Goal: Task Accomplishment & Management: Use online tool/utility

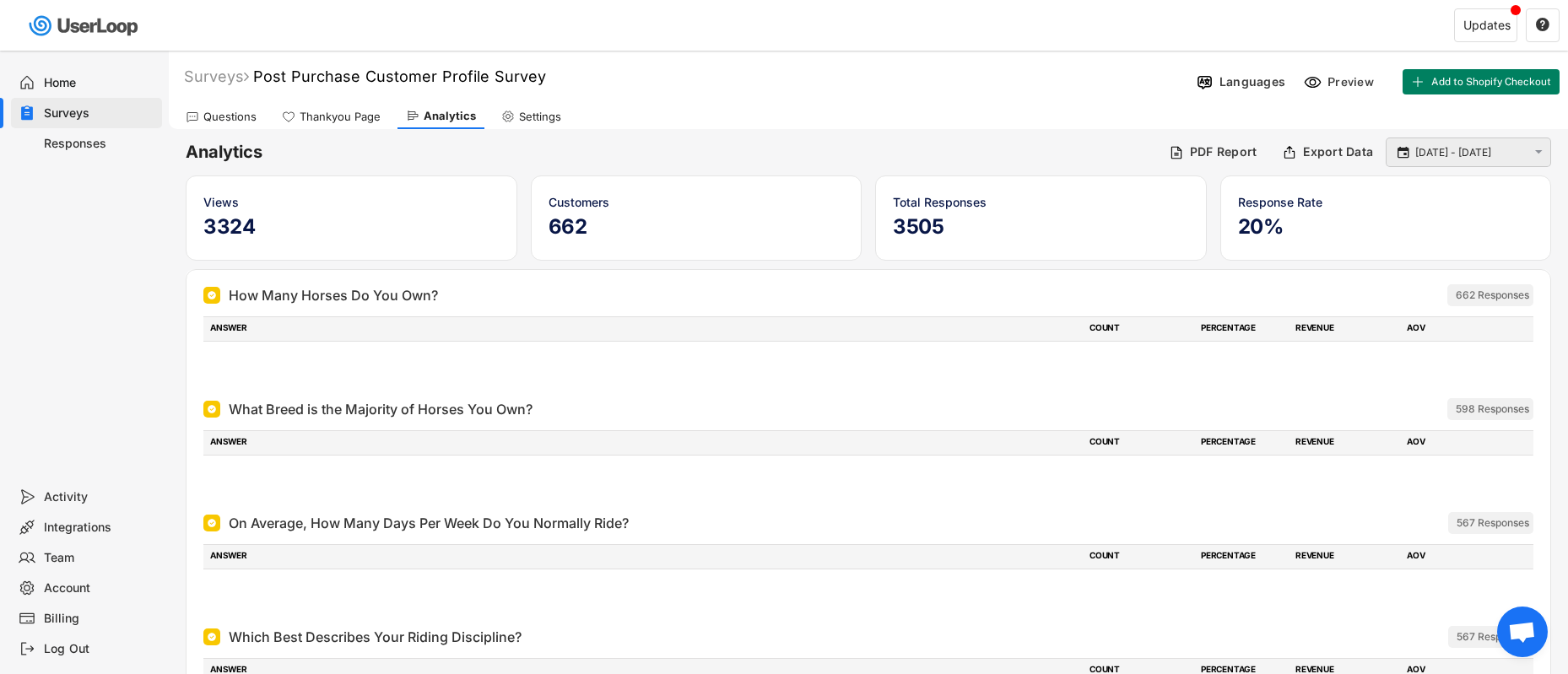
click at [1536, 150] on text "" at bounding box center [1538, 152] width 8 height 15
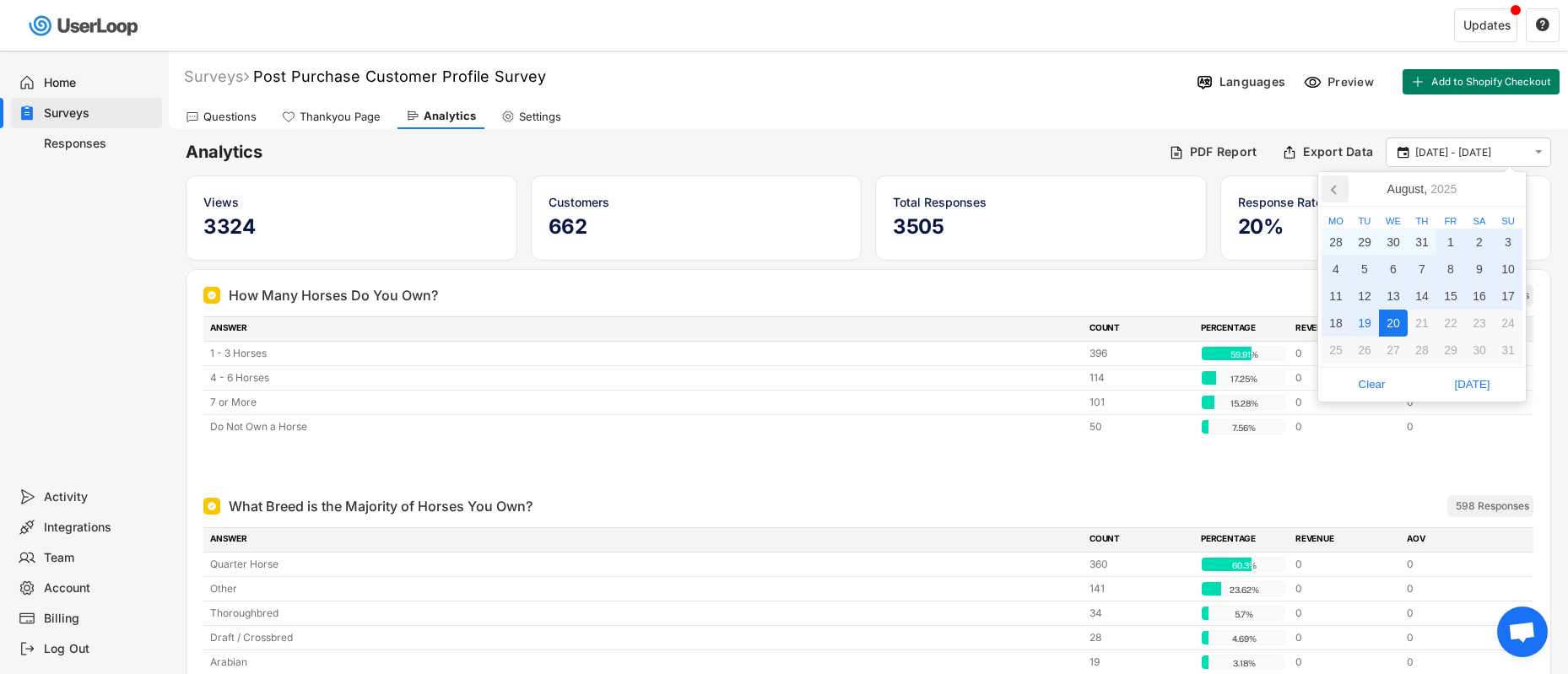
click at [1339, 185] on icon at bounding box center [1335, 189] width 27 height 27
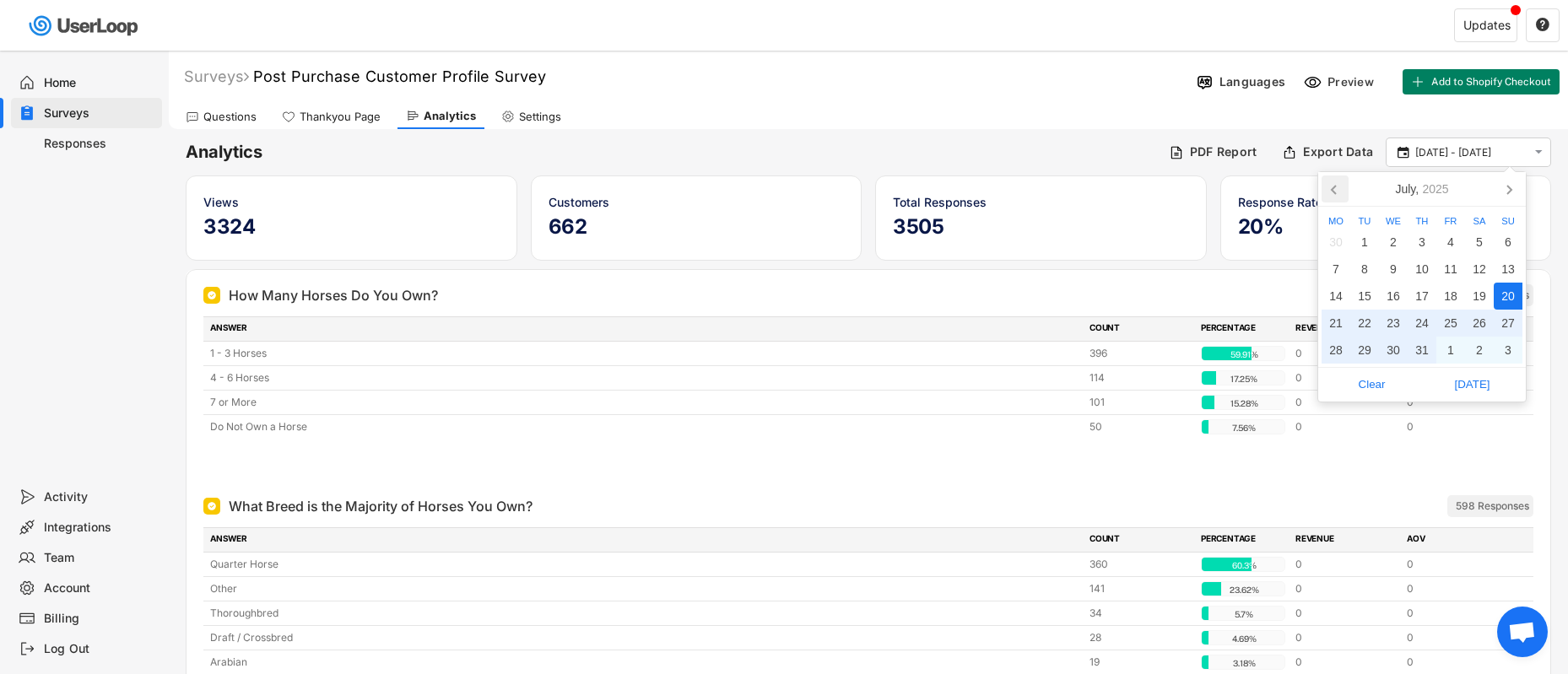
click at [1339, 185] on icon at bounding box center [1335, 189] width 27 height 27
click at [1338, 185] on icon at bounding box center [1335, 189] width 27 height 27
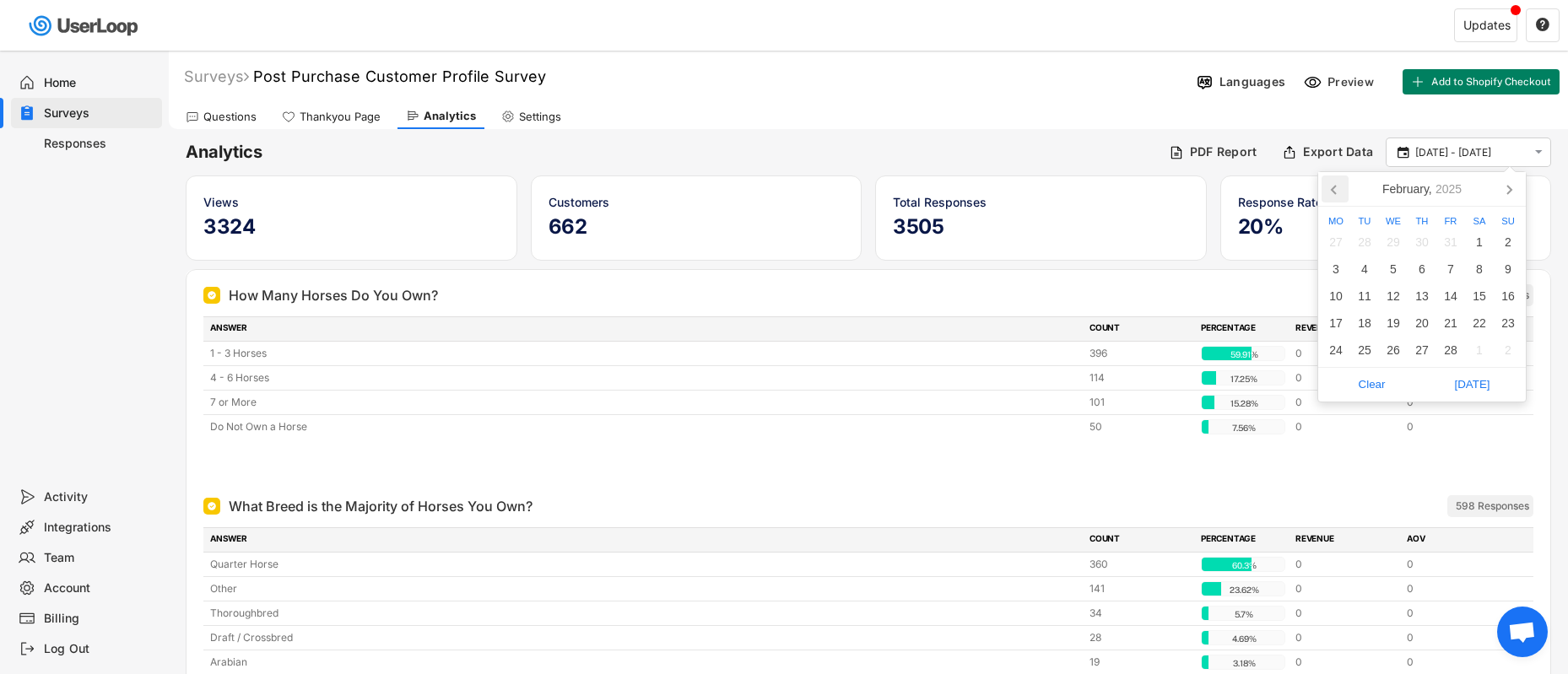
click at [1338, 185] on icon at bounding box center [1335, 189] width 27 height 27
click at [1338, 186] on icon at bounding box center [1335, 189] width 27 height 27
click at [1337, 186] on icon at bounding box center [1335, 189] width 27 height 27
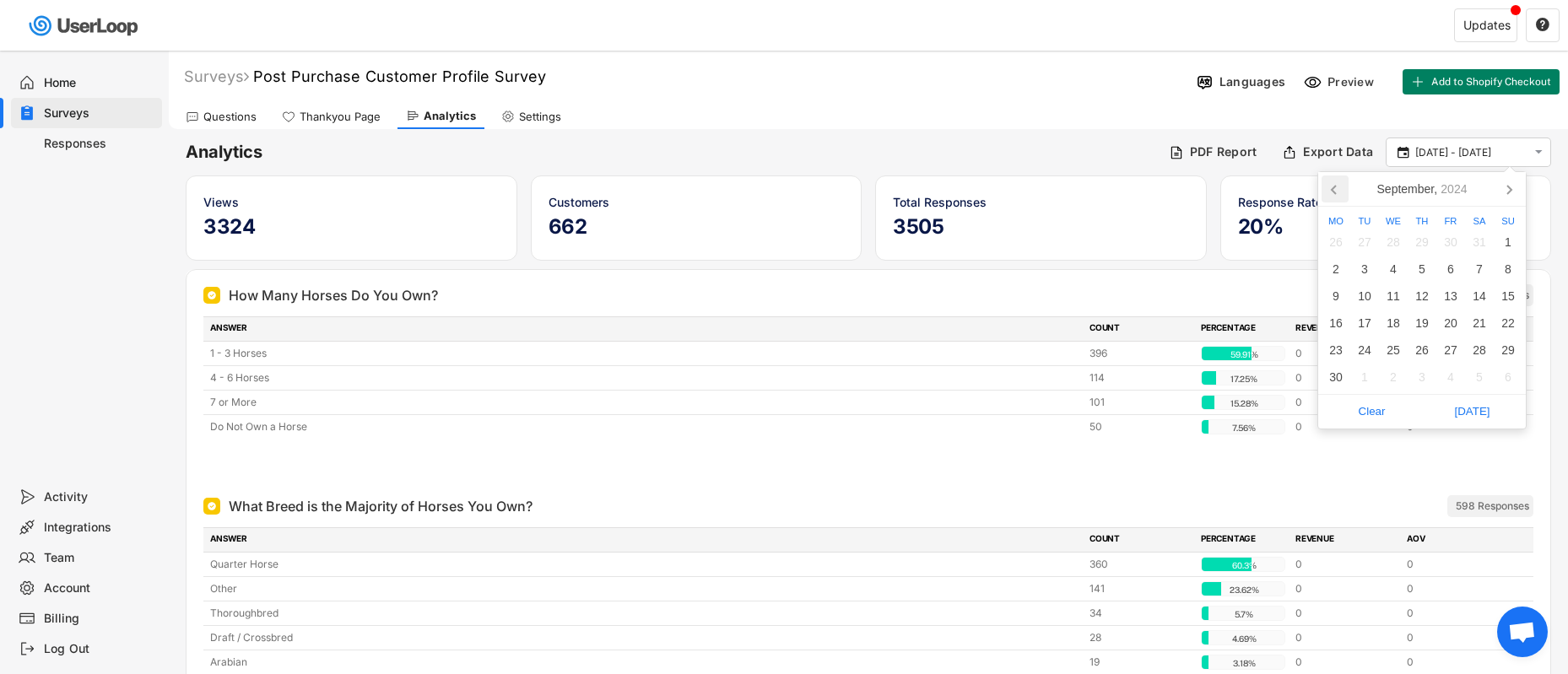
click at [1337, 186] on icon at bounding box center [1335, 189] width 27 height 27
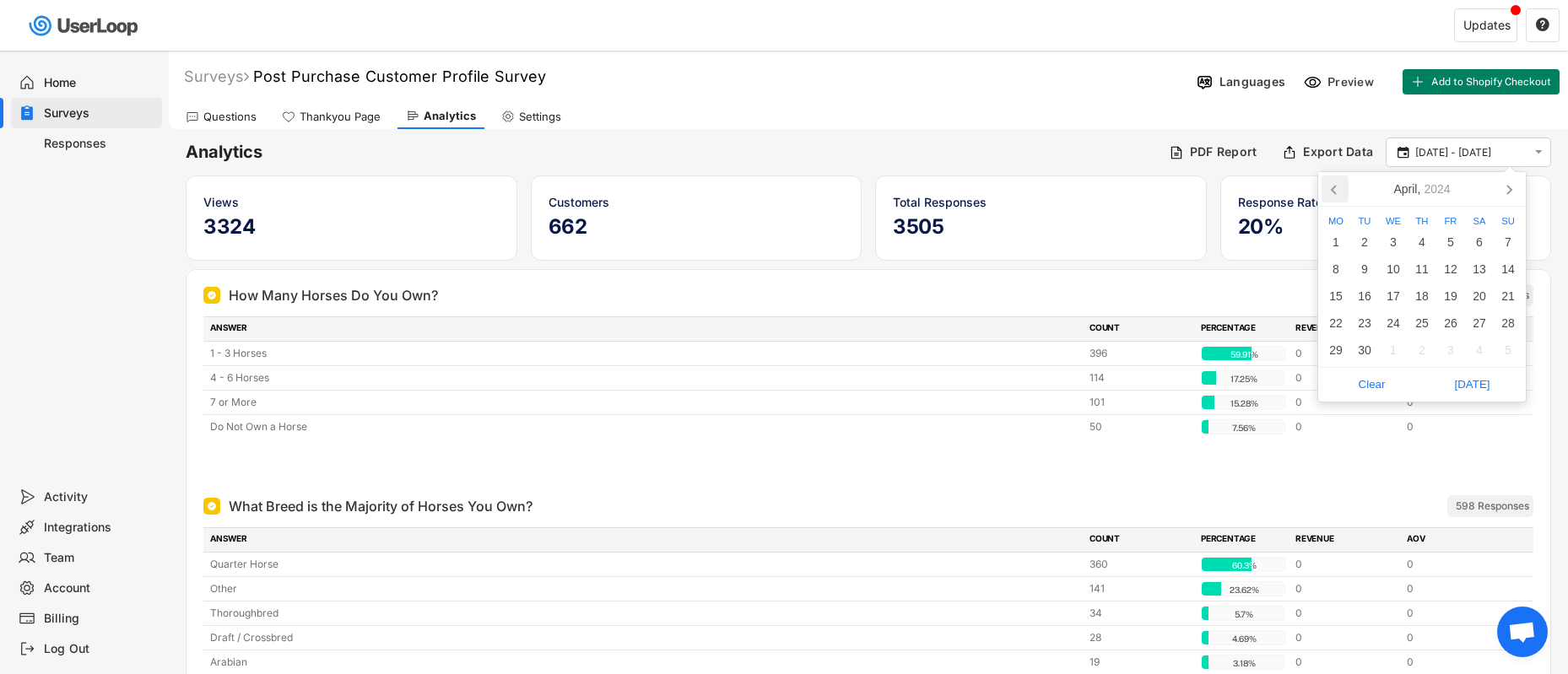
click at [1337, 186] on icon at bounding box center [1335, 189] width 27 height 27
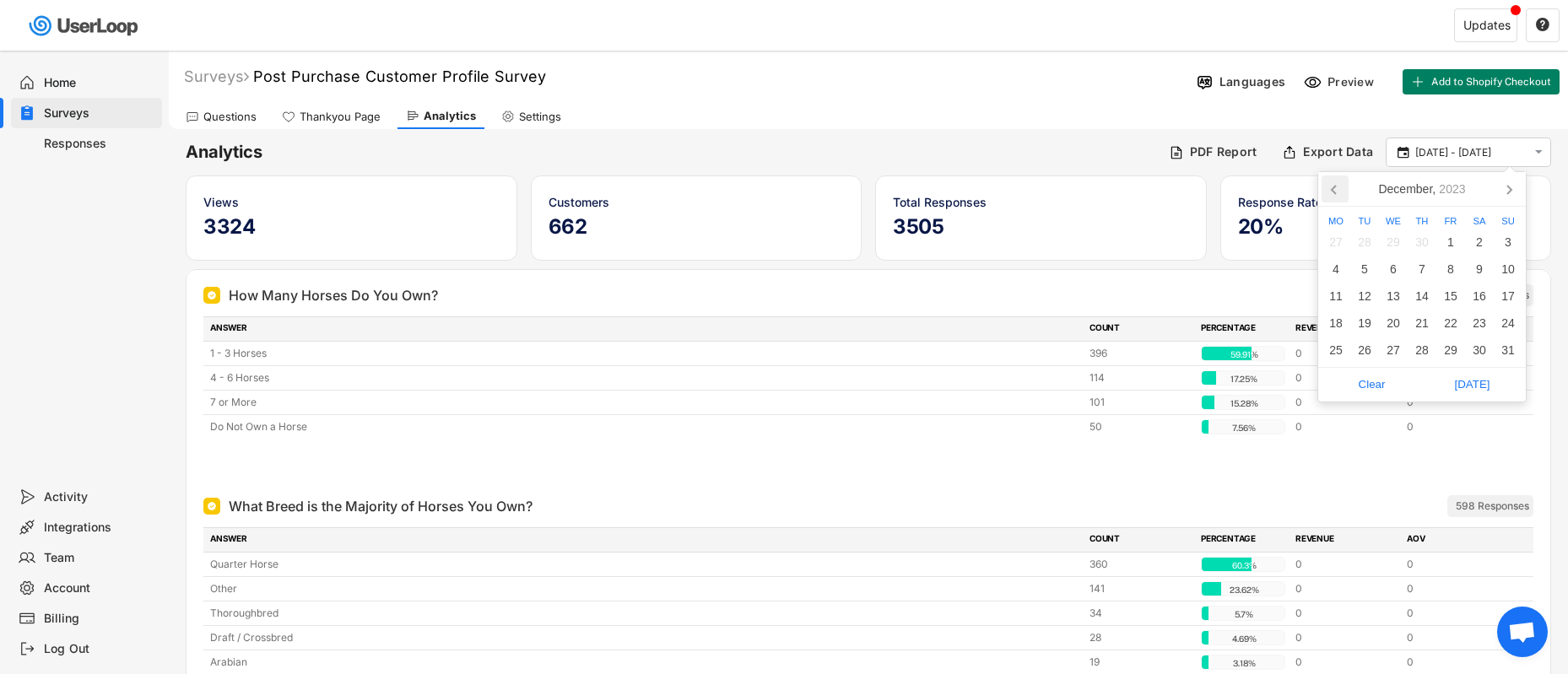
click at [1337, 186] on icon at bounding box center [1335, 189] width 27 height 27
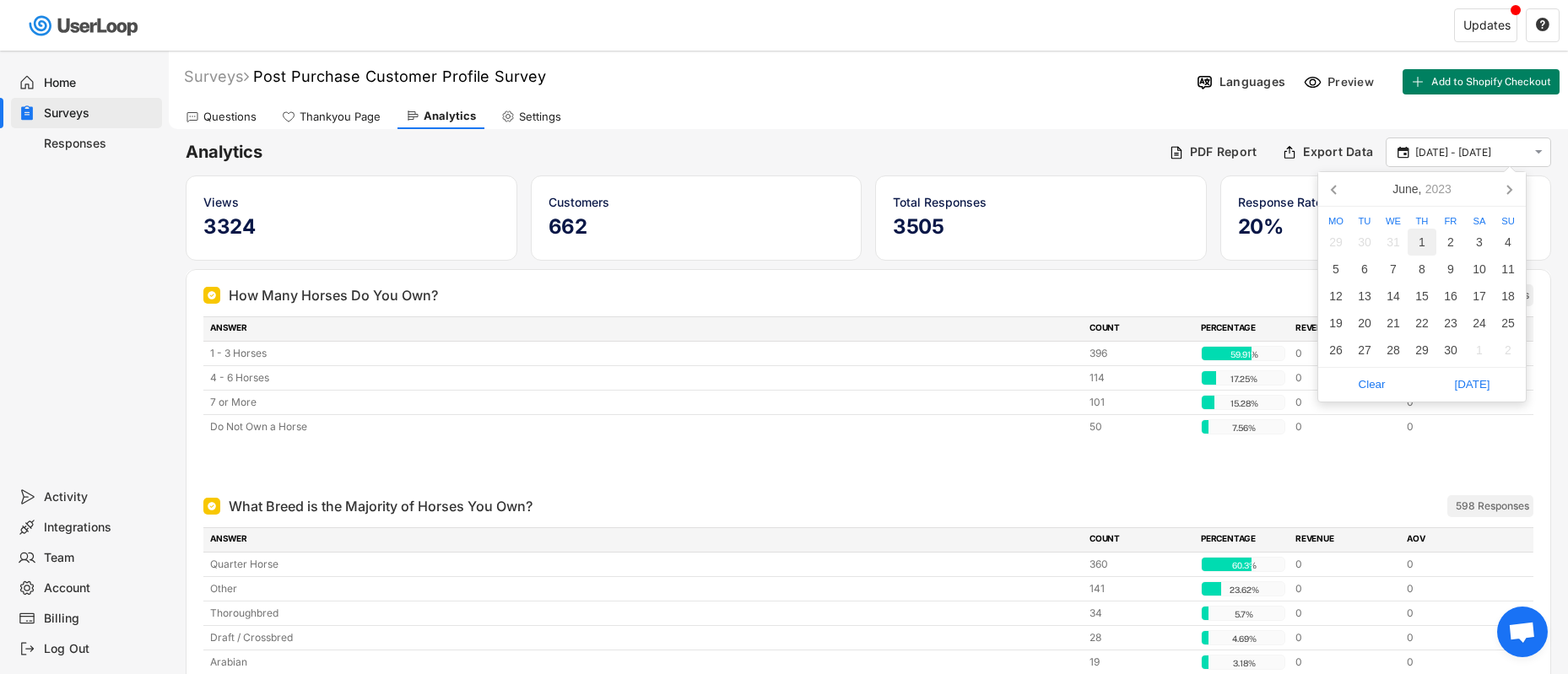
click at [1425, 246] on div "1" at bounding box center [1422, 242] width 29 height 27
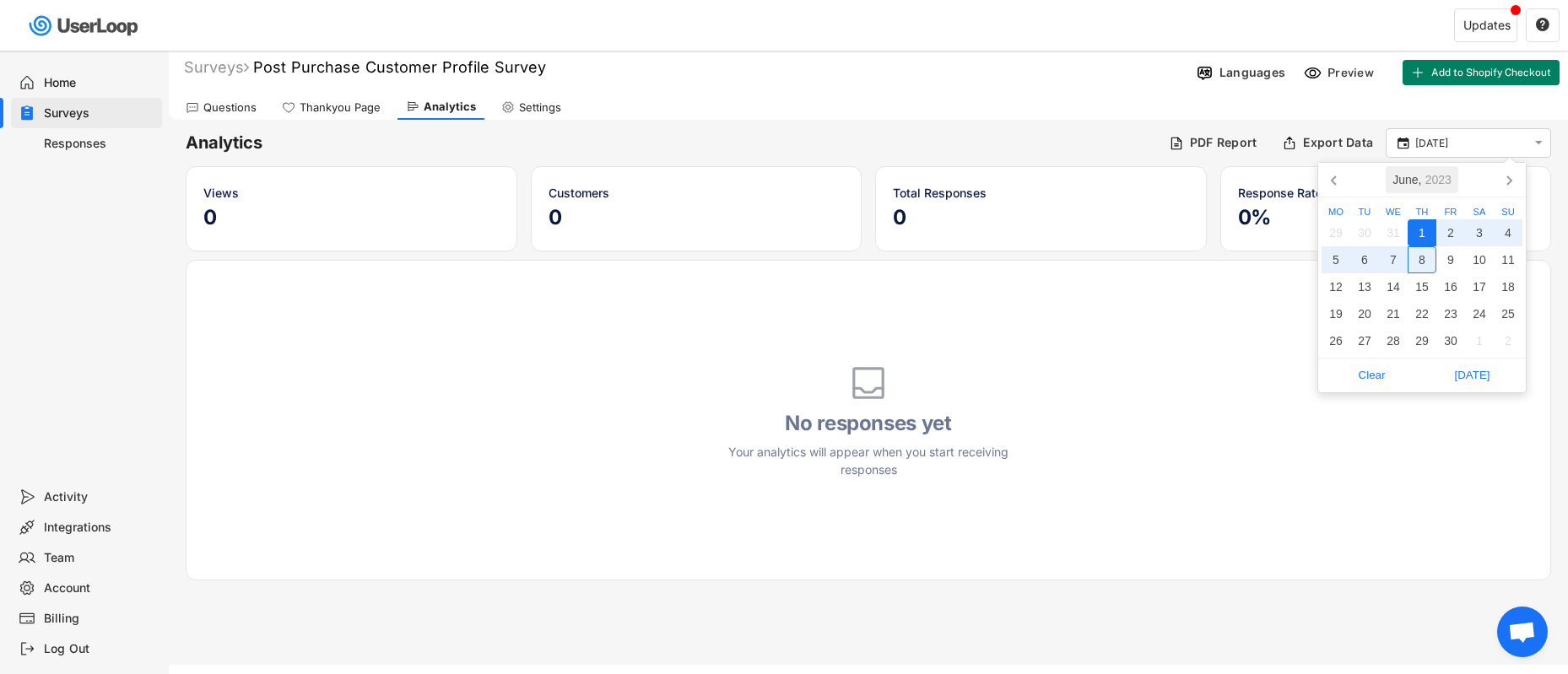
scroll to position [16, 0]
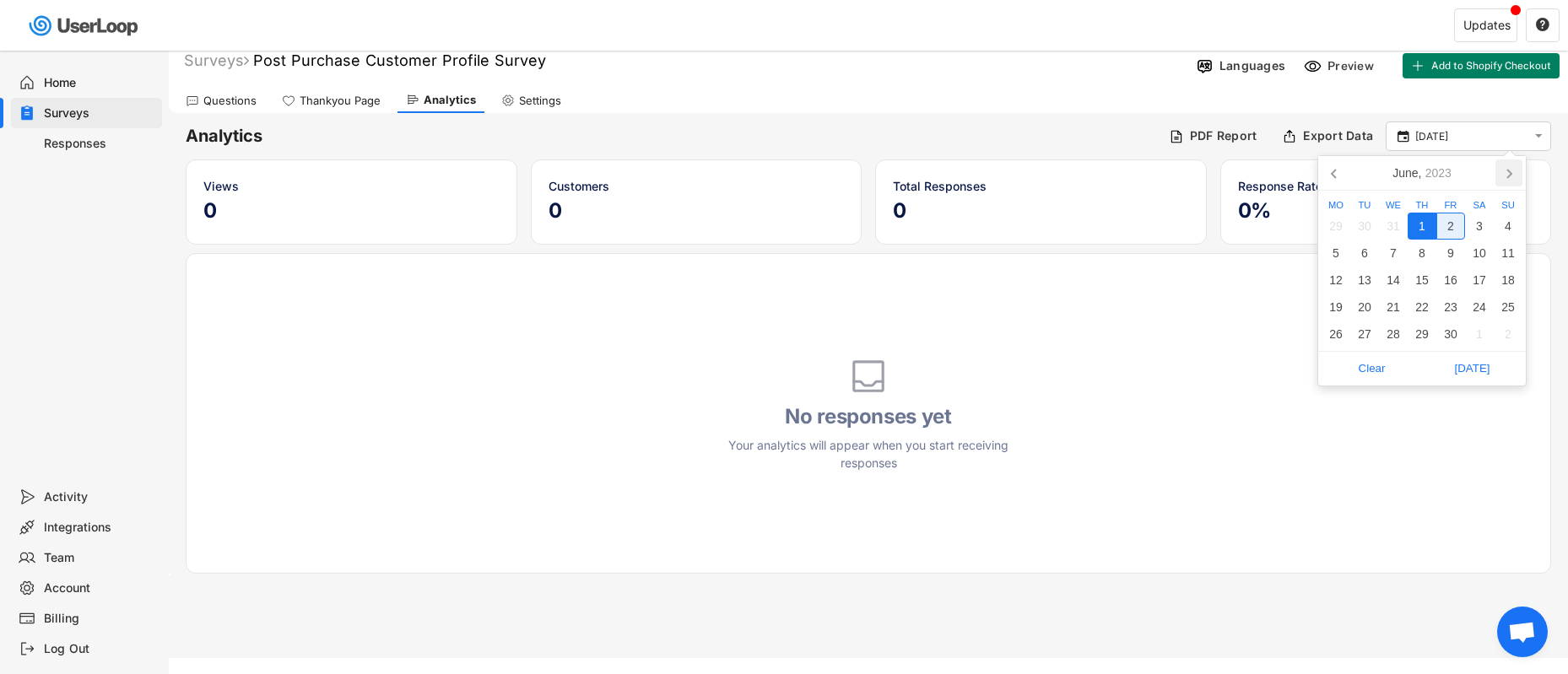
click at [1511, 177] on icon at bounding box center [1509, 173] width 27 height 27
click at [1474, 220] on div "1" at bounding box center [1479, 227] width 29 height 27
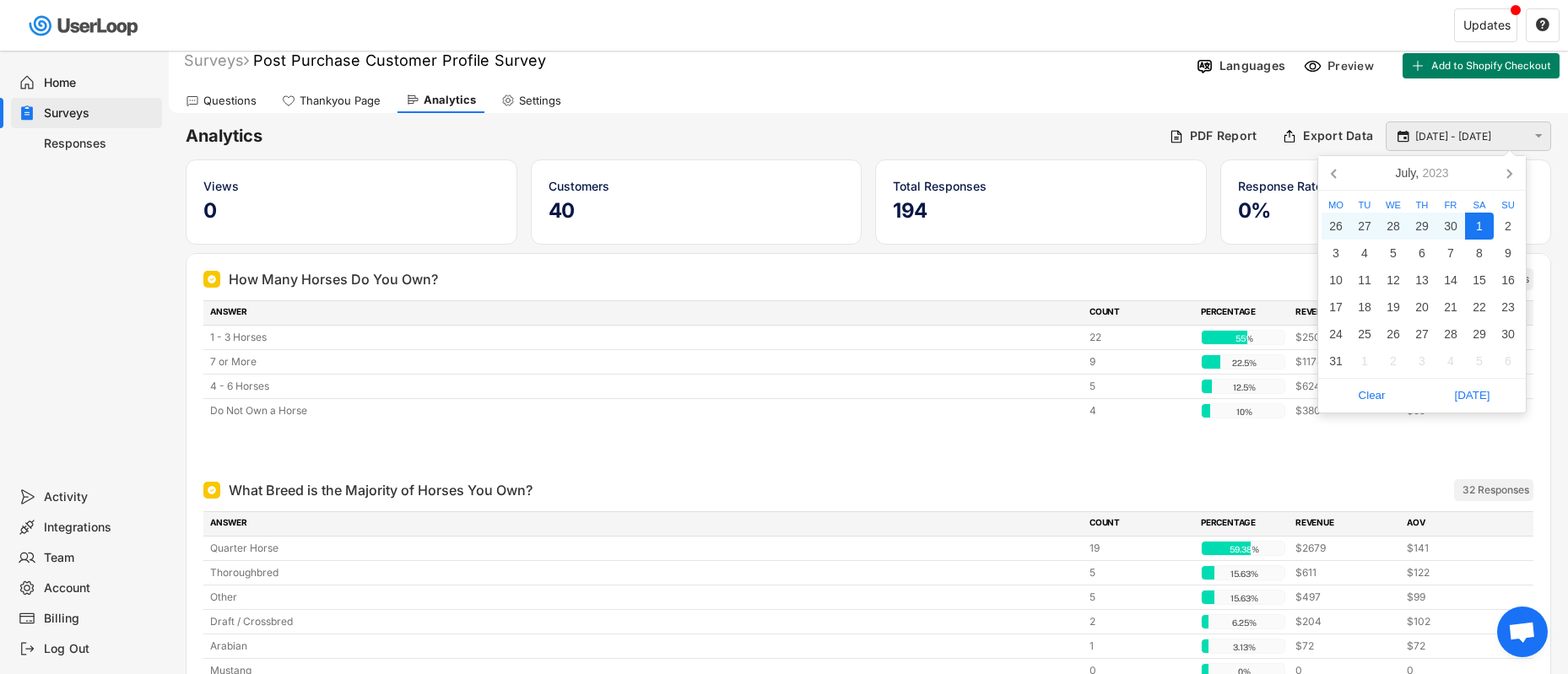
click at [1502, 139] on input "1 Jun - 1 Jul" at bounding box center [1470, 137] width 111 height 17
click at [1454, 170] on div "July, 2023" at bounding box center [1421, 173] width 67 height 27
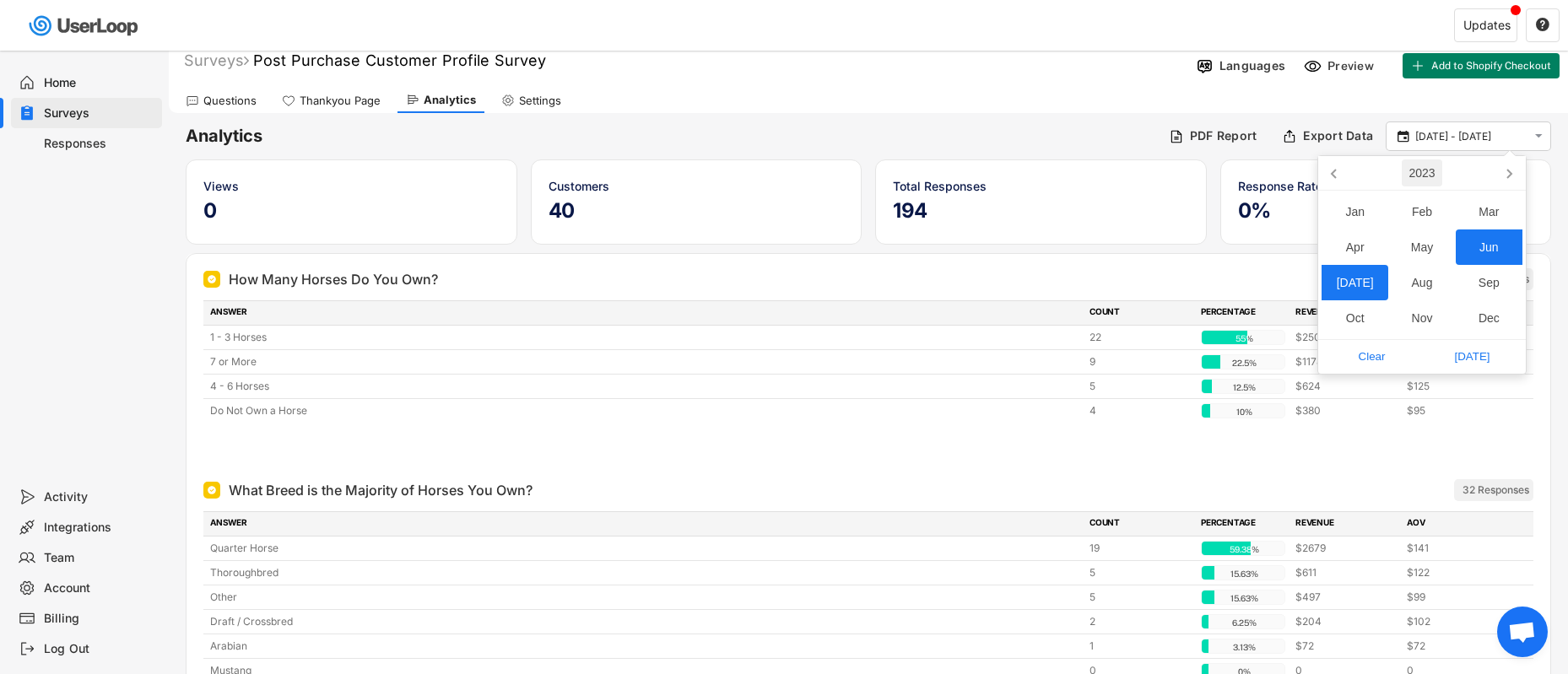
click at [1440, 174] on div "2023" at bounding box center [1421, 173] width 39 height 27
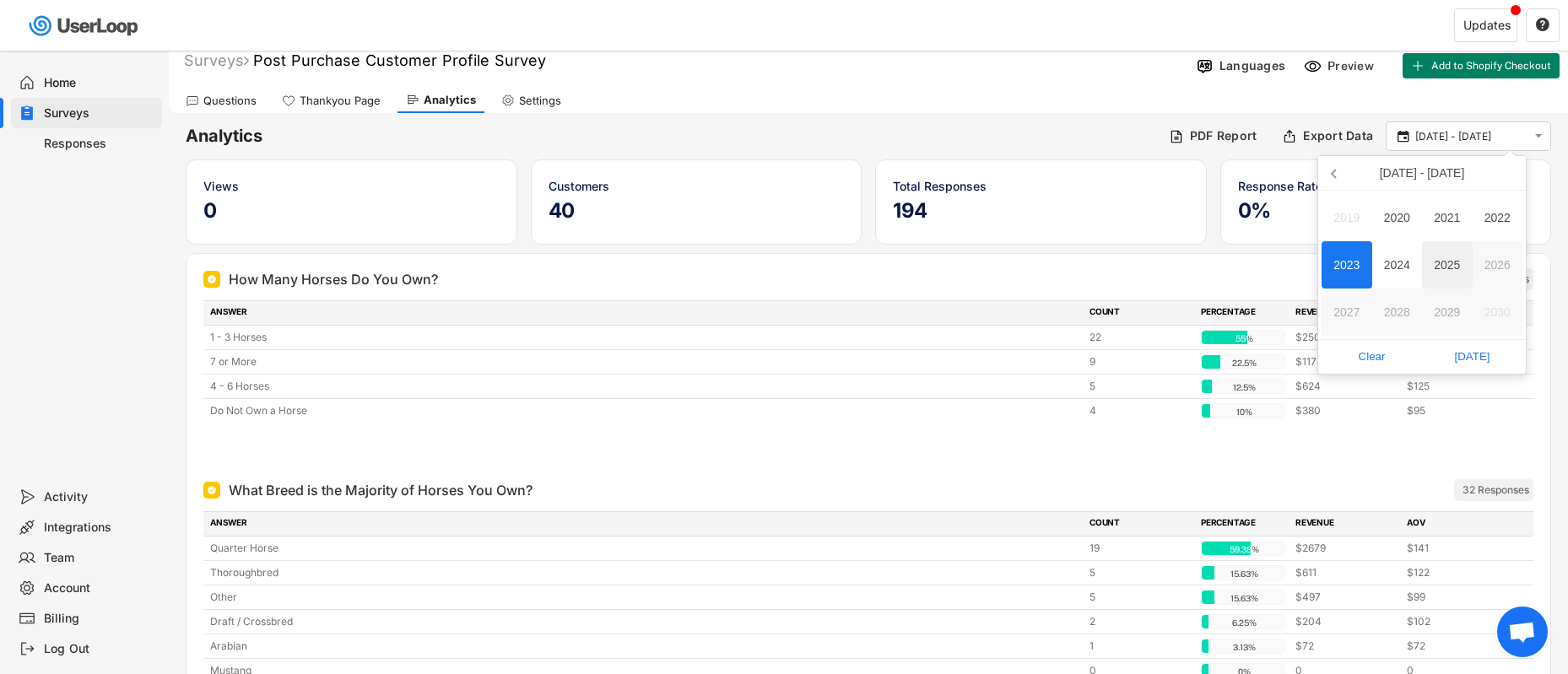
click at [1436, 266] on div "2025" at bounding box center [1447, 264] width 50 height 47
click at [1326, 177] on icon at bounding box center [1335, 173] width 27 height 27
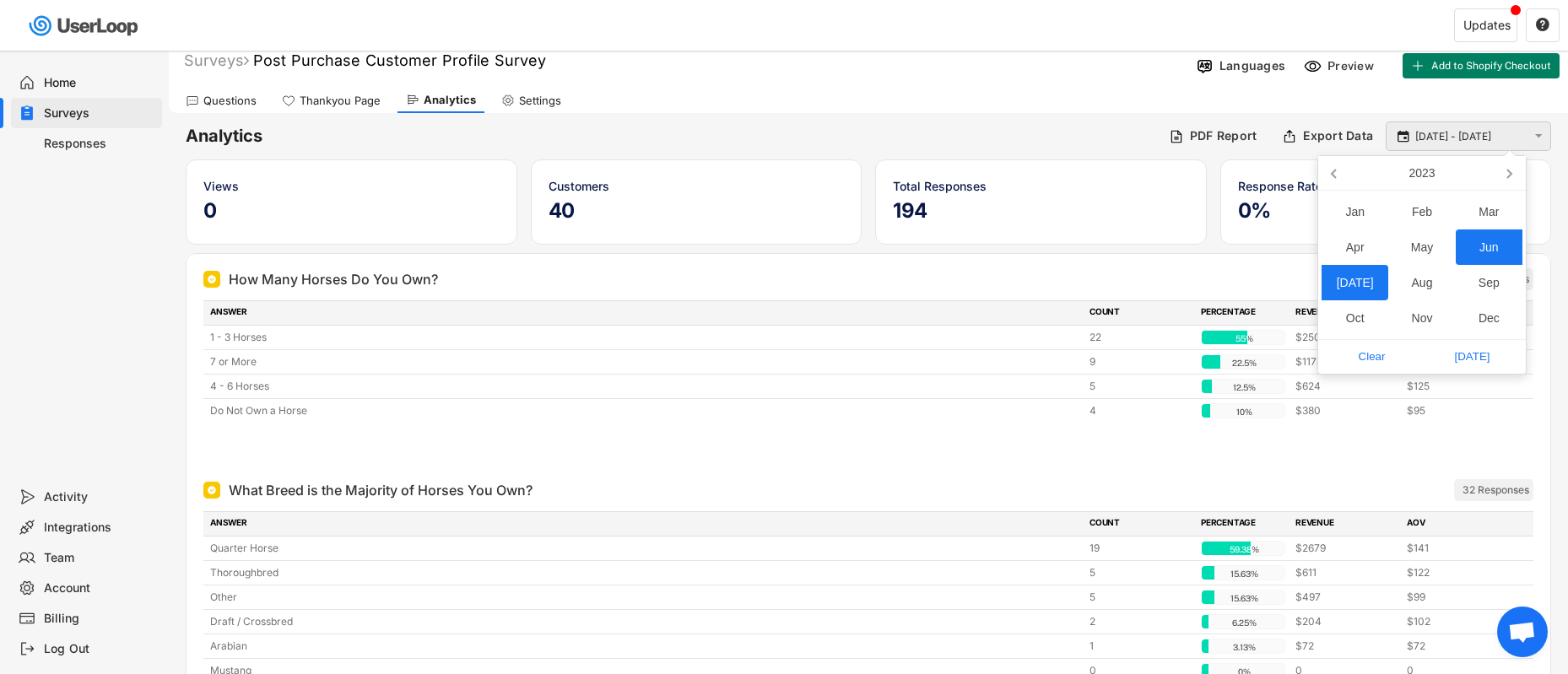
click at [1437, 139] on input "1 Jun - 1 Jul" at bounding box center [1470, 137] width 111 height 17
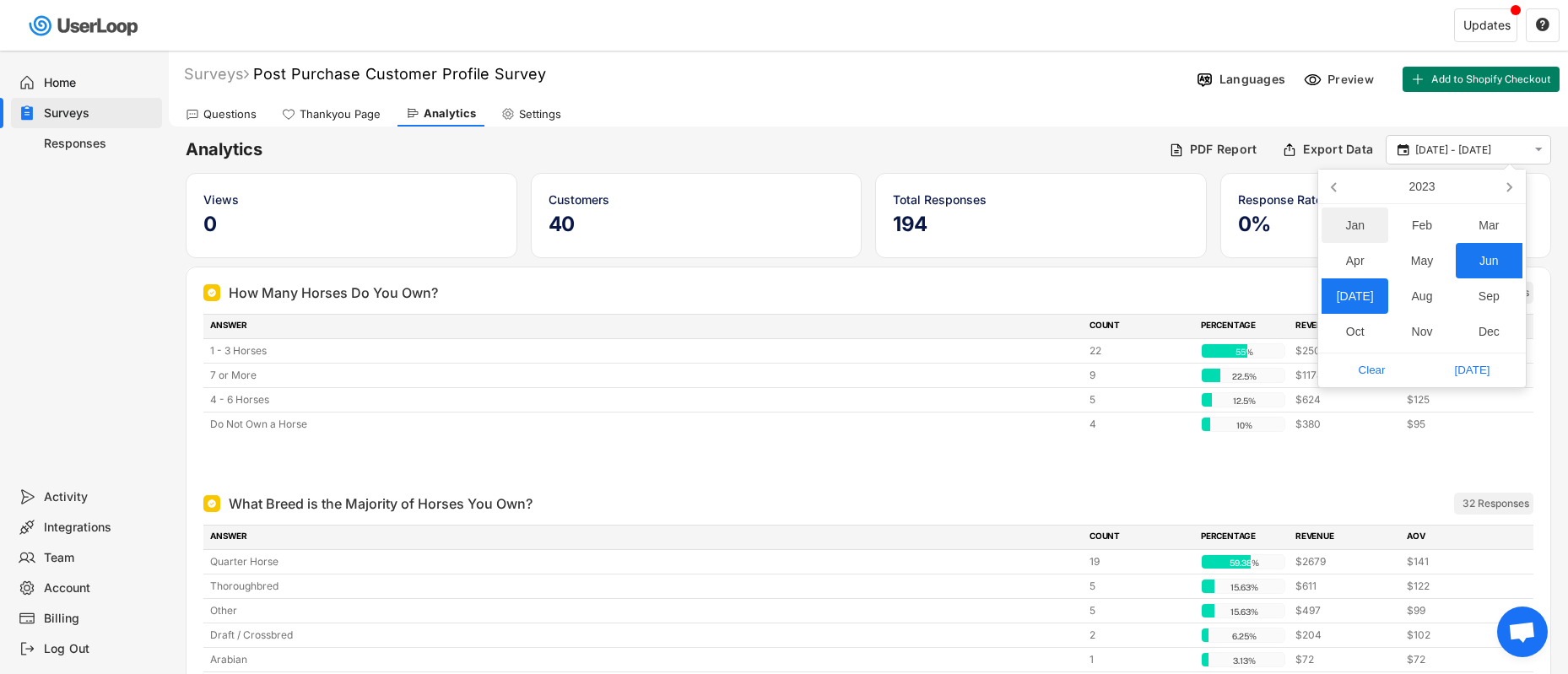
scroll to position [3, 0]
click at [1429, 299] on div "Aug" at bounding box center [1421, 294] width 67 height 35
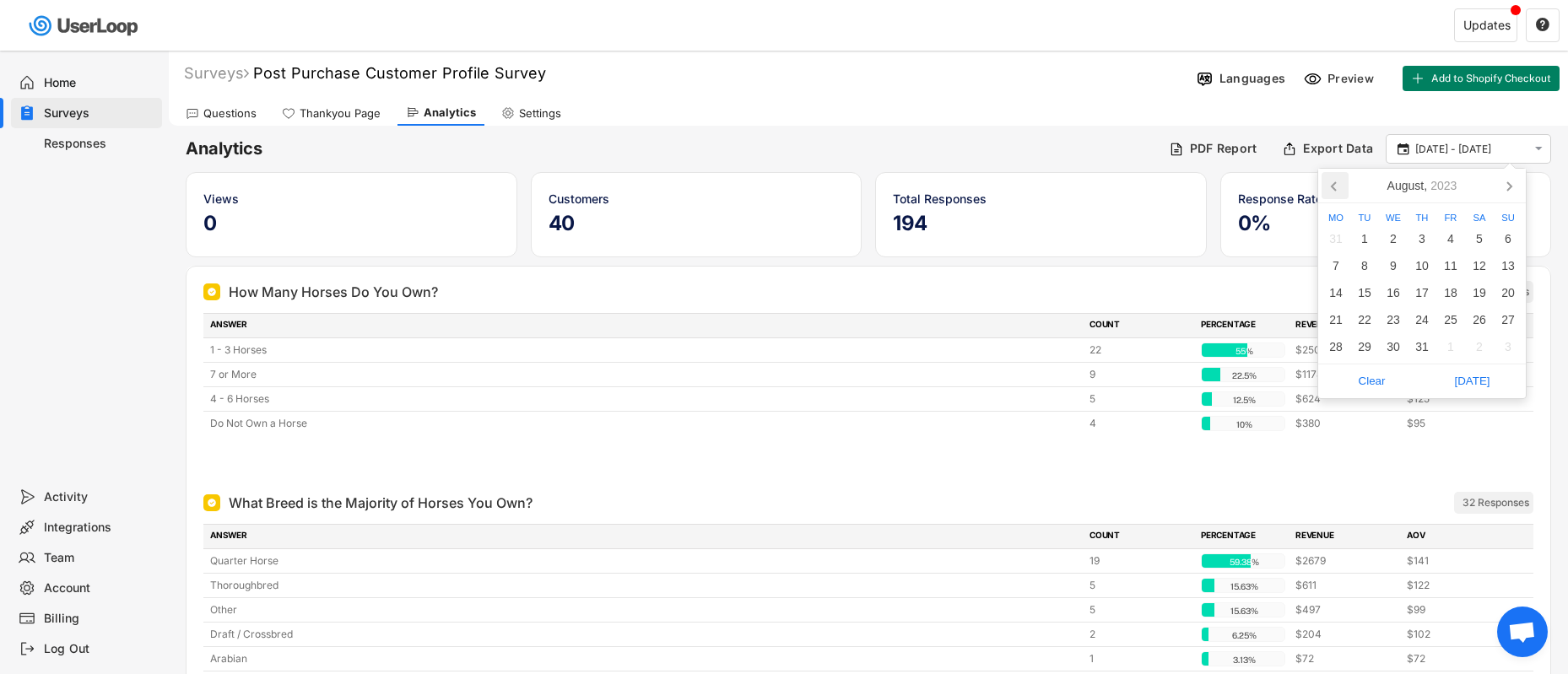
click at [1334, 191] on icon at bounding box center [1335, 186] width 27 height 27
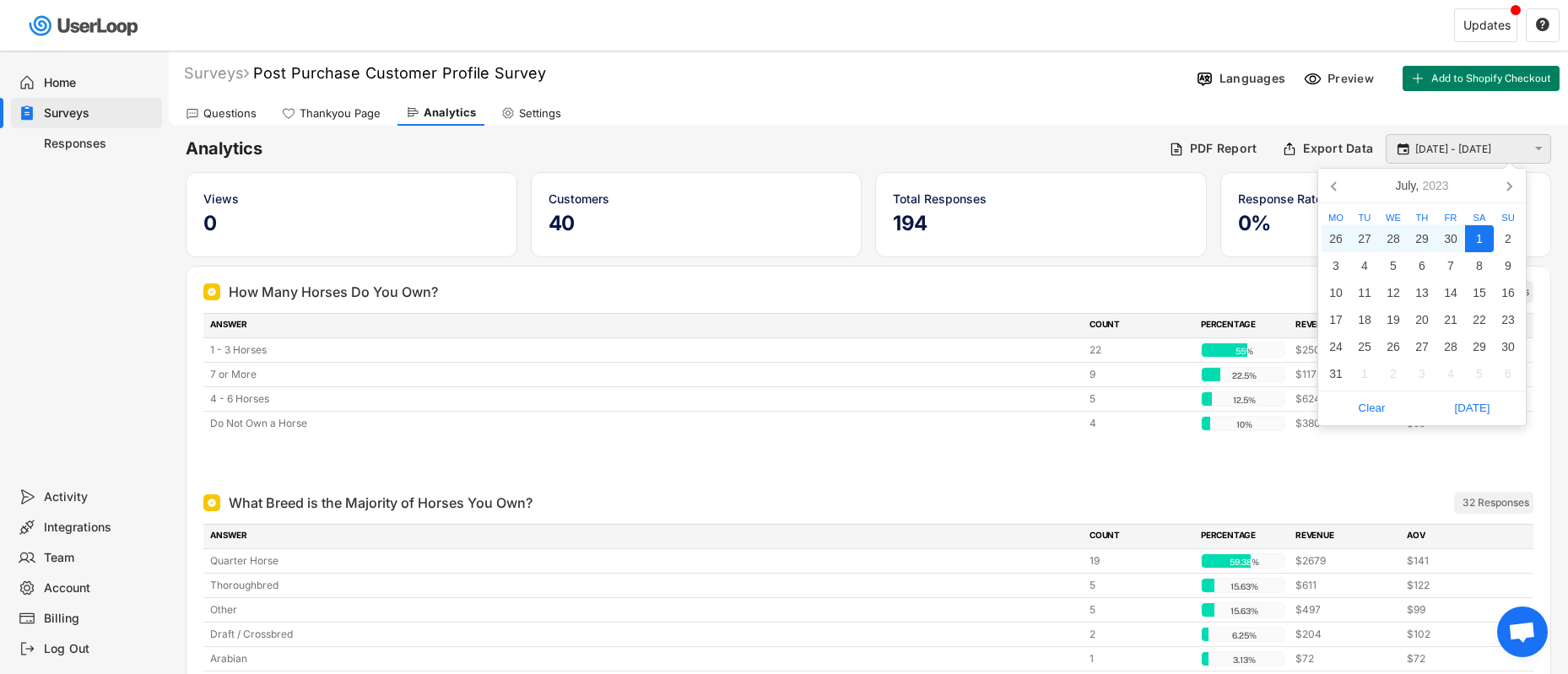
click at [1422, 148] on input "1 Jun - 1 Jul" at bounding box center [1470, 150] width 111 height 17
click at [1435, 188] on icon "2023" at bounding box center [1435, 186] width 27 height 12
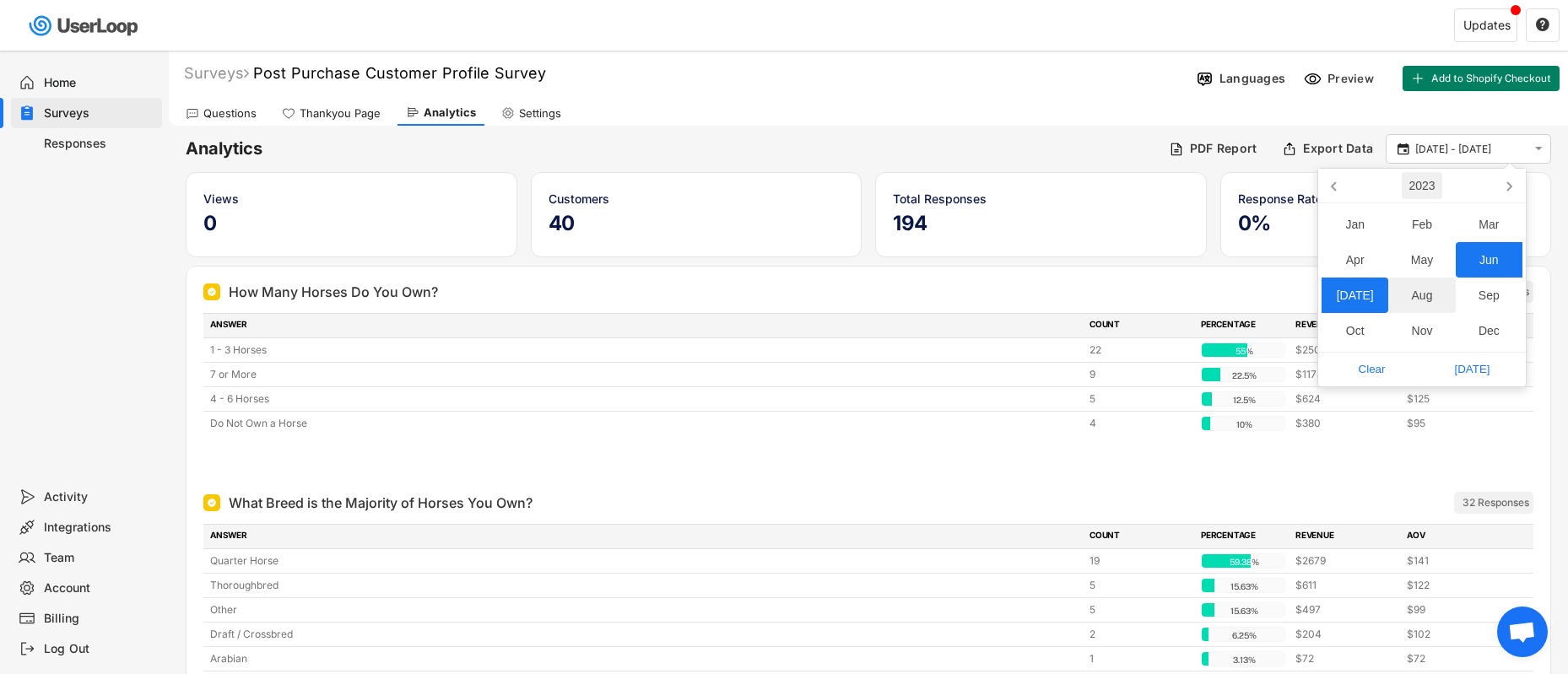
click at [1417, 303] on div "Aug" at bounding box center [1421, 294] width 67 height 35
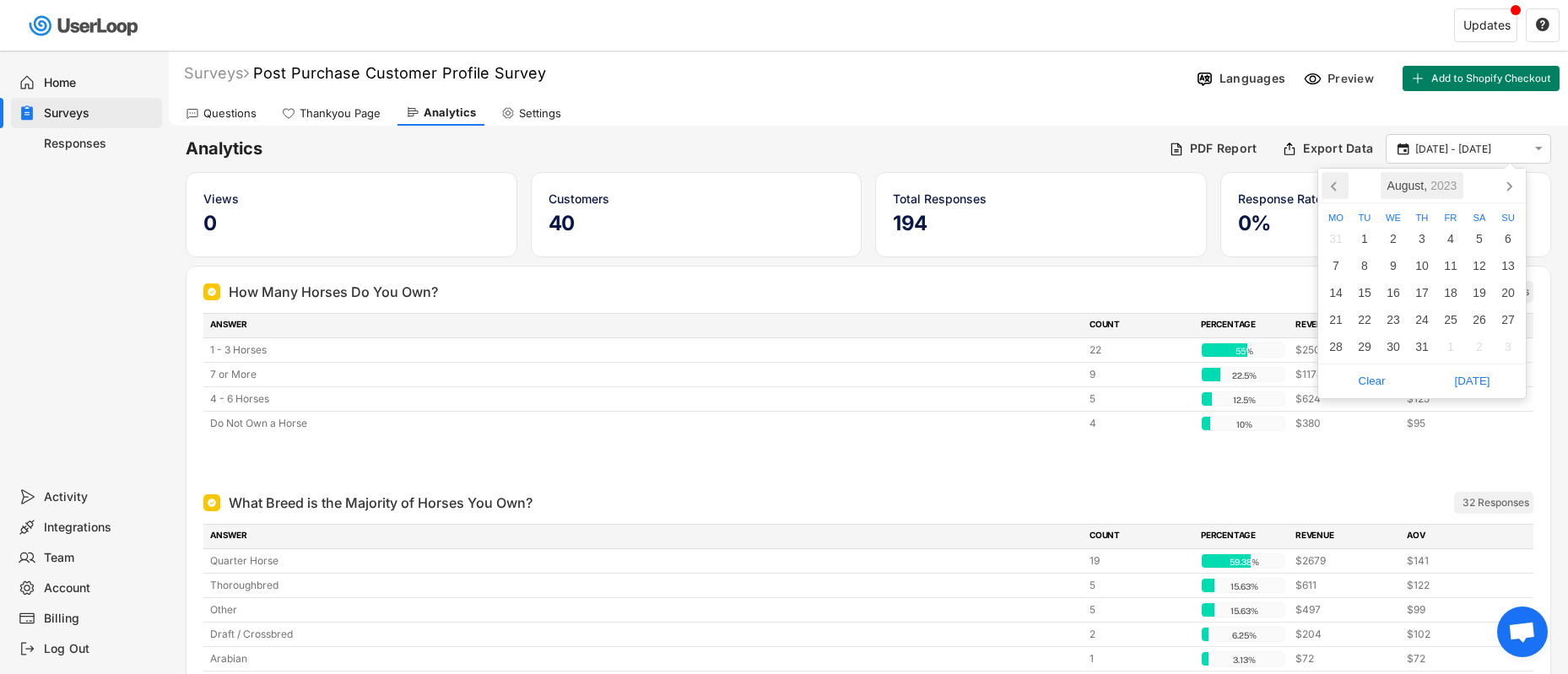
click at [1338, 191] on icon at bounding box center [1335, 186] width 27 height 27
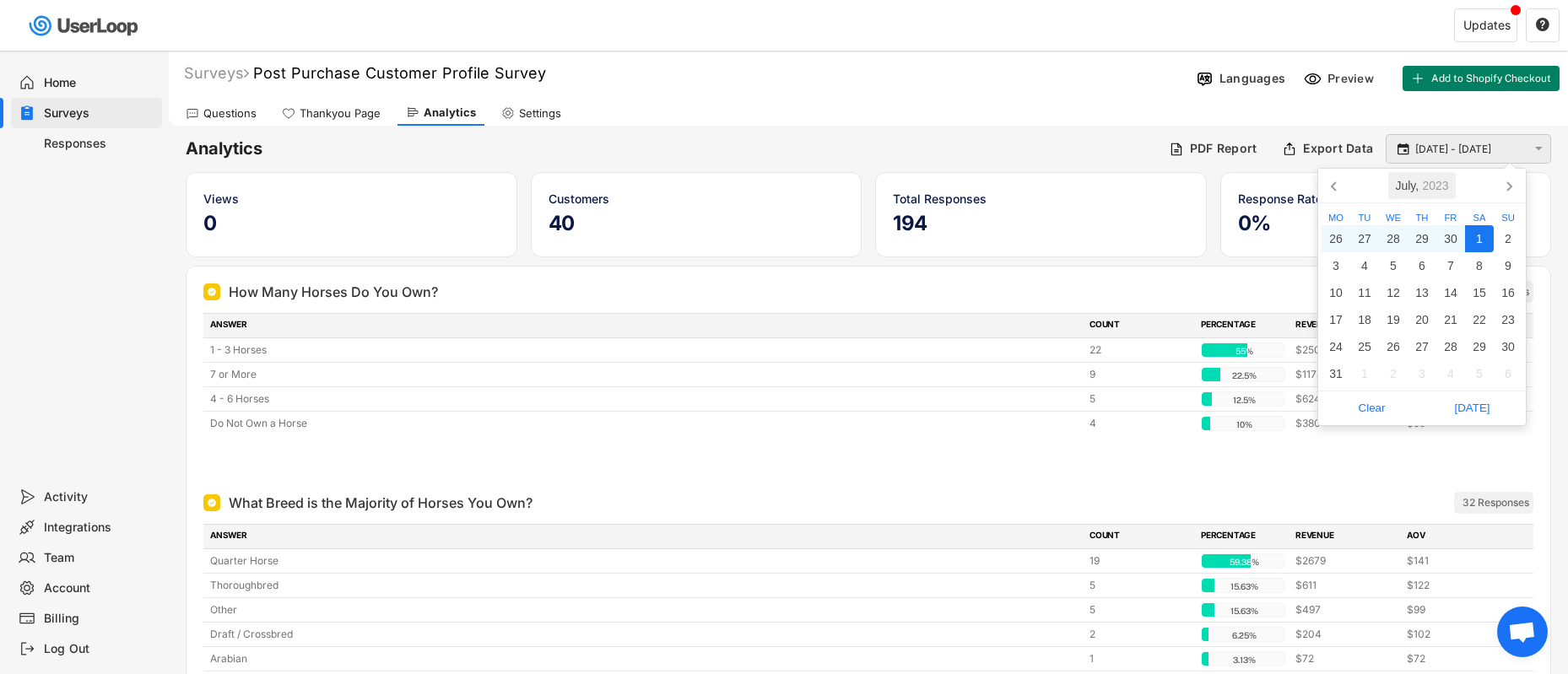
click at [1434, 153] on input "1 Jun - 1 Jul" at bounding box center [1470, 150] width 111 height 17
click at [1480, 148] on input "1 Jun - 1 Jul" at bounding box center [1470, 150] width 111 height 17
click at [1460, 148] on input "1 Jun - 1 Jul" at bounding box center [1470, 150] width 111 height 17
click at [1413, 190] on div "July, 2023" at bounding box center [1421, 186] width 67 height 27
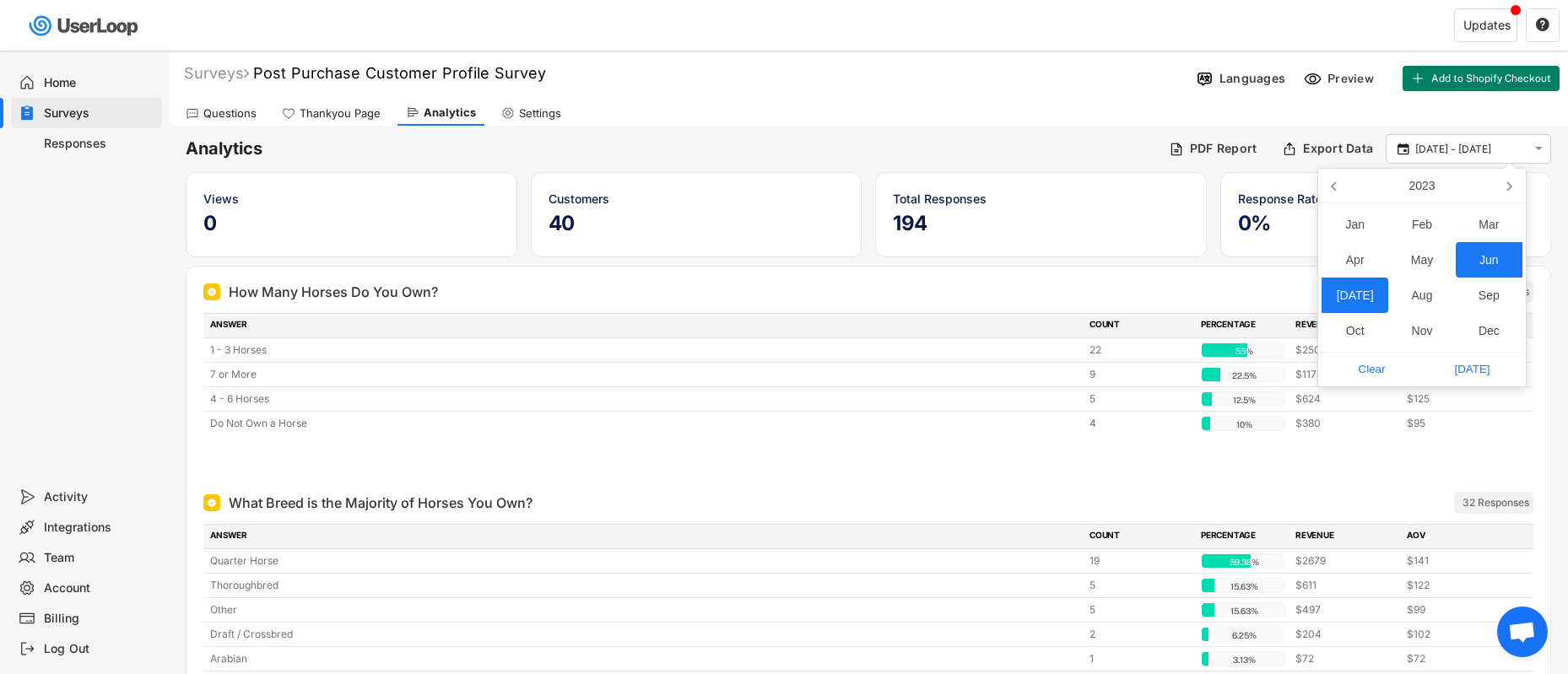
click at [1484, 258] on div "Jun" at bounding box center [1488, 259] width 67 height 35
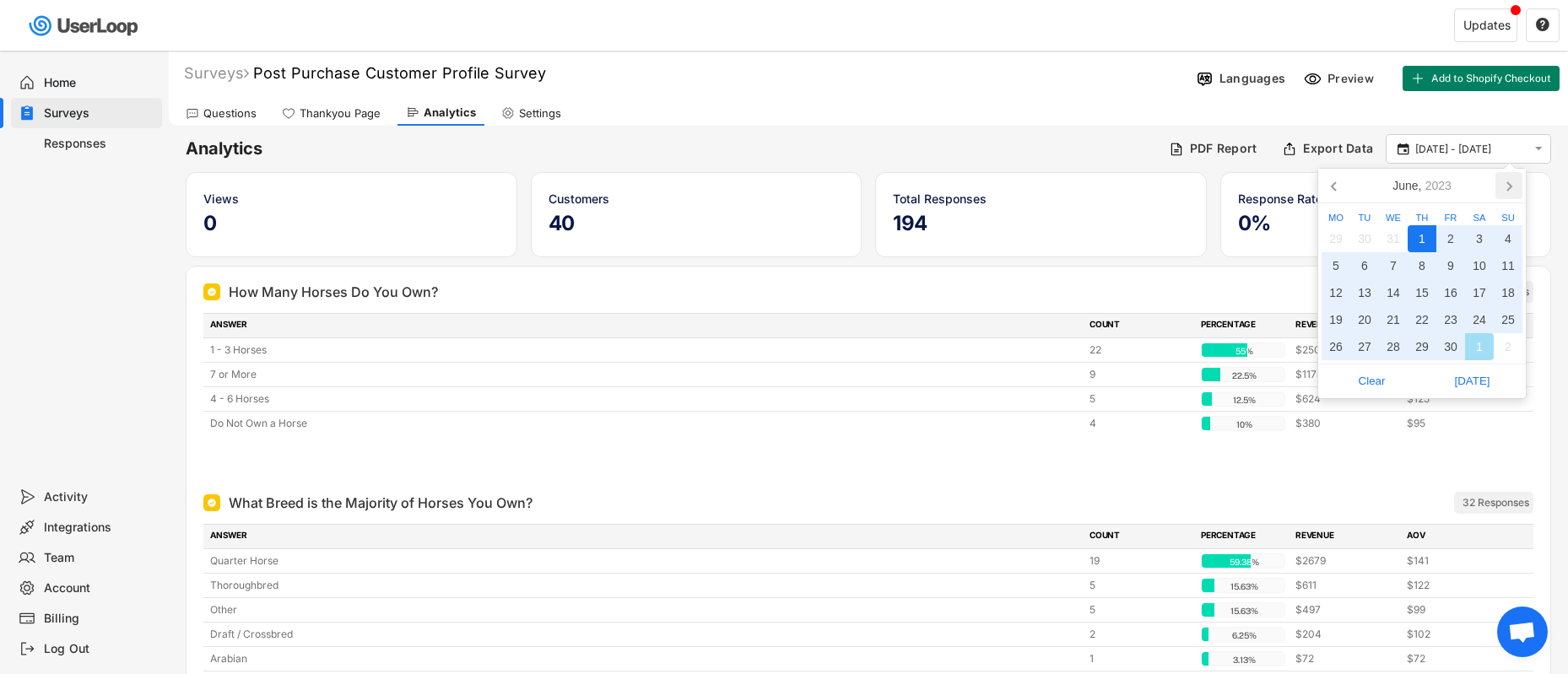
click at [1511, 191] on icon at bounding box center [1509, 186] width 27 height 27
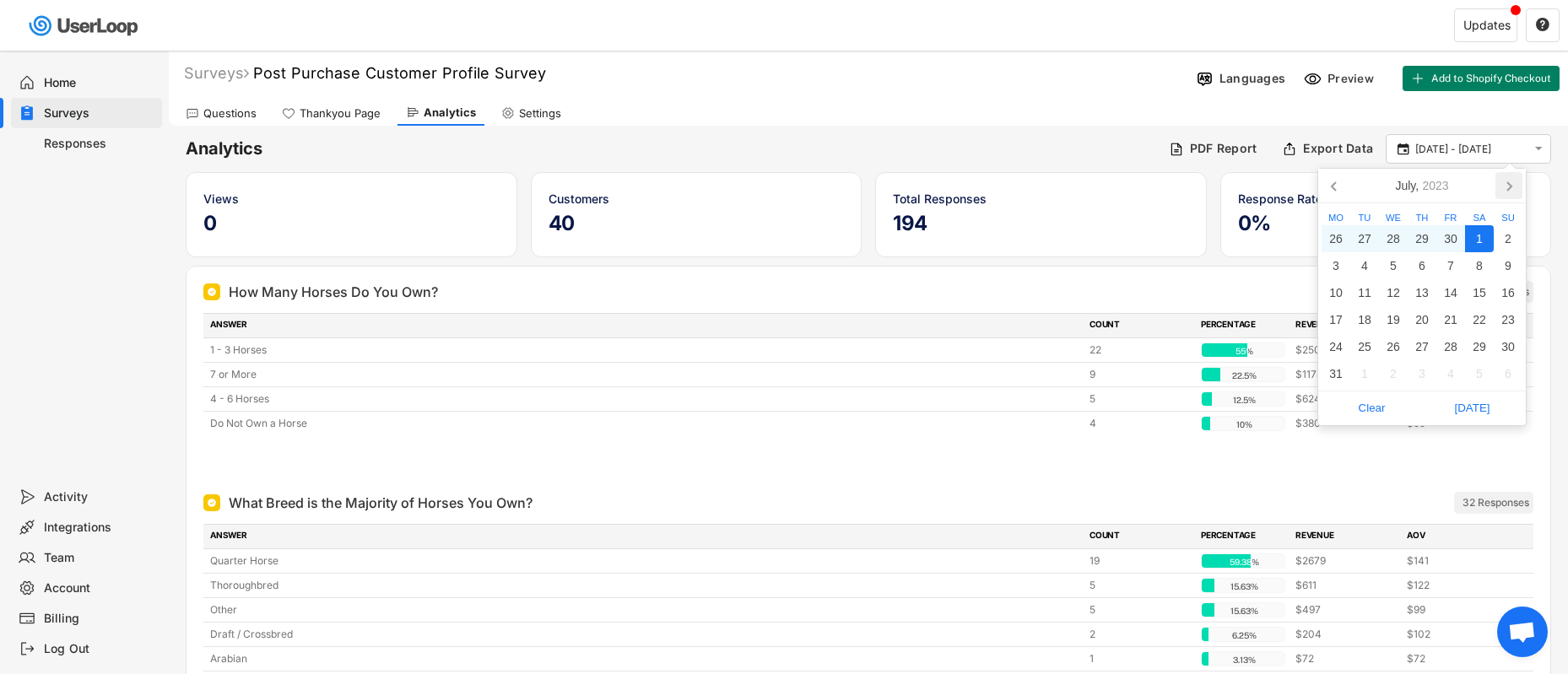
click at [1511, 191] on icon at bounding box center [1509, 186] width 27 height 27
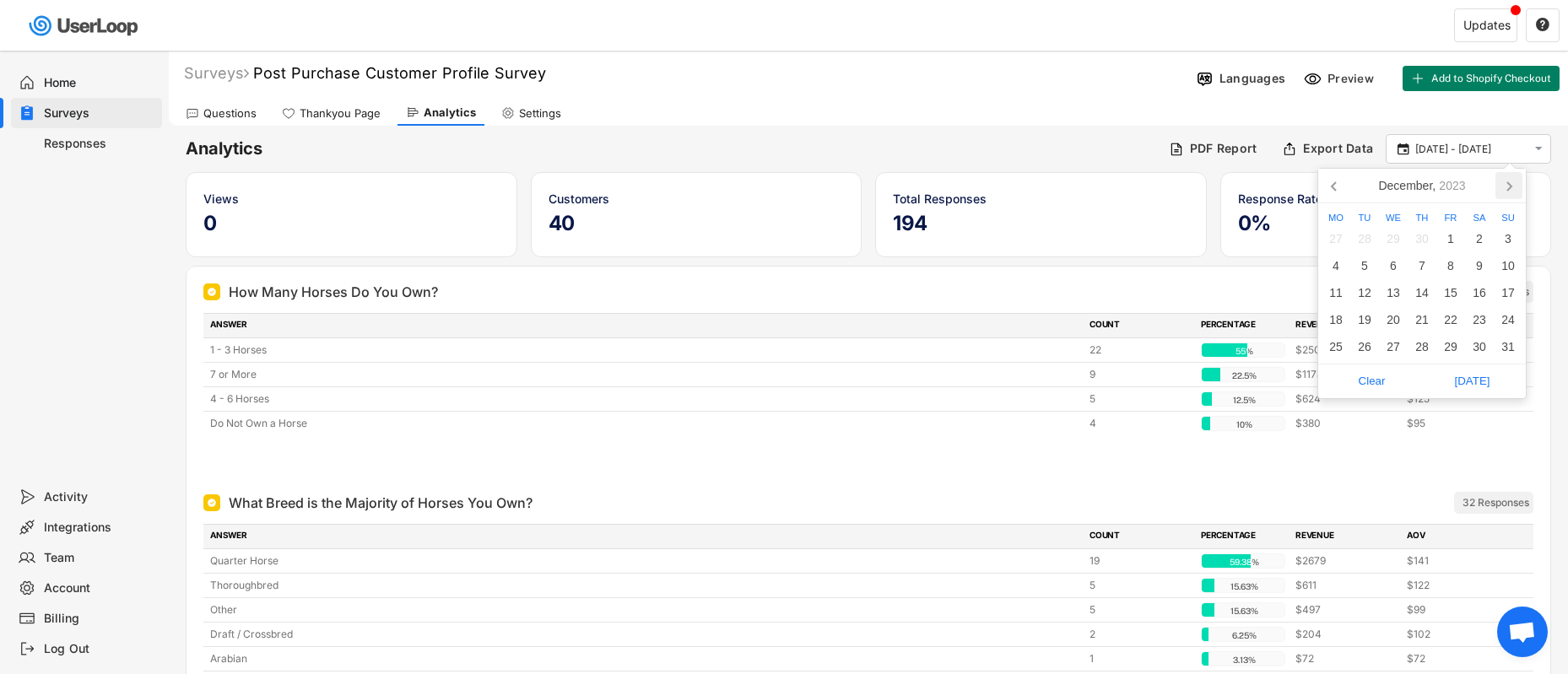
click at [1511, 191] on icon at bounding box center [1509, 186] width 27 height 27
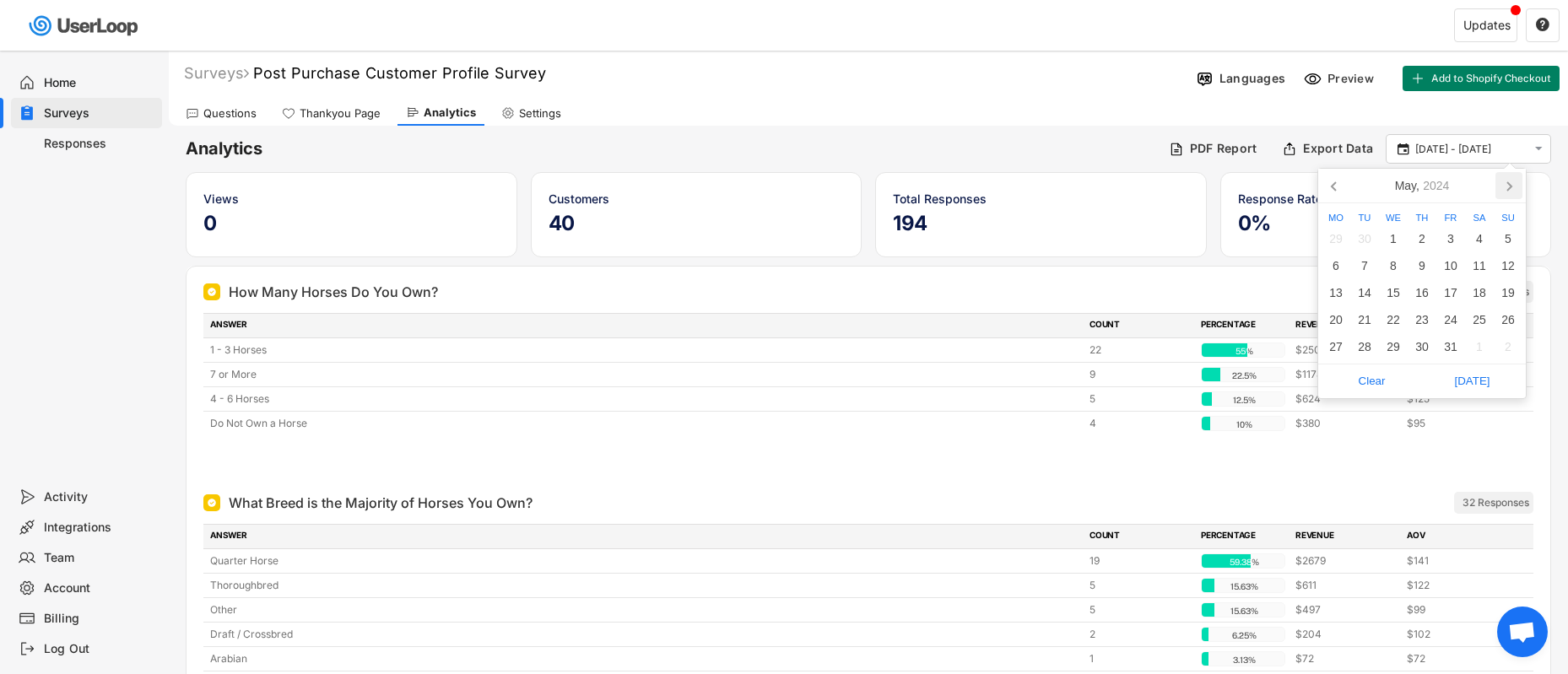
click at [1511, 191] on icon at bounding box center [1509, 186] width 27 height 27
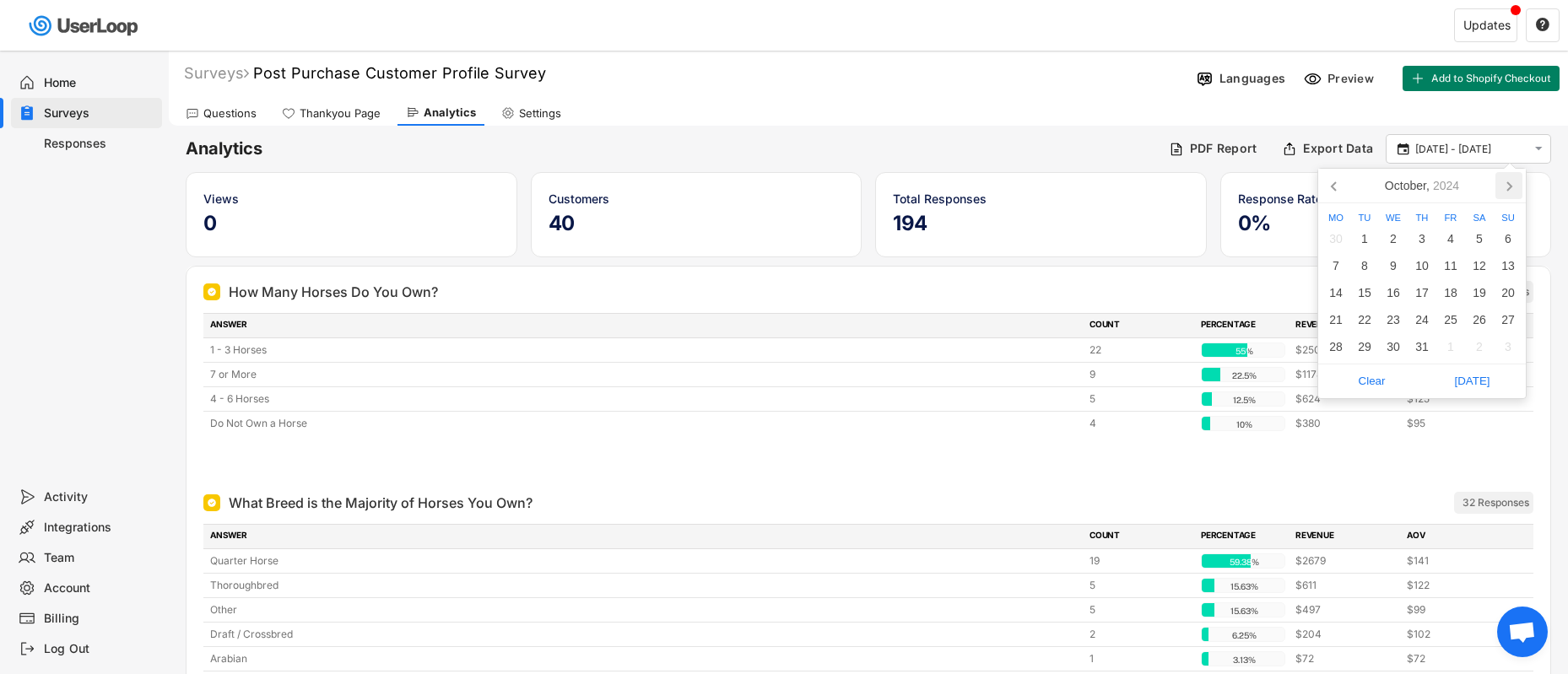
click at [1511, 191] on icon at bounding box center [1509, 186] width 27 height 27
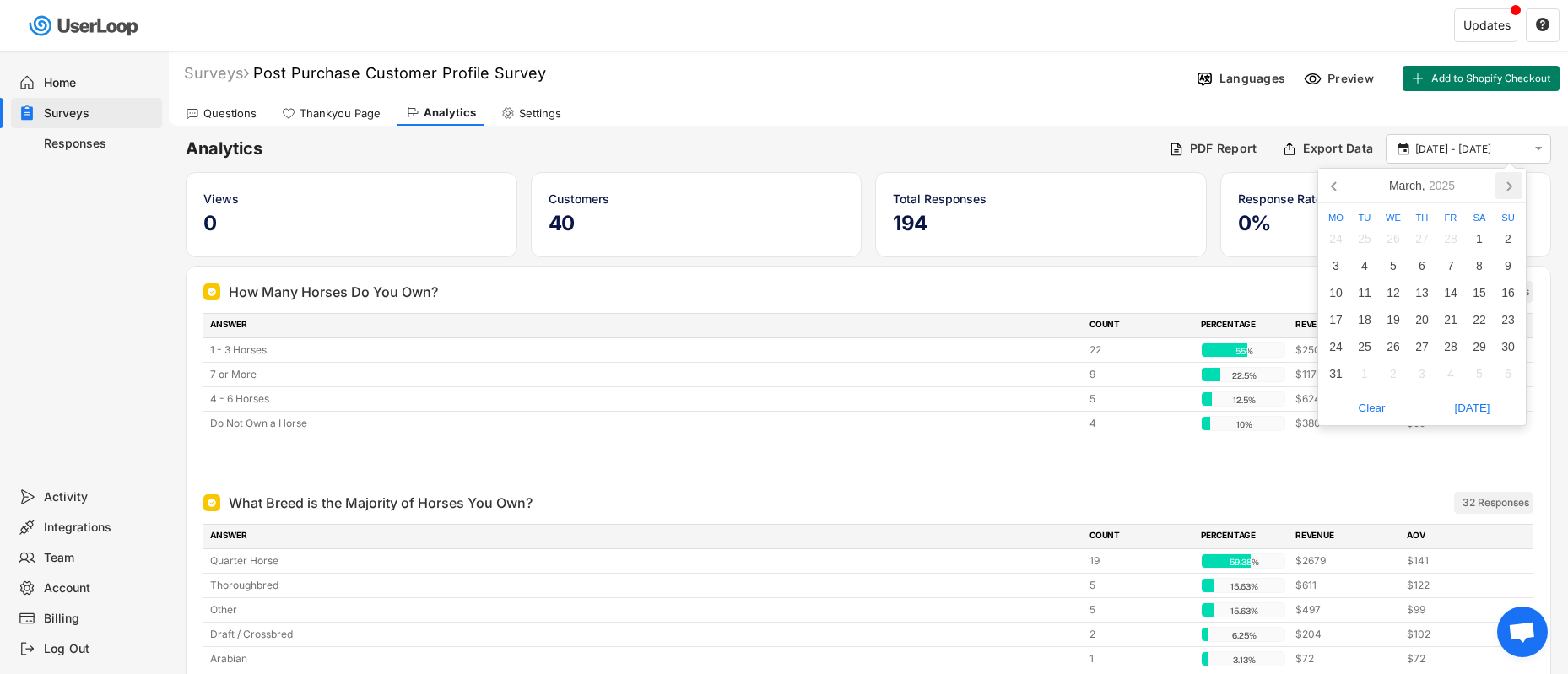
click at [1511, 191] on icon at bounding box center [1509, 186] width 27 height 27
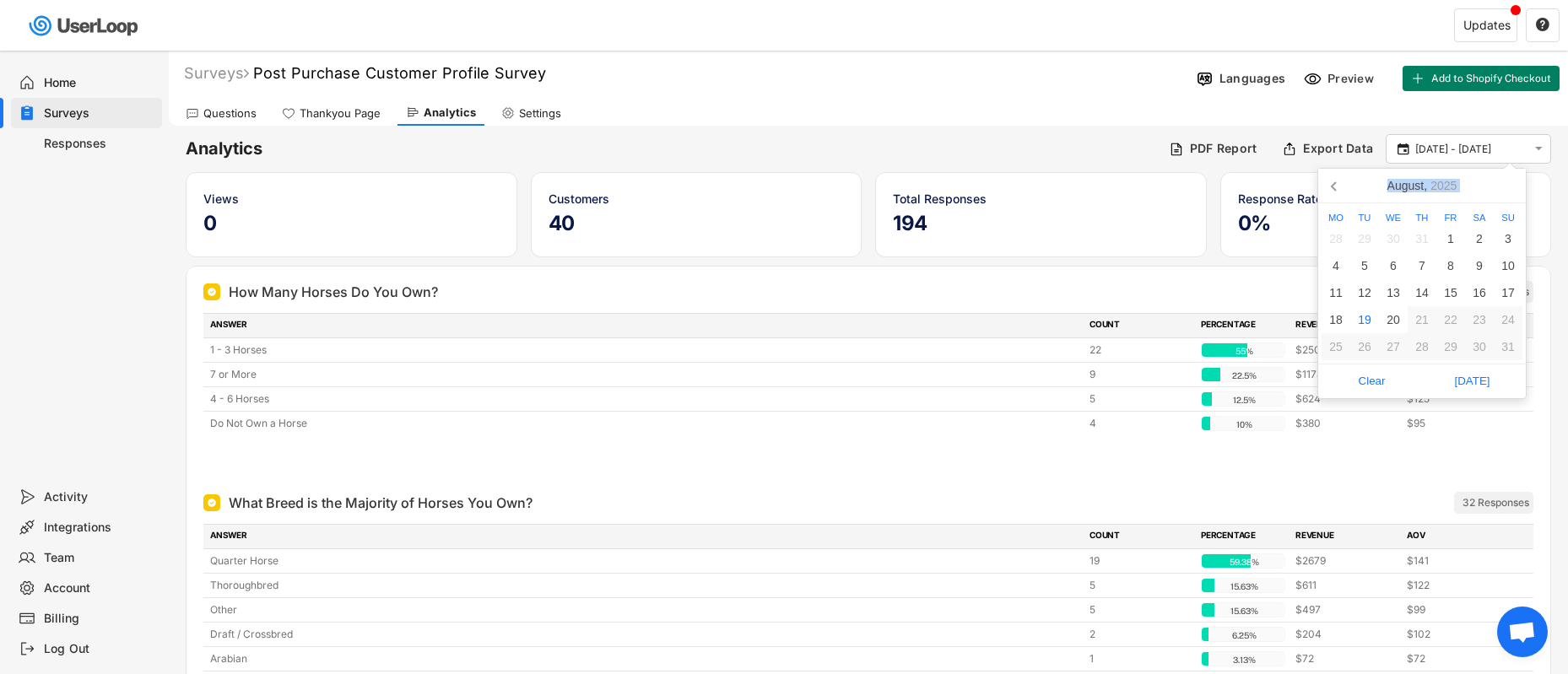
click at [1511, 191] on nav "August, 2025" at bounding box center [1422, 186] width 208 height 34
click at [1386, 323] on div "20" at bounding box center [1393, 320] width 29 height 27
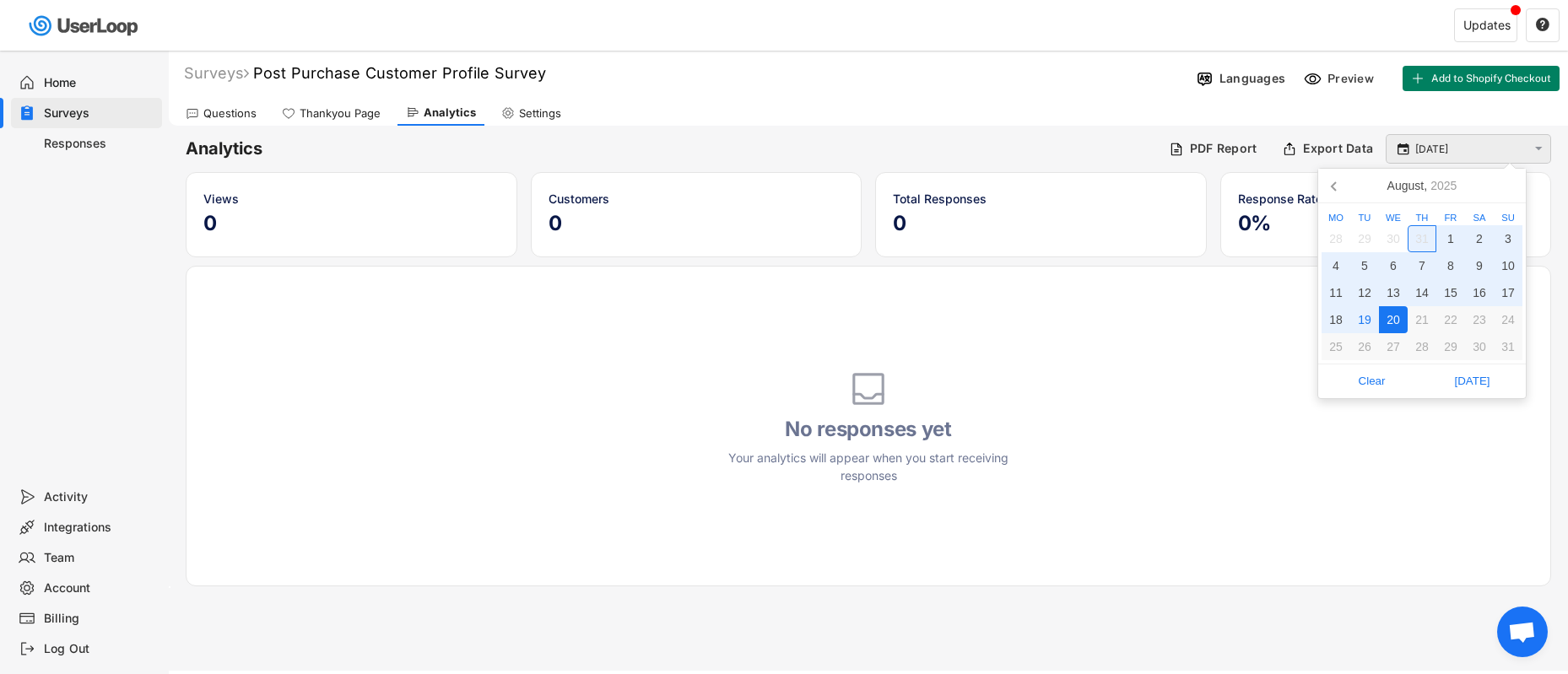
click at [1423, 152] on input "20 Aug" at bounding box center [1470, 150] width 111 height 17
click at [1520, 150] on input "20 Aug" at bounding box center [1470, 150] width 111 height 17
click at [1337, 185] on icon at bounding box center [1335, 186] width 27 height 27
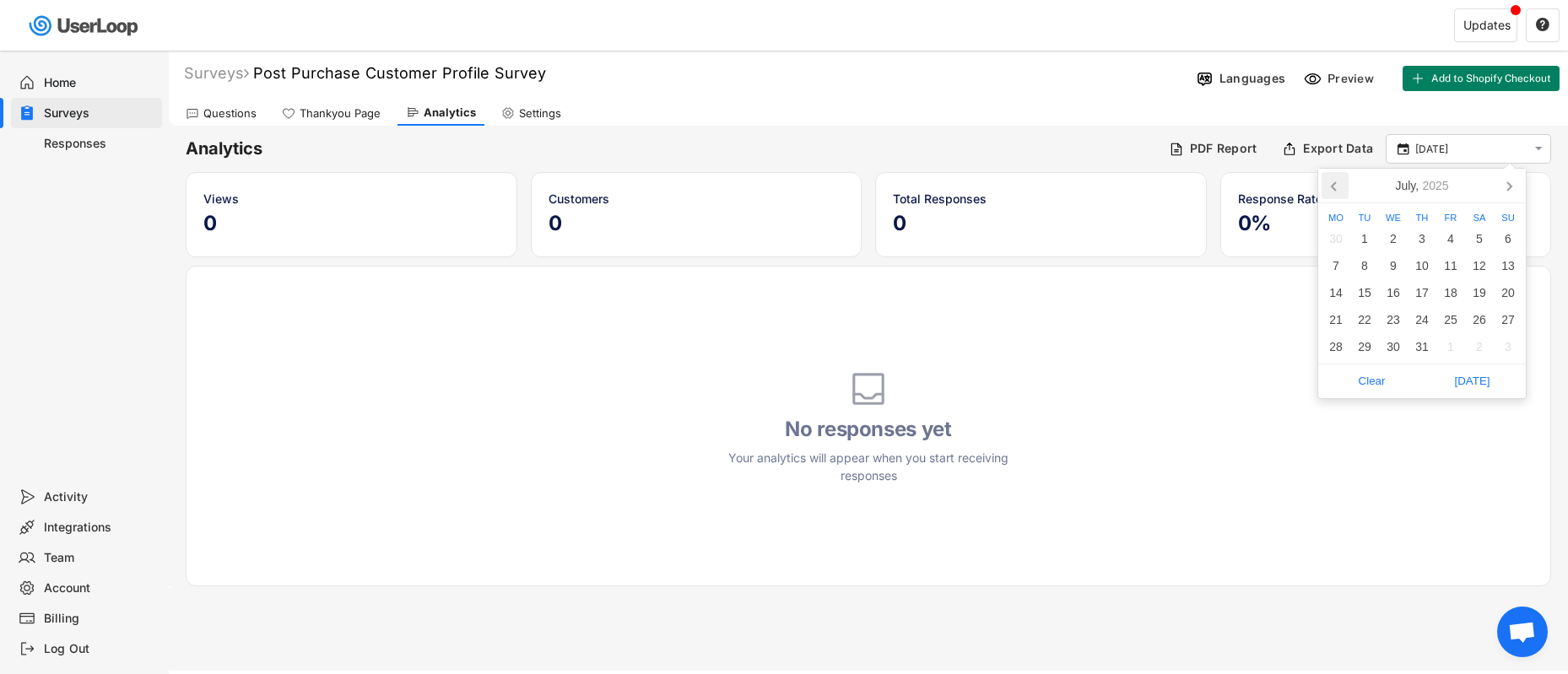
click at [1337, 185] on icon at bounding box center [1335, 186] width 27 height 27
click at [1336, 185] on icon at bounding box center [1335, 186] width 27 height 27
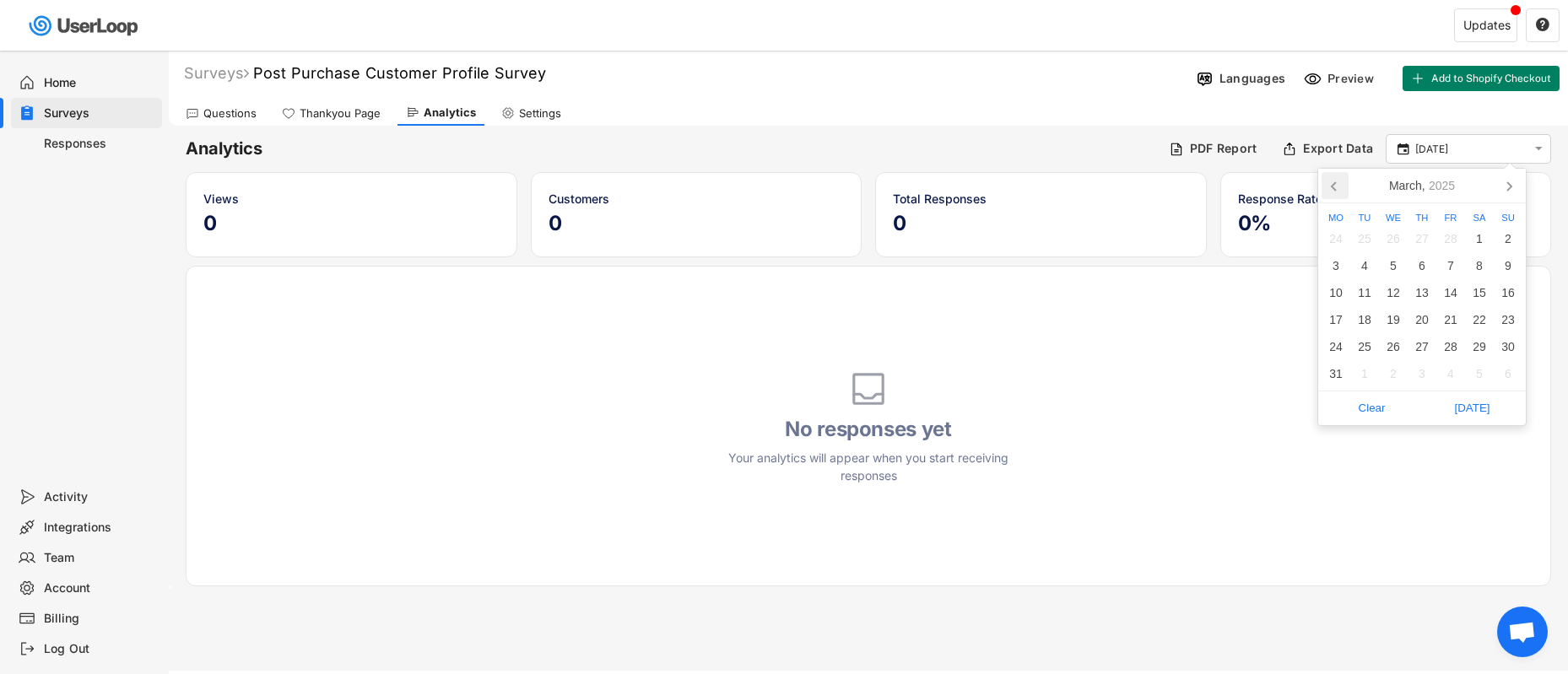
click at [1336, 185] on icon at bounding box center [1335, 186] width 27 height 27
click at [1335, 185] on icon at bounding box center [1335, 186] width 27 height 27
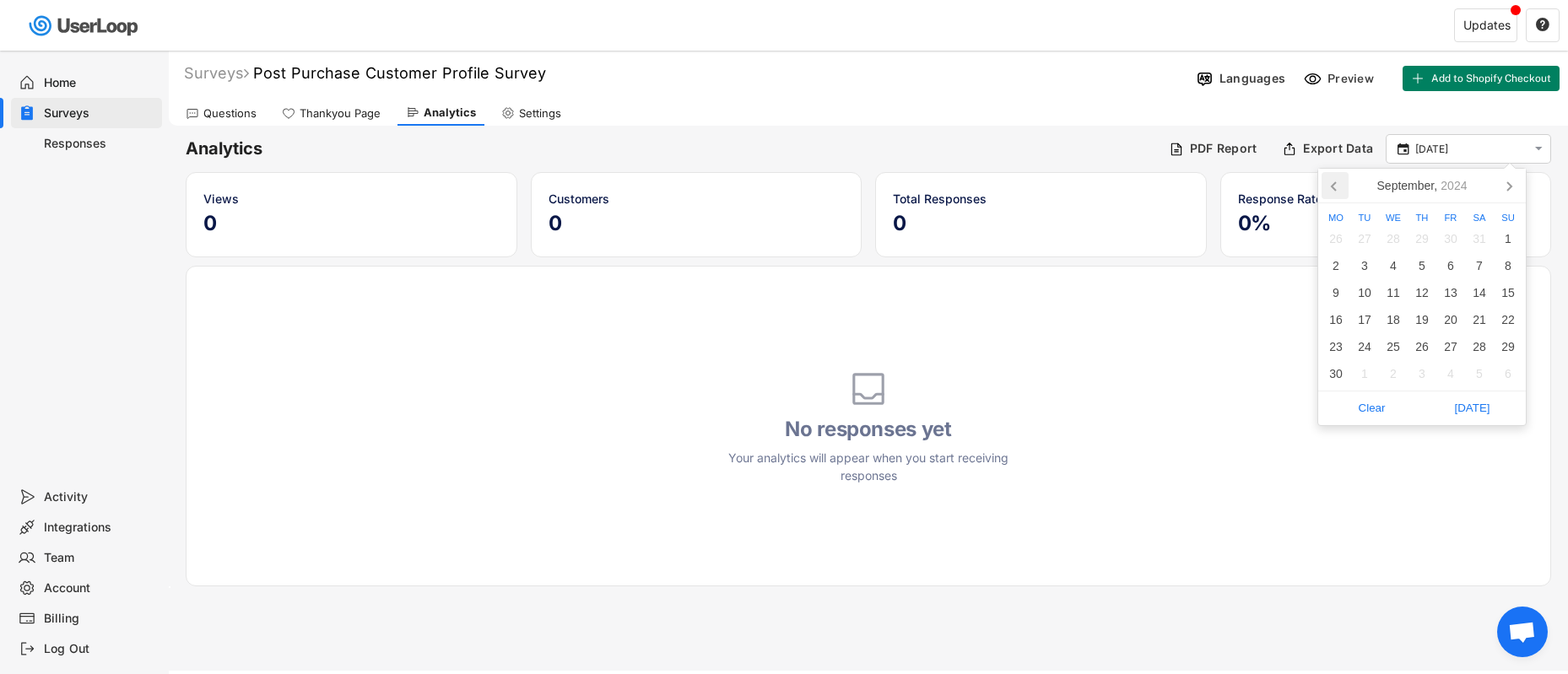
click at [1334, 185] on icon at bounding box center [1335, 186] width 27 height 27
click at [1335, 185] on icon at bounding box center [1335, 186] width 27 height 27
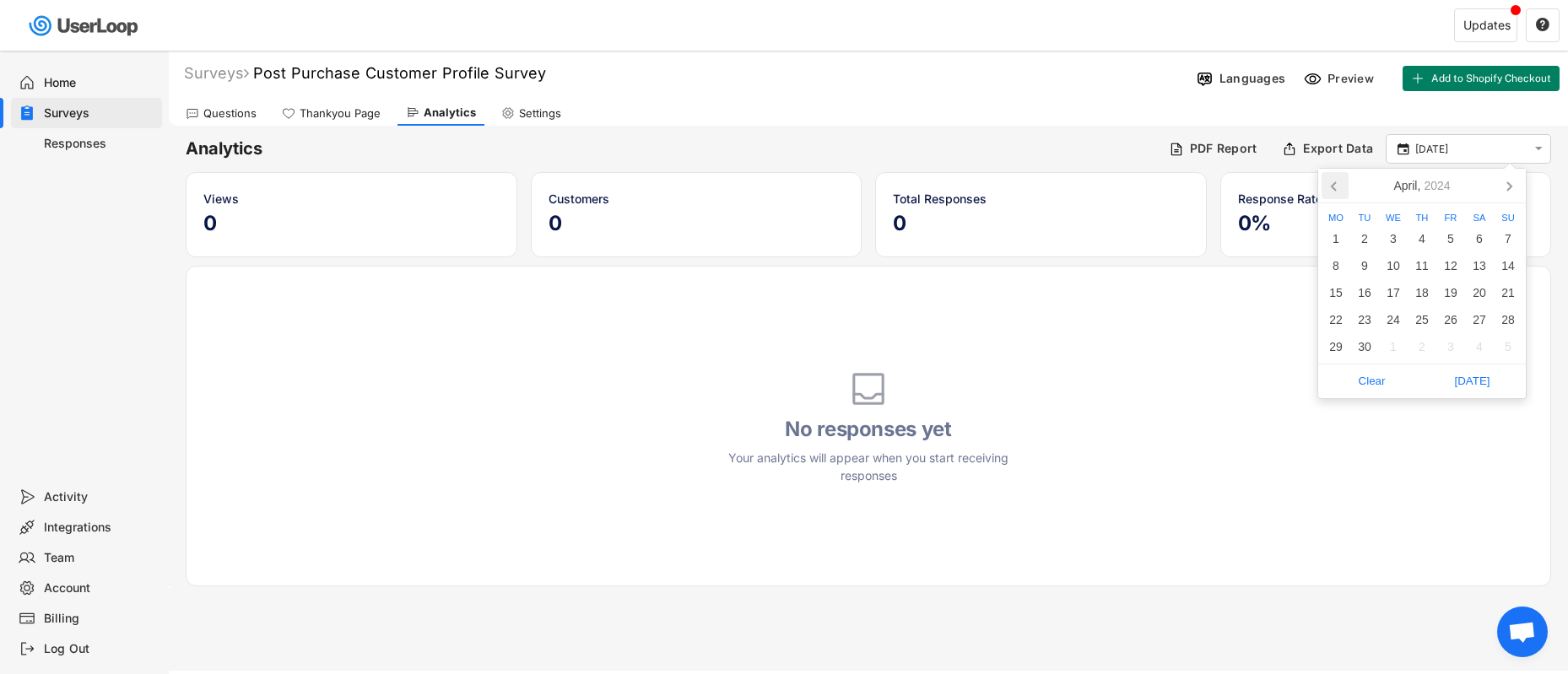
click at [1334, 185] on icon at bounding box center [1335, 186] width 27 height 27
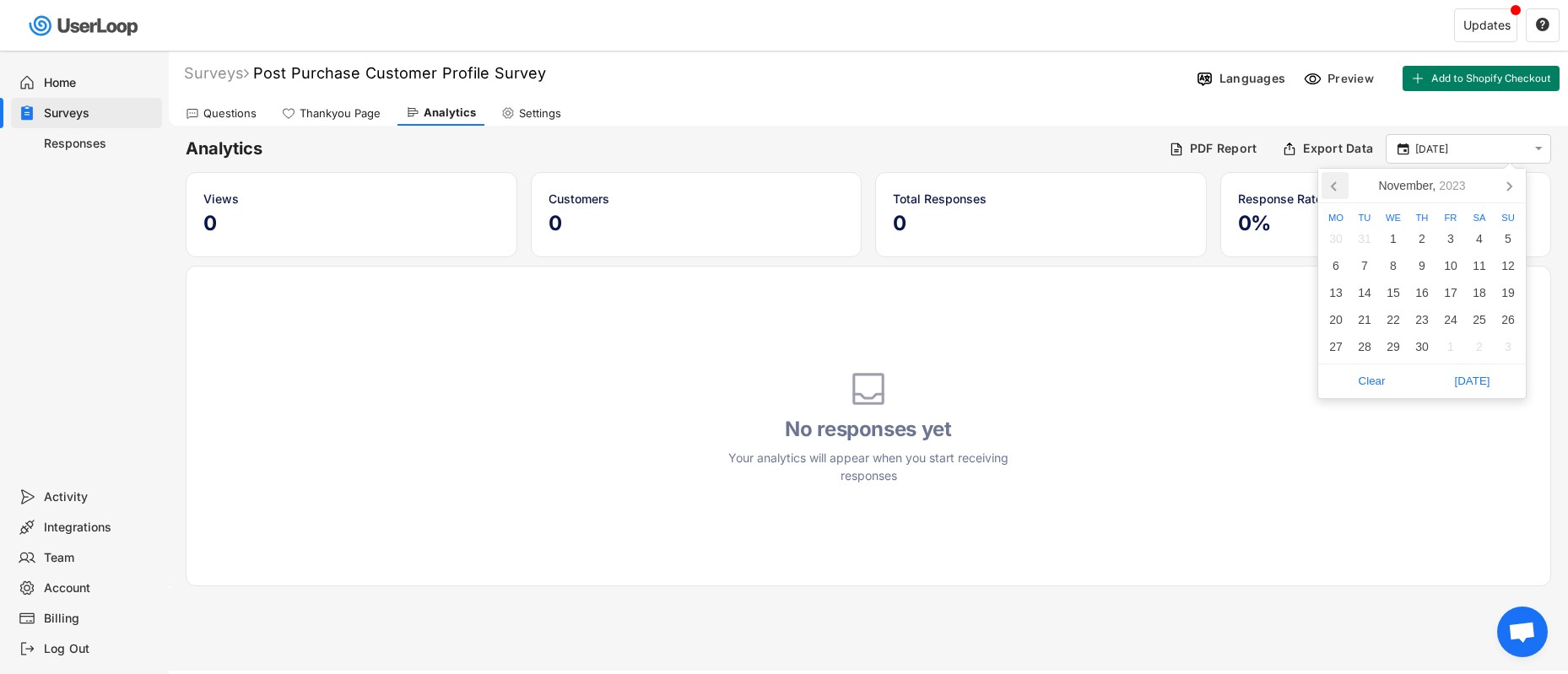
click at [1334, 185] on icon at bounding box center [1335, 186] width 27 height 27
click at [1331, 186] on icon at bounding box center [1333, 186] width 4 height 9
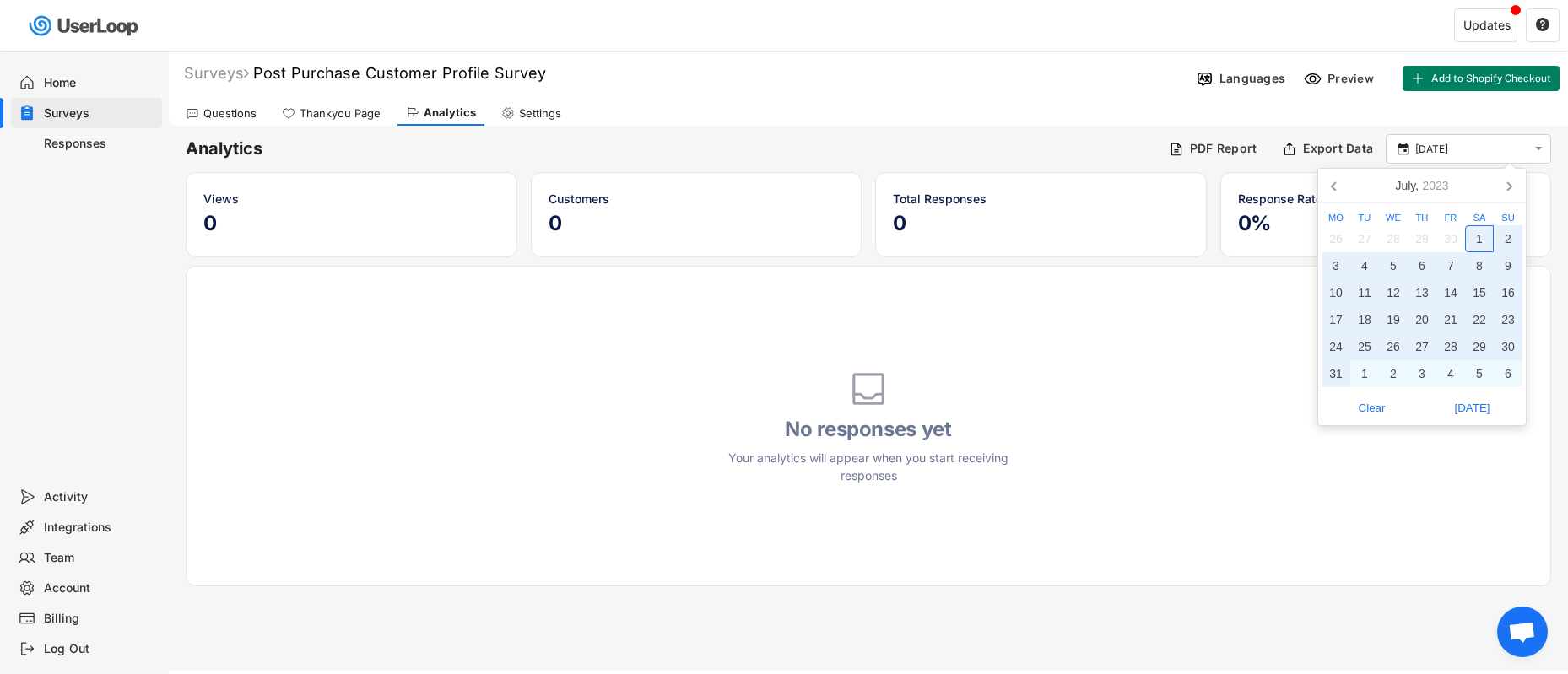
click at [1490, 238] on div "1" at bounding box center [1479, 239] width 29 height 27
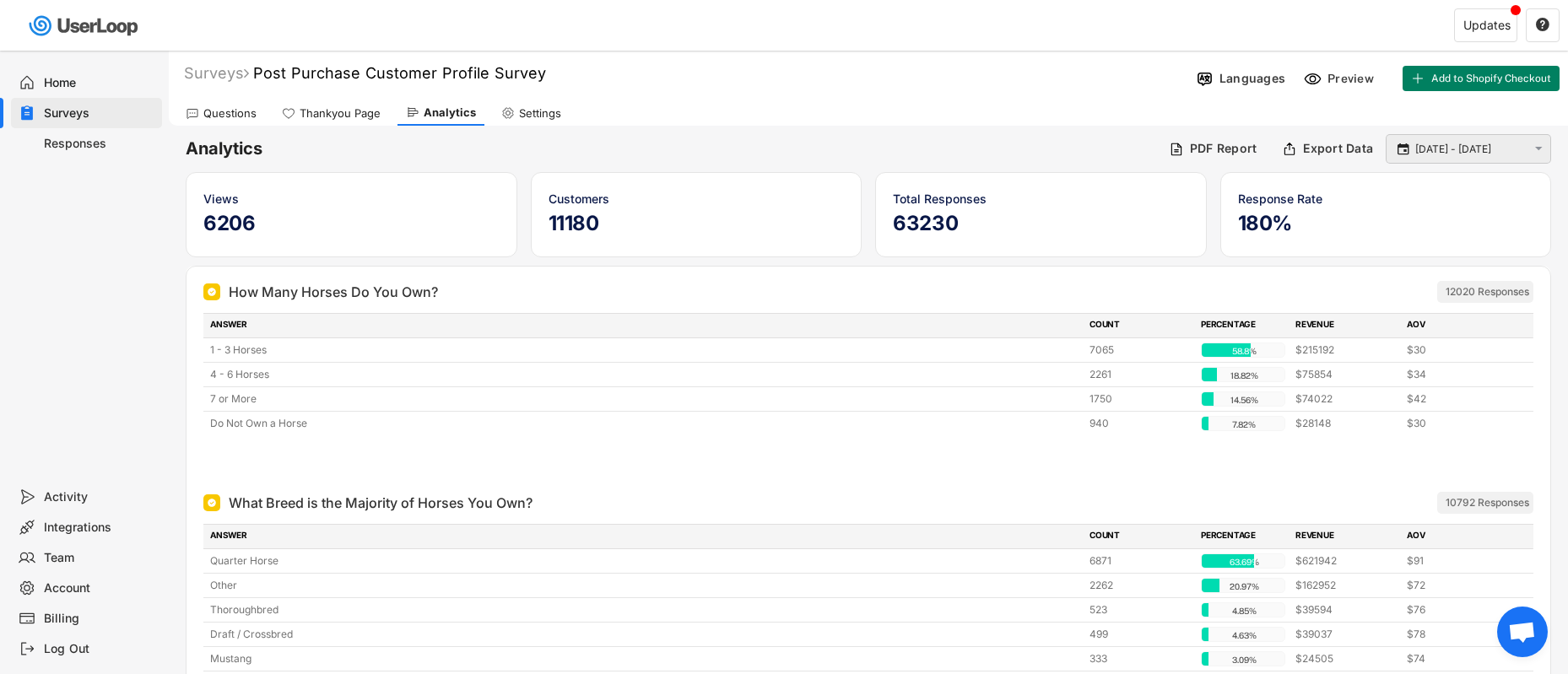
click at [1516, 151] on input "1 Jul - 20 Aug" at bounding box center [1470, 150] width 111 height 17
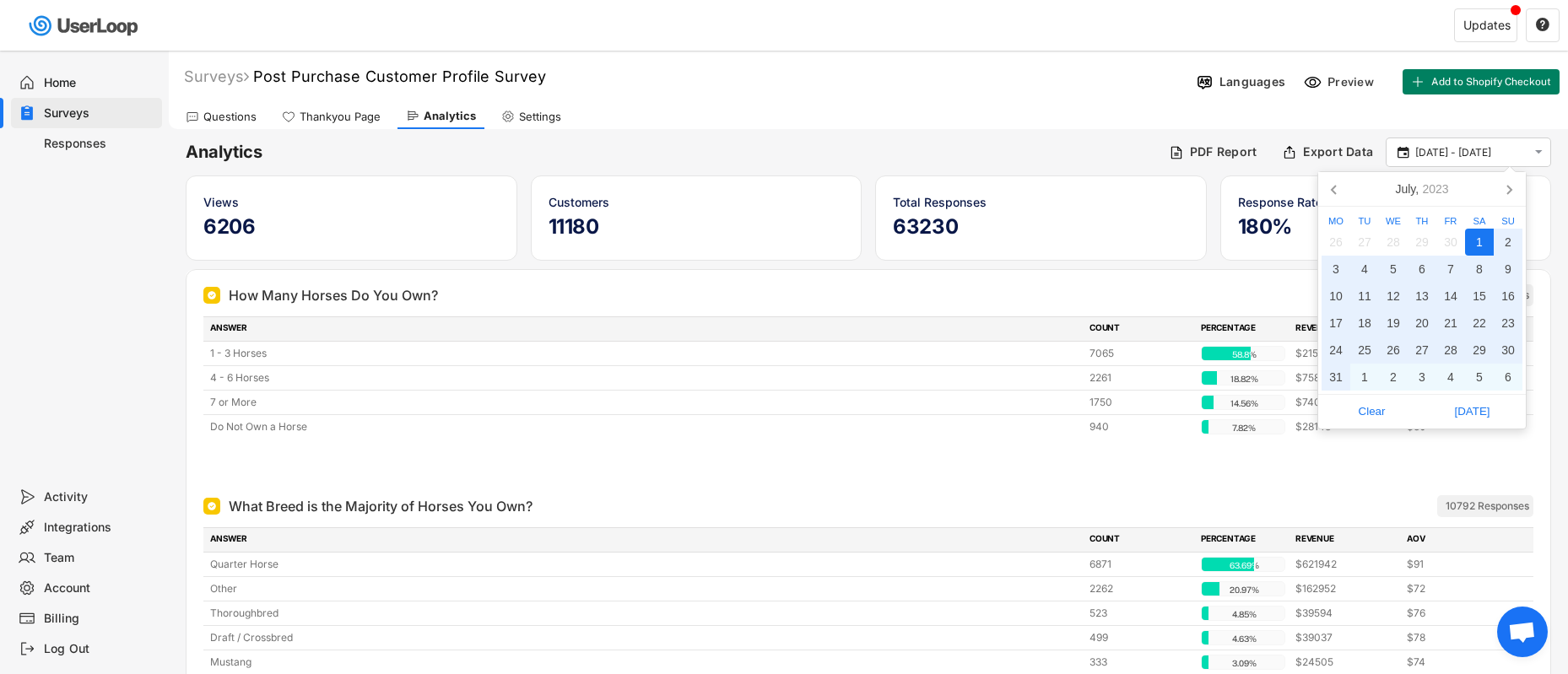
scroll to position [0, 0]
click at [1439, 193] on icon "2023" at bounding box center [1435, 189] width 27 height 12
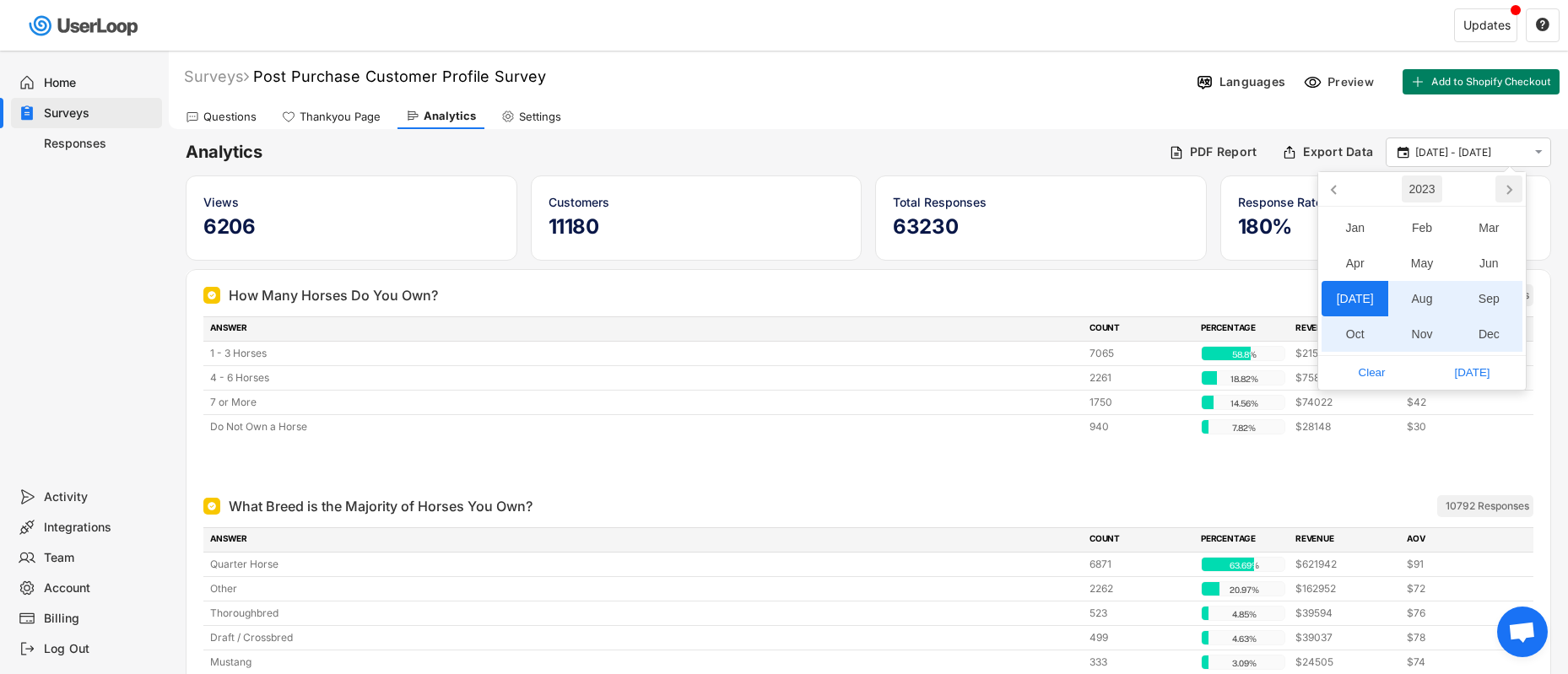
click at [1502, 187] on icon at bounding box center [1509, 189] width 27 height 27
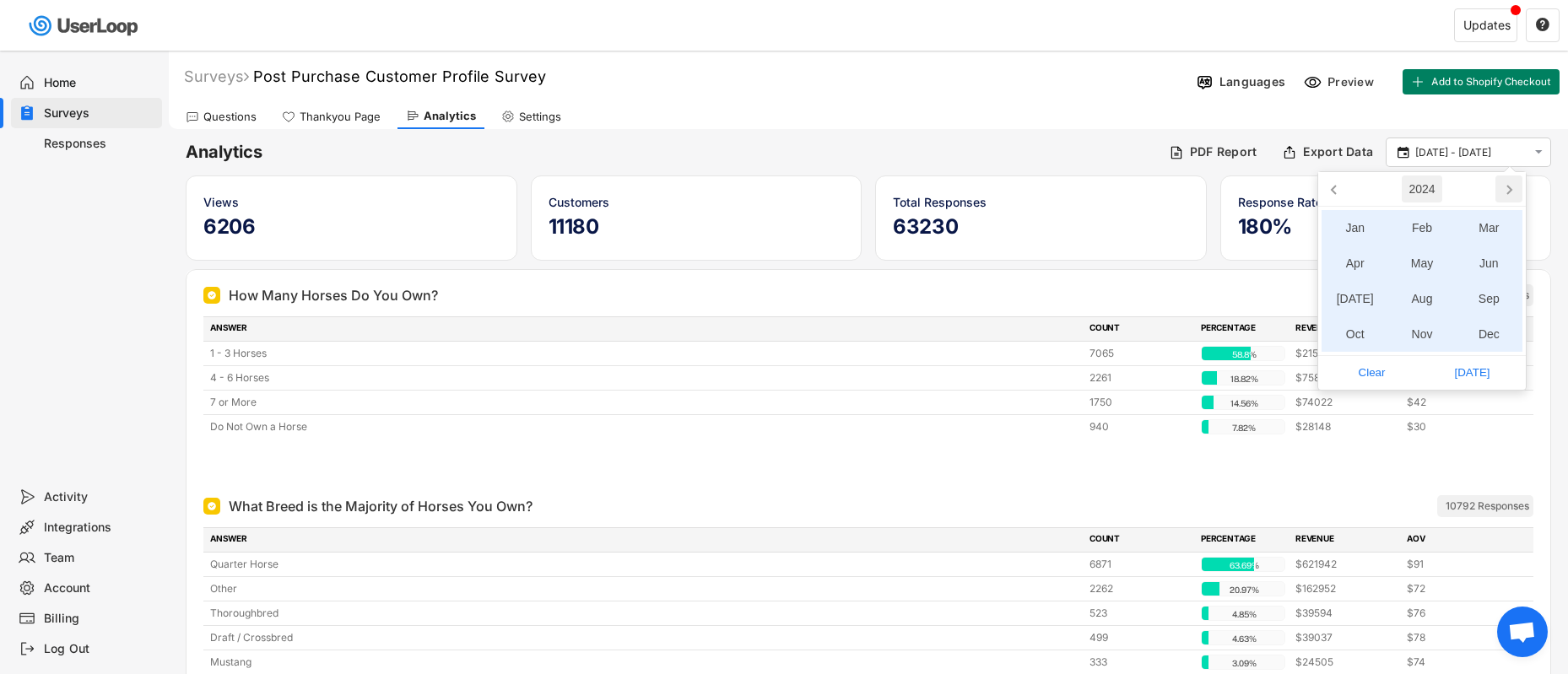
click at [1502, 187] on icon at bounding box center [1509, 189] width 27 height 27
click at [1422, 299] on div "Aug" at bounding box center [1421, 298] width 67 height 35
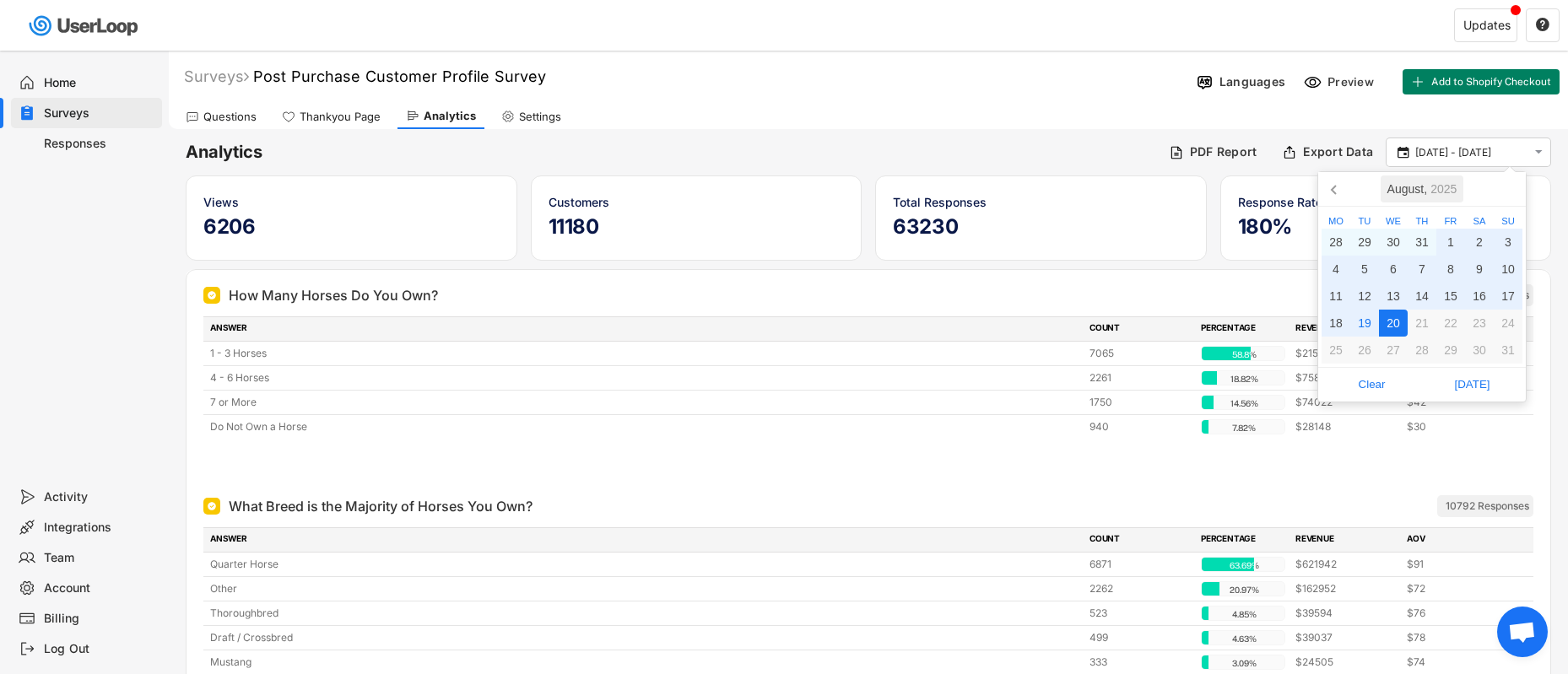
click at [1143, 83] on div "Surveys Post Purchase Customer Profile Survey" at bounding box center [678, 76] width 1021 height 20
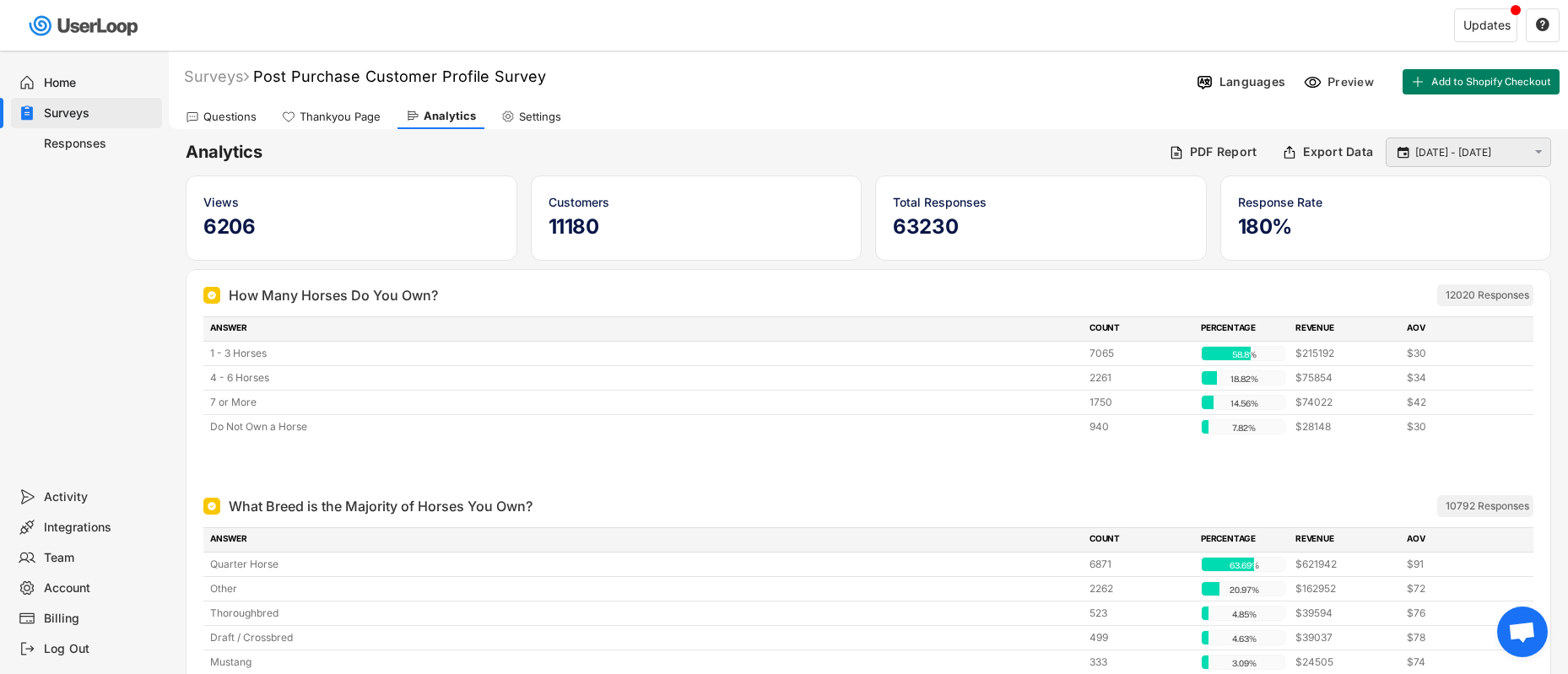
click at [1528, 154] on div " 1 Jul - 20 Aug " at bounding box center [1467, 152] width 165 height 30
click at [1533, 154] on icon "" at bounding box center [1538, 152] width 15 height 15
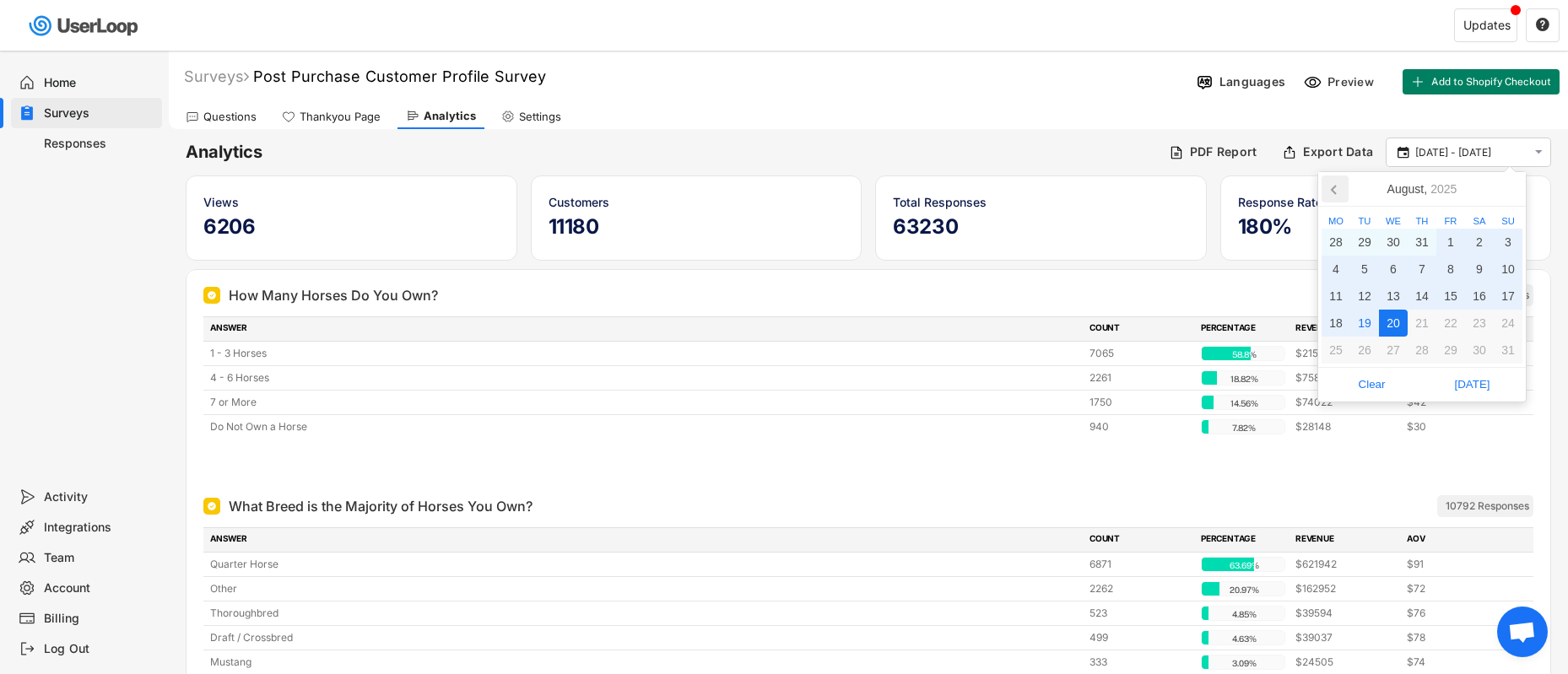
click at [1333, 190] on icon at bounding box center [1335, 189] width 27 height 27
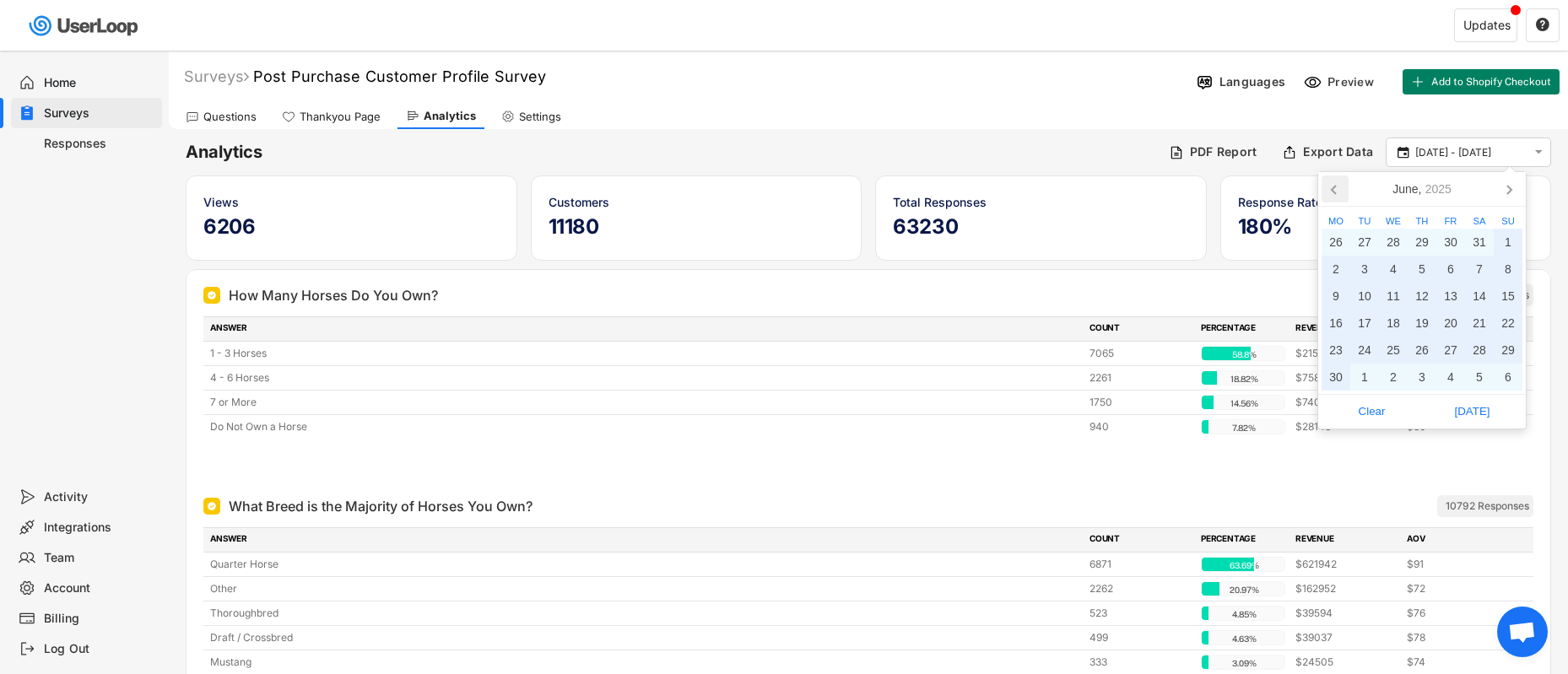
click at [1333, 190] on icon at bounding box center [1335, 189] width 27 height 27
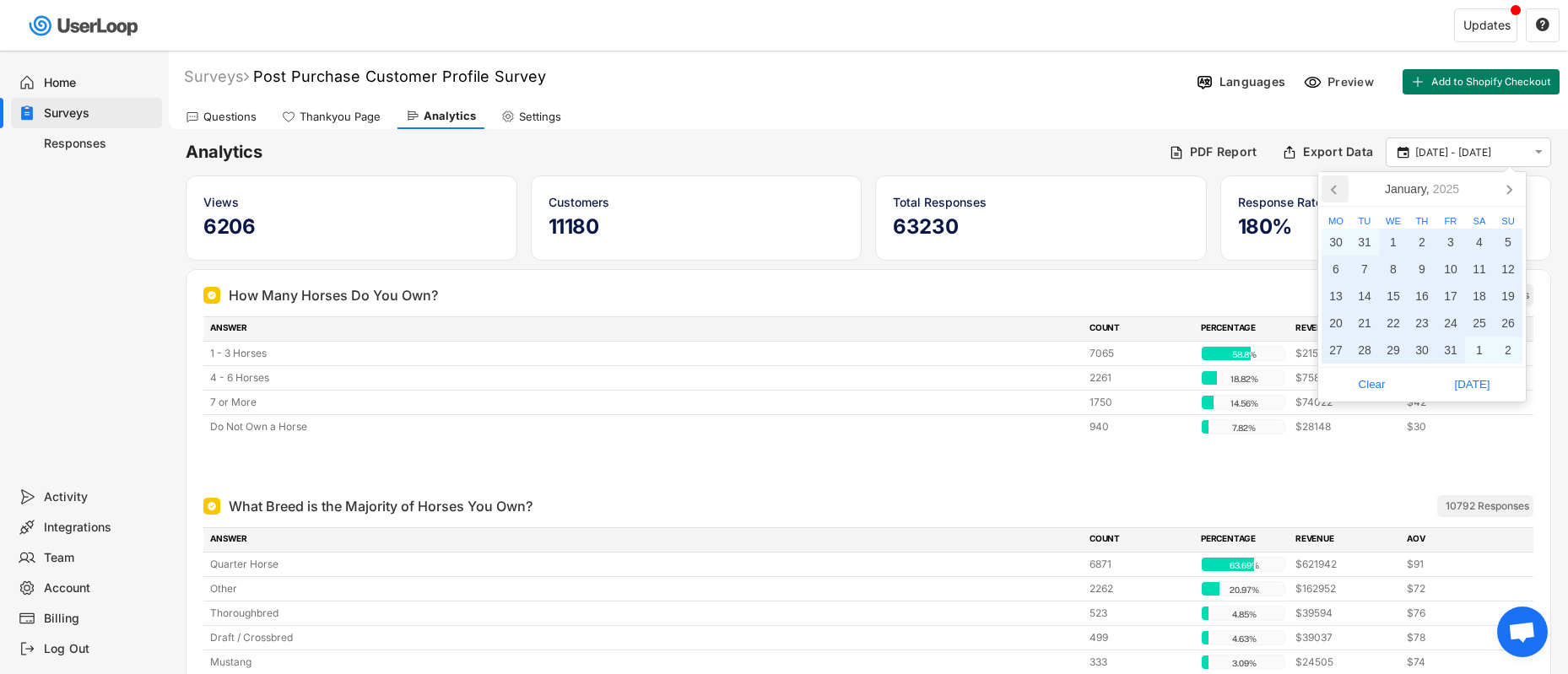
click at [1333, 190] on icon at bounding box center [1335, 189] width 27 height 27
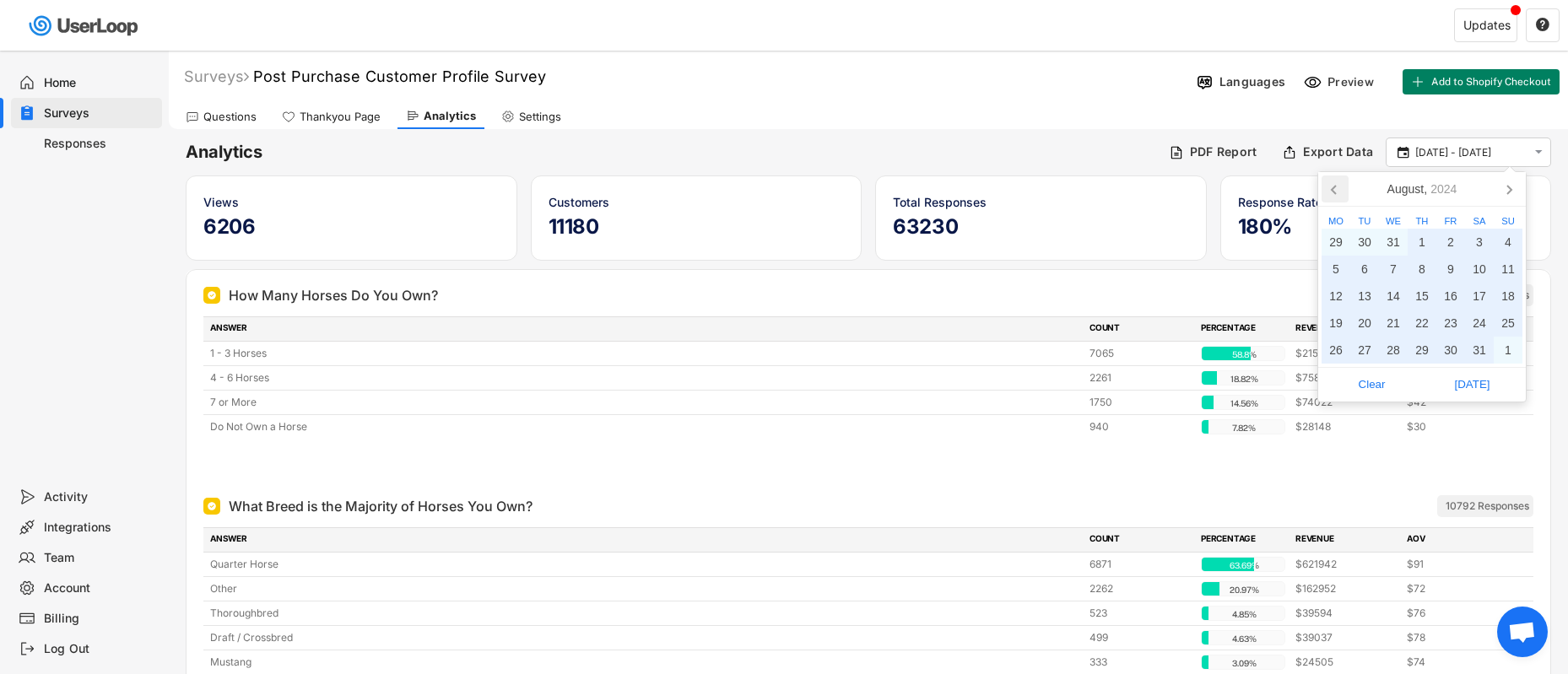
click at [1333, 190] on icon at bounding box center [1335, 189] width 27 height 27
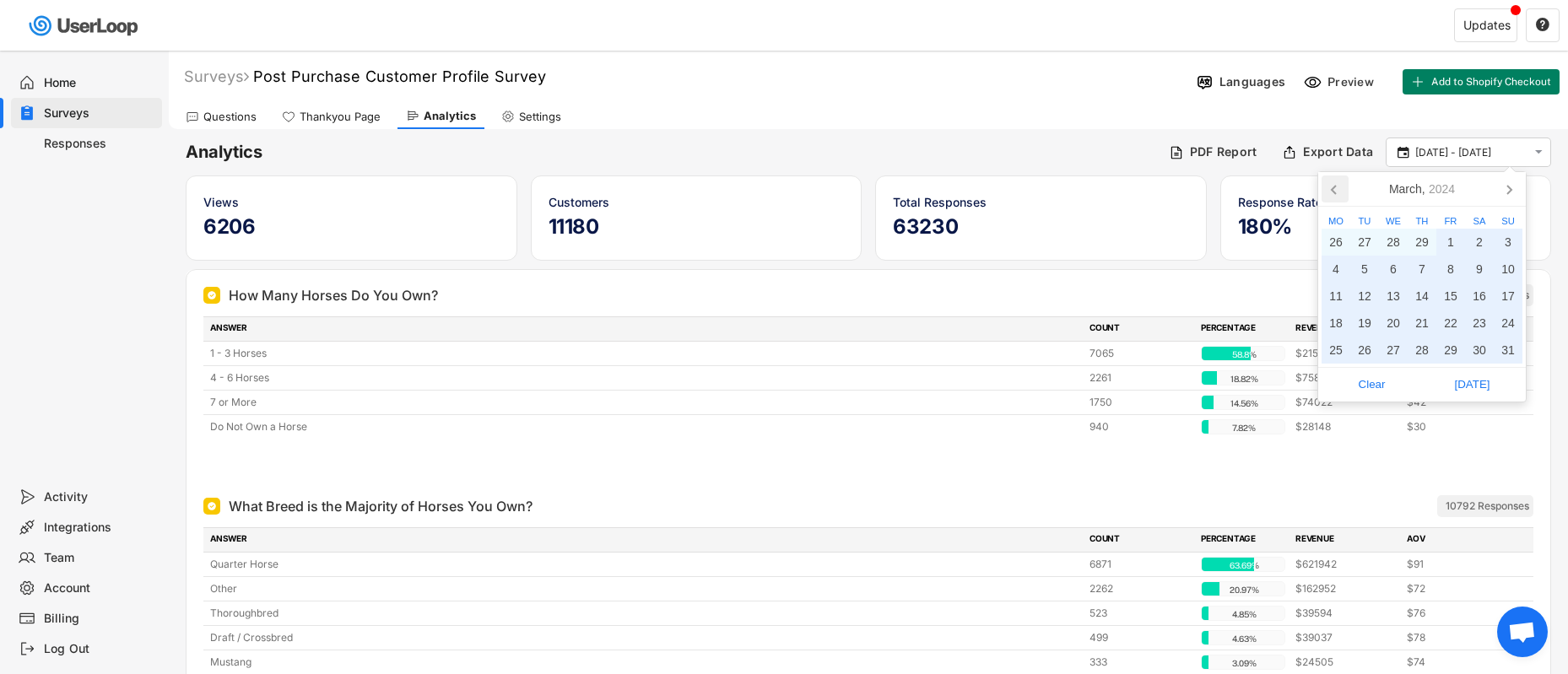
click at [1332, 190] on icon at bounding box center [1333, 190] width 4 height 9
click at [1499, 186] on icon at bounding box center [1509, 189] width 27 height 27
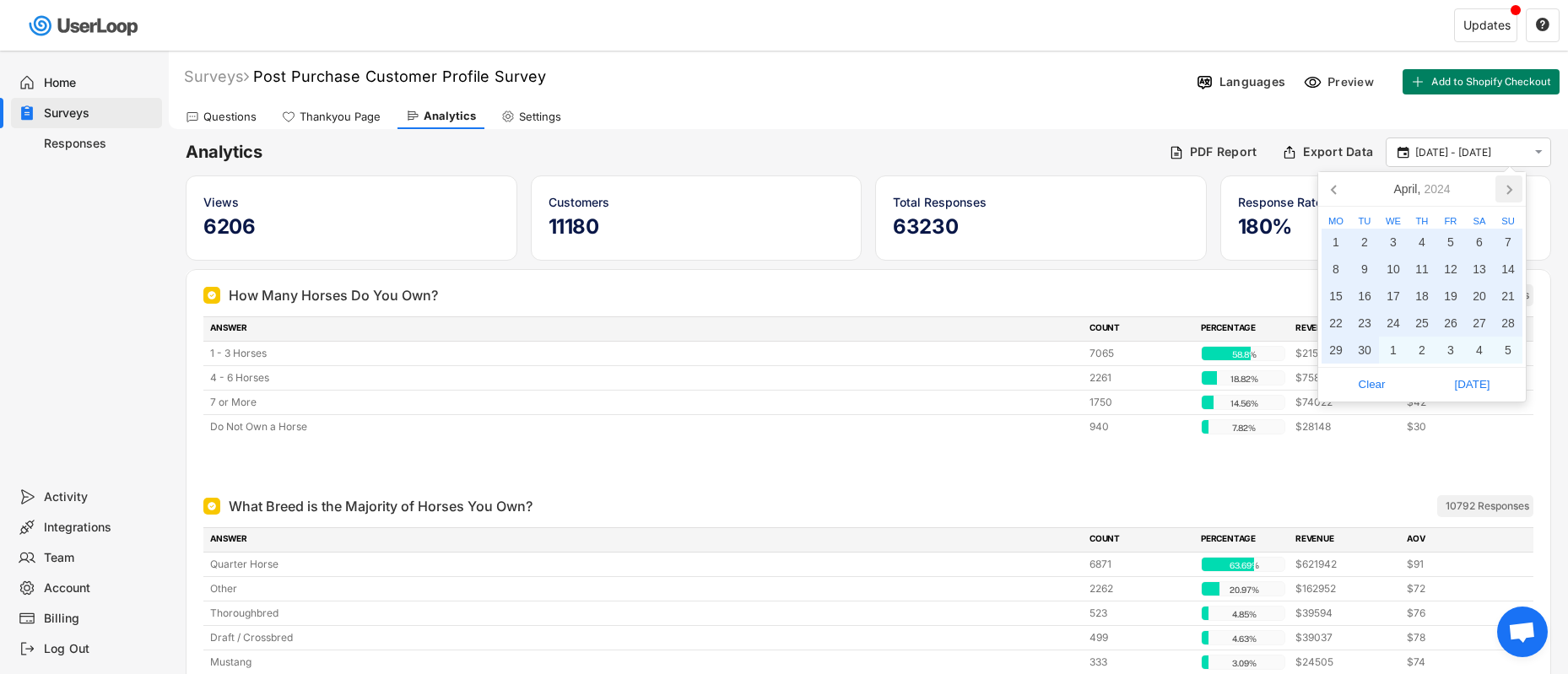
click at [1499, 186] on icon at bounding box center [1509, 189] width 27 height 27
click at [1512, 191] on icon at bounding box center [1509, 189] width 27 height 27
click at [1513, 191] on icon at bounding box center [1509, 189] width 27 height 27
click at [1375, 321] on div "20" at bounding box center [1364, 323] width 29 height 27
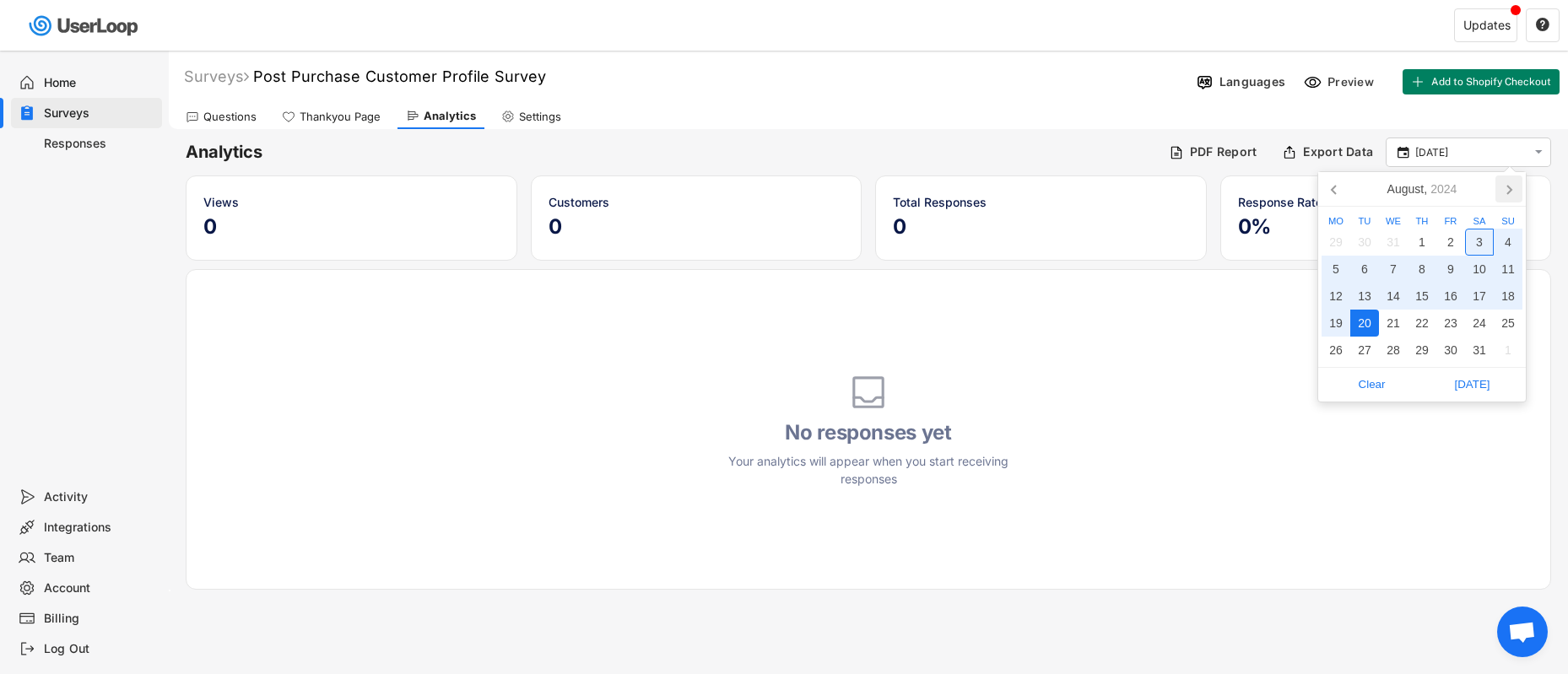
click at [1512, 190] on icon at bounding box center [1509, 189] width 27 height 27
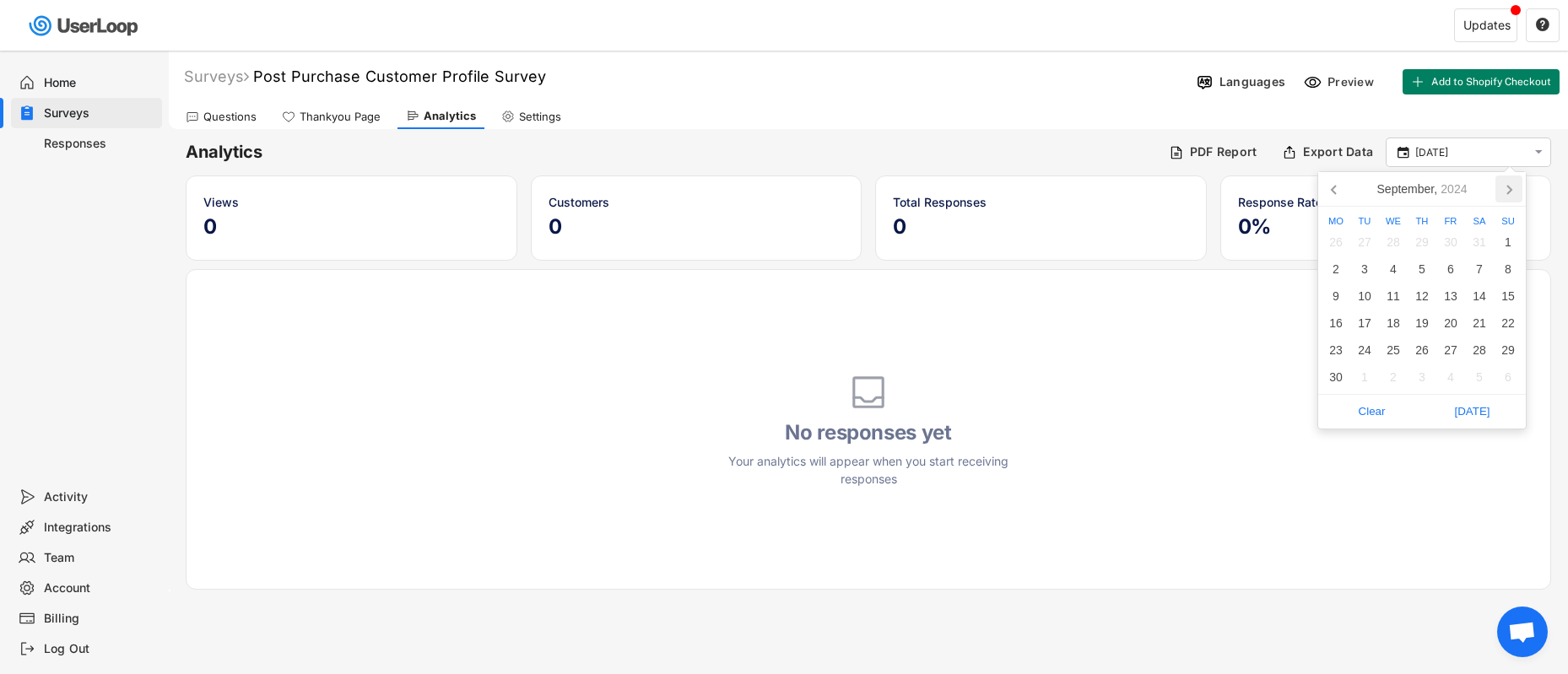
click at [1512, 190] on icon at bounding box center [1509, 189] width 27 height 27
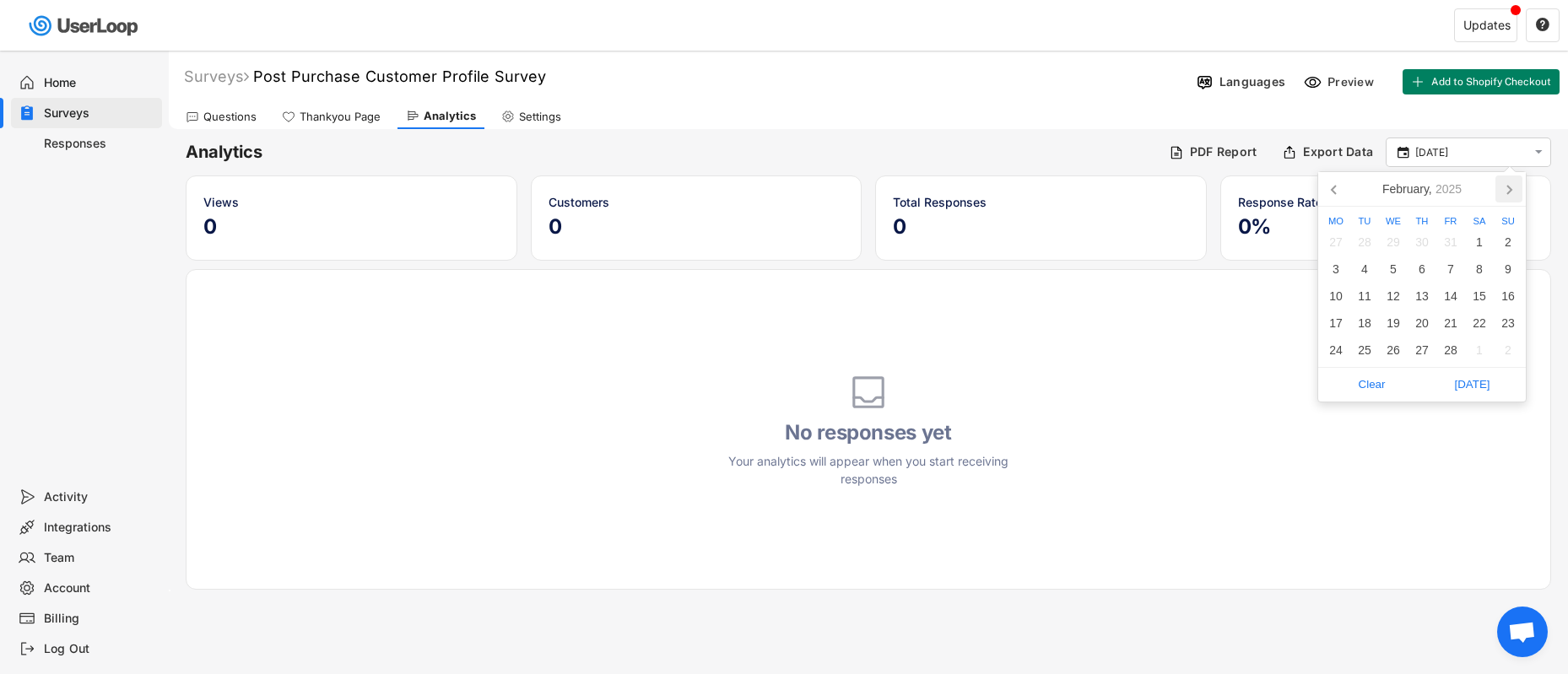
click at [1512, 190] on icon at bounding box center [1509, 189] width 27 height 27
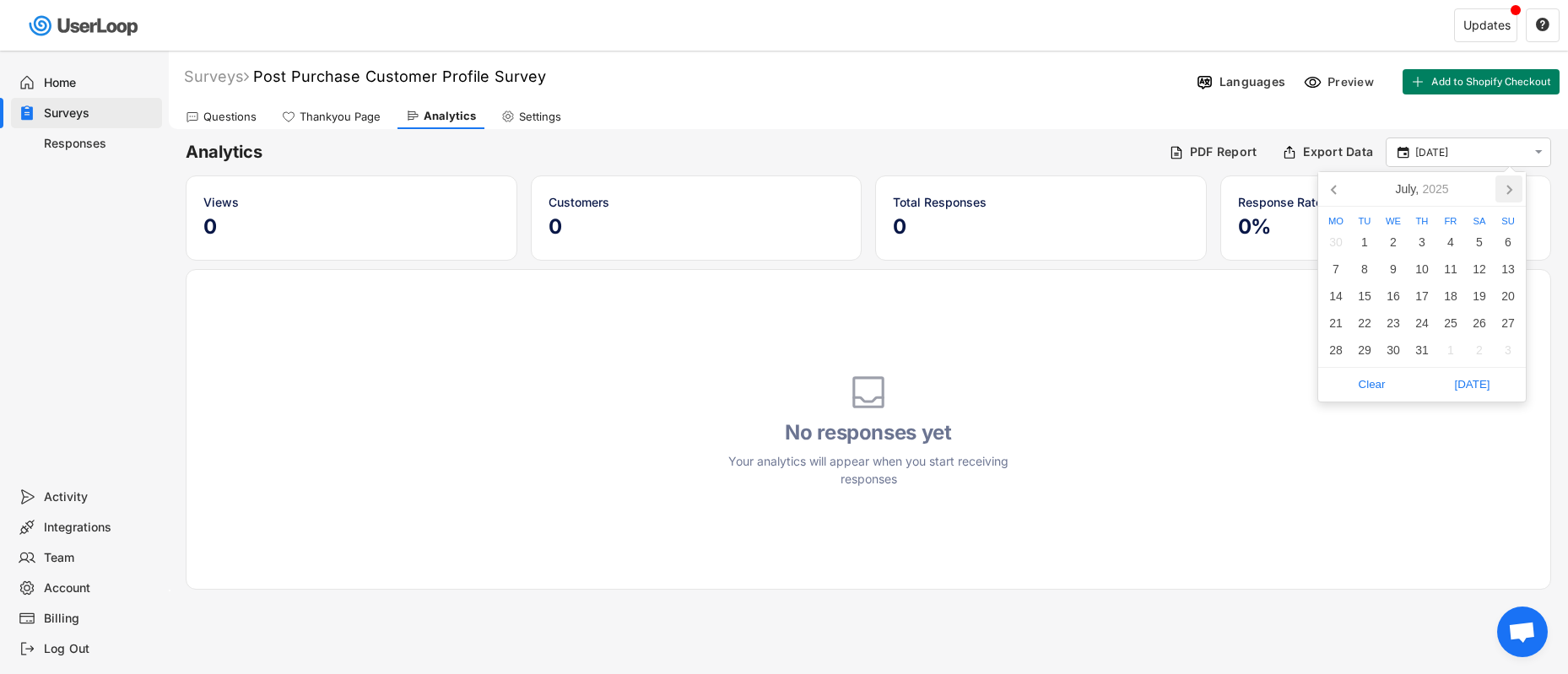
click at [1512, 190] on icon at bounding box center [1509, 189] width 27 height 27
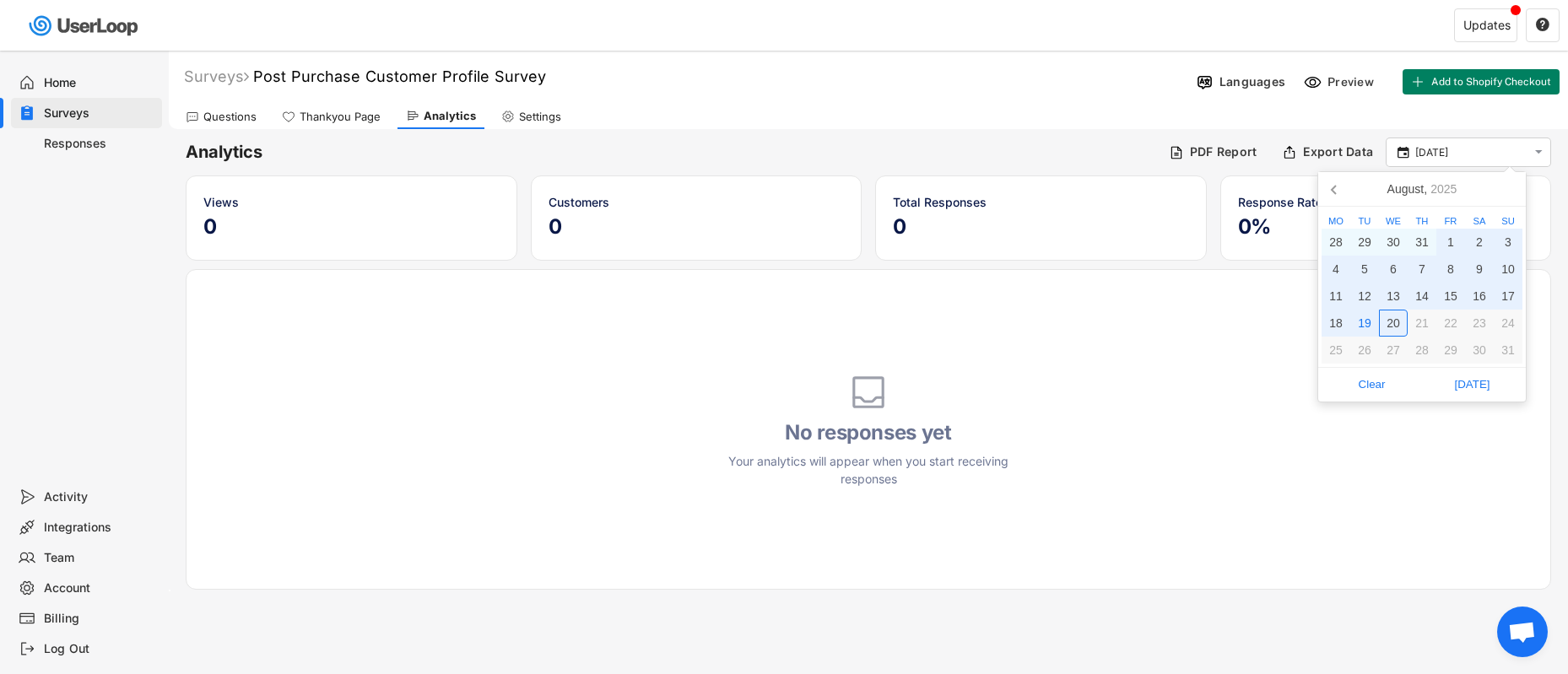
click at [1385, 322] on div "20" at bounding box center [1393, 323] width 29 height 27
type input "20 Aug - 20 Aug"
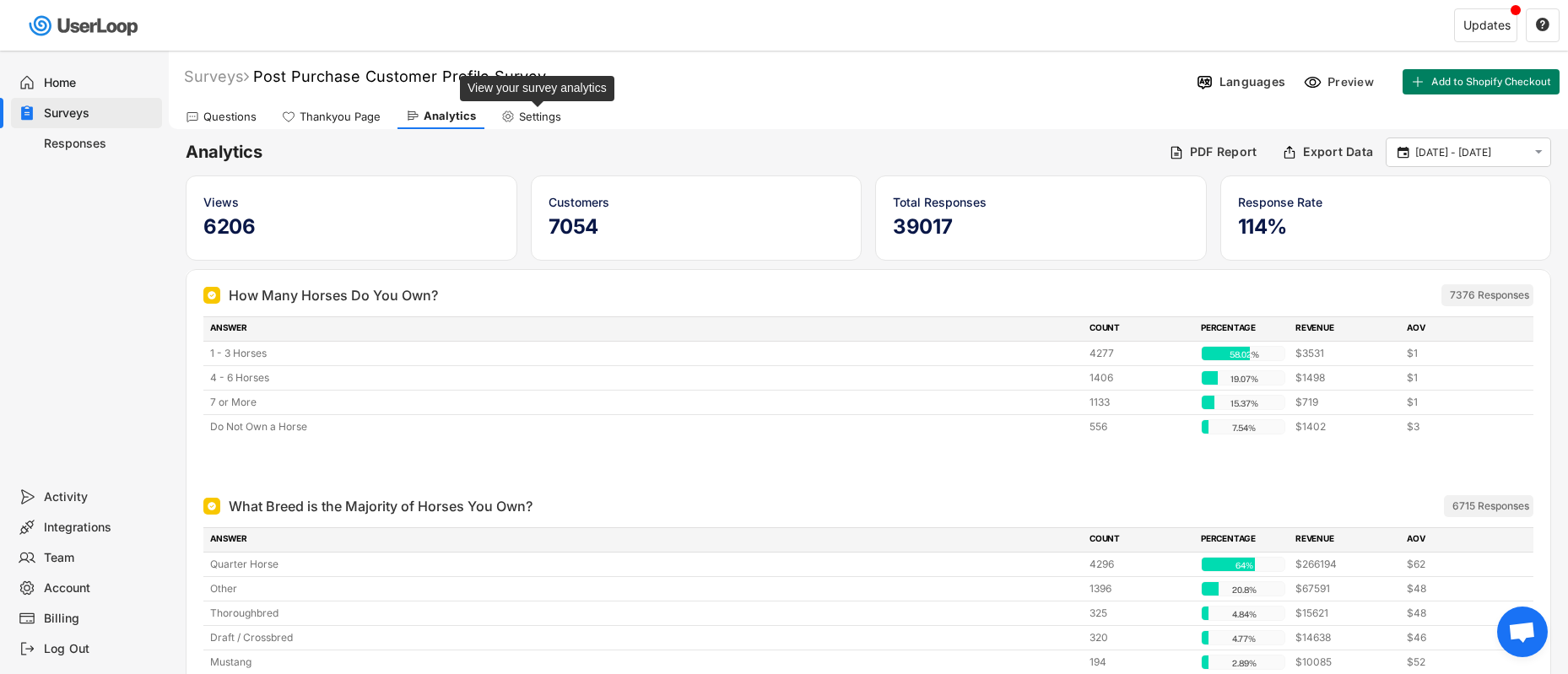
click at [539, 122] on div "Settings" at bounding box center [540, 116] width 42 height 15
select select ""weekly""
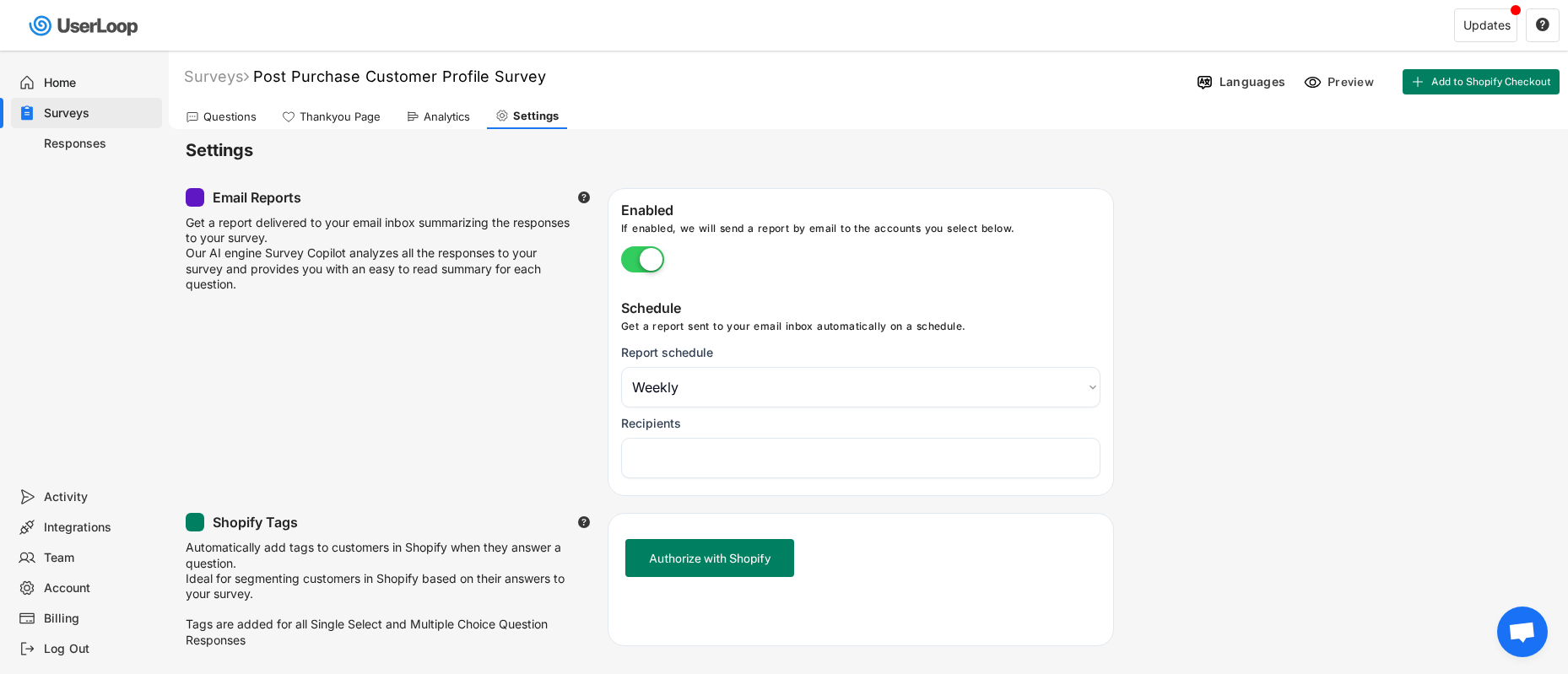
scroll to position [12, 0]
select select "1348695171700984260__LOOKUP__1751397404861x677191592654618100"
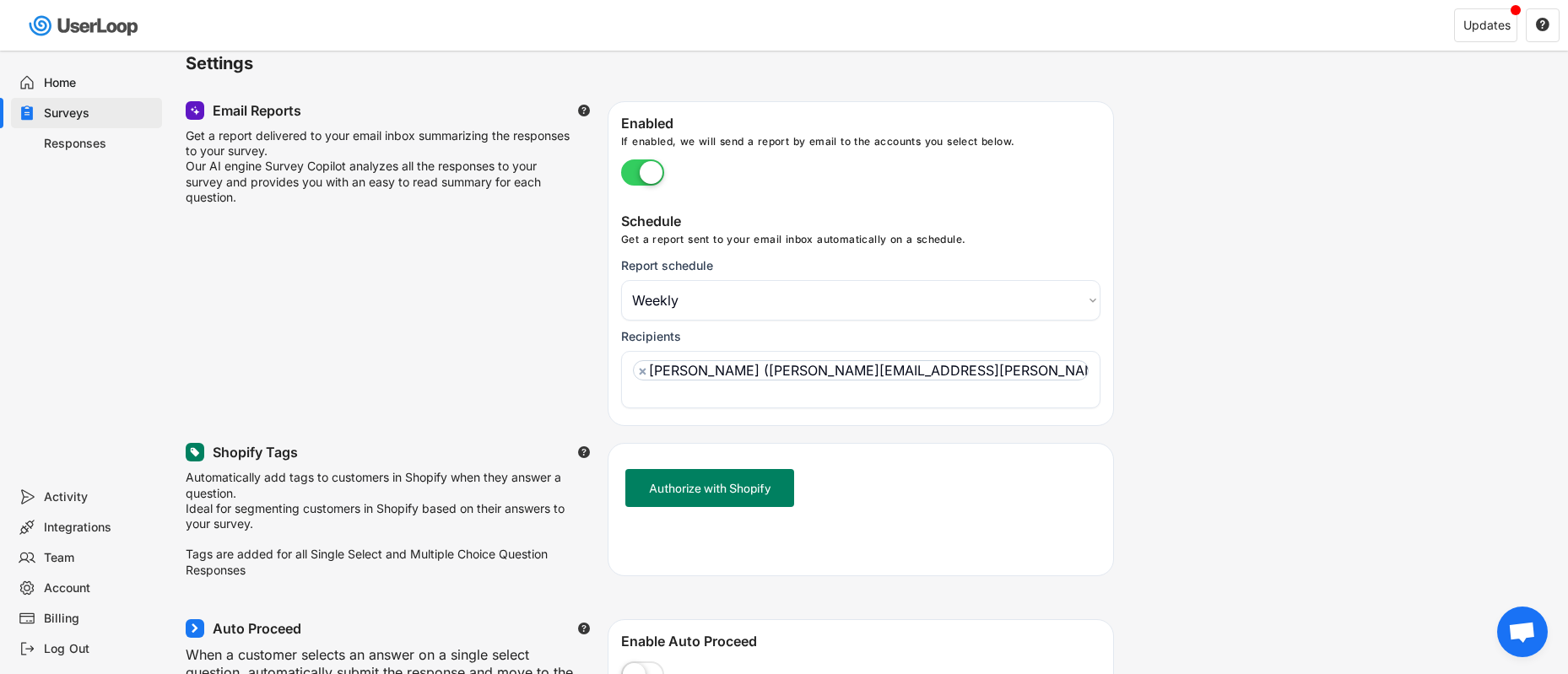
scroll to position [49, 0]
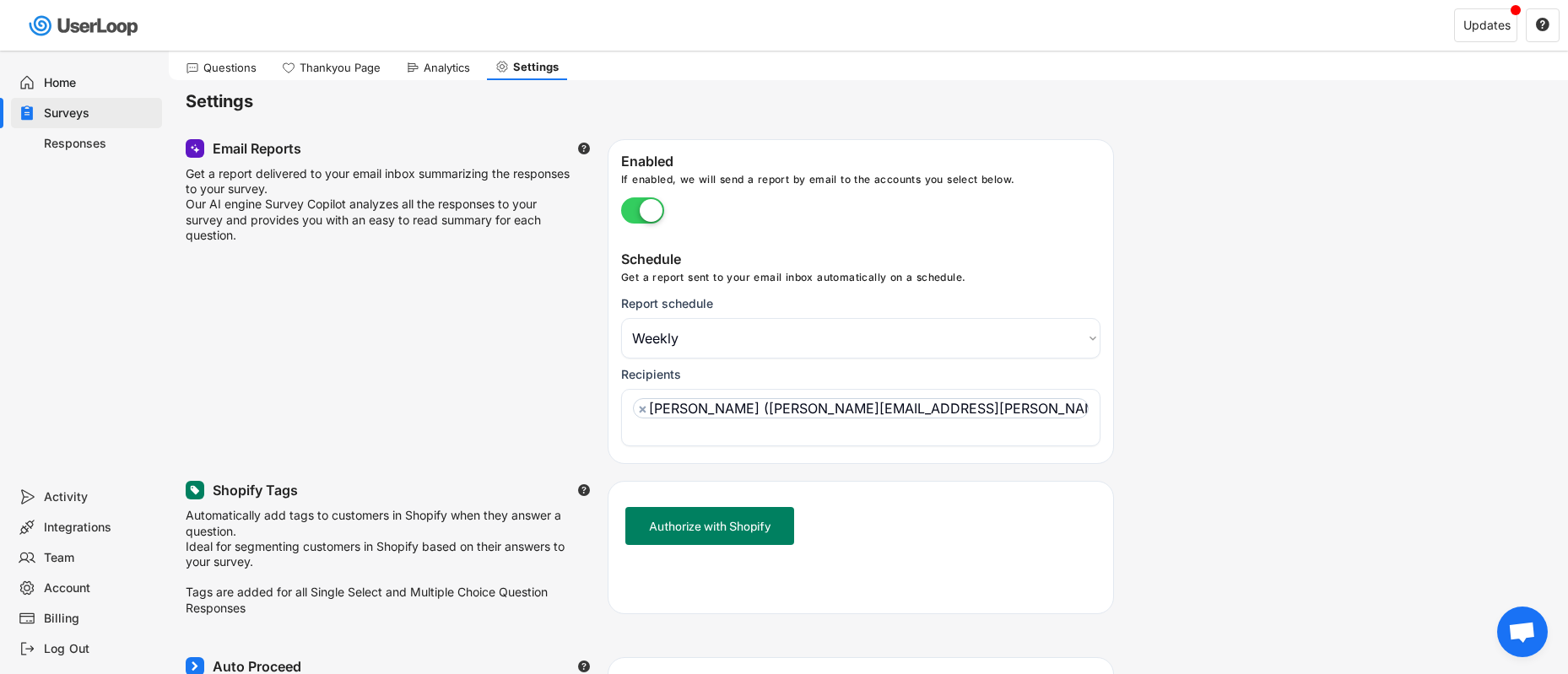
click at [73, 86] on div "Home" at bounding box center [99, 83] width 111 height 16
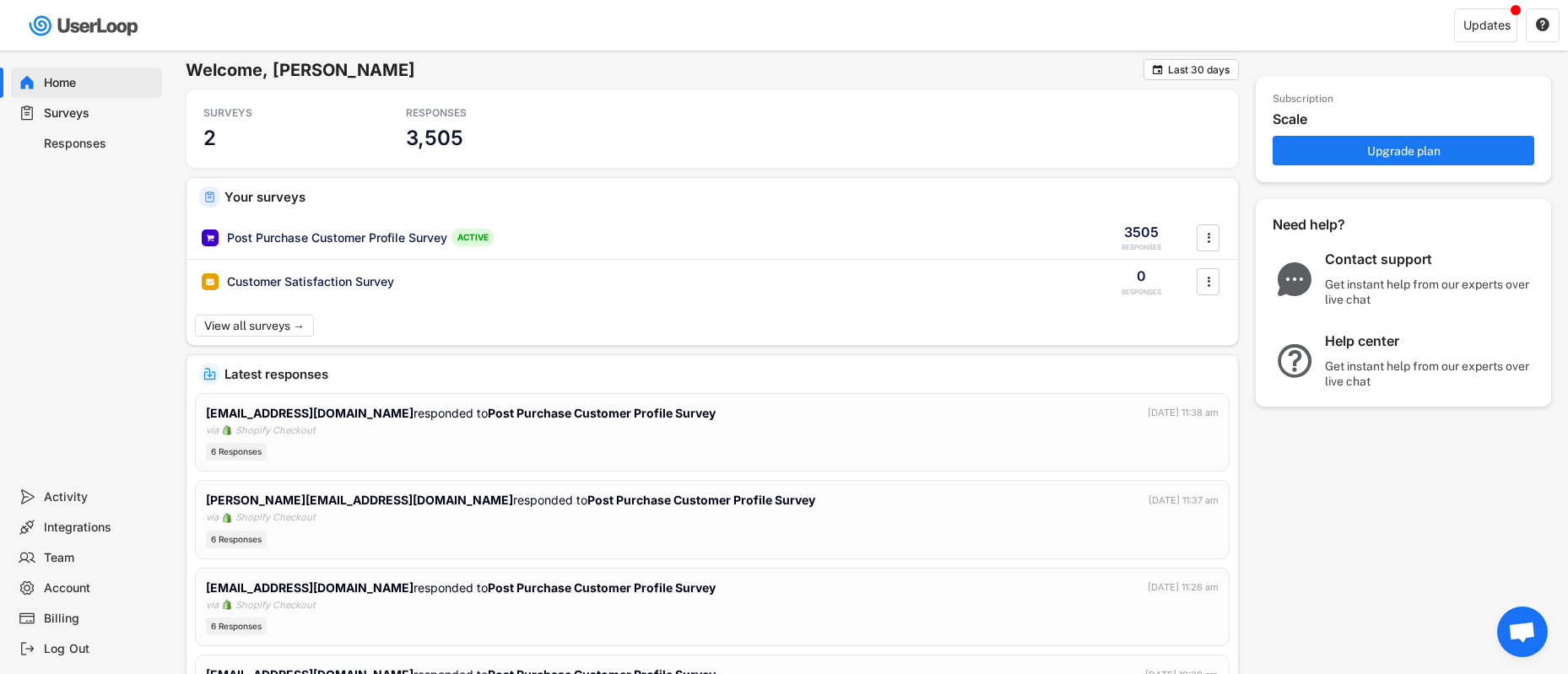
click at [74, 146] on div "Responses" at bounding box center [99, 144] width 111 height 16
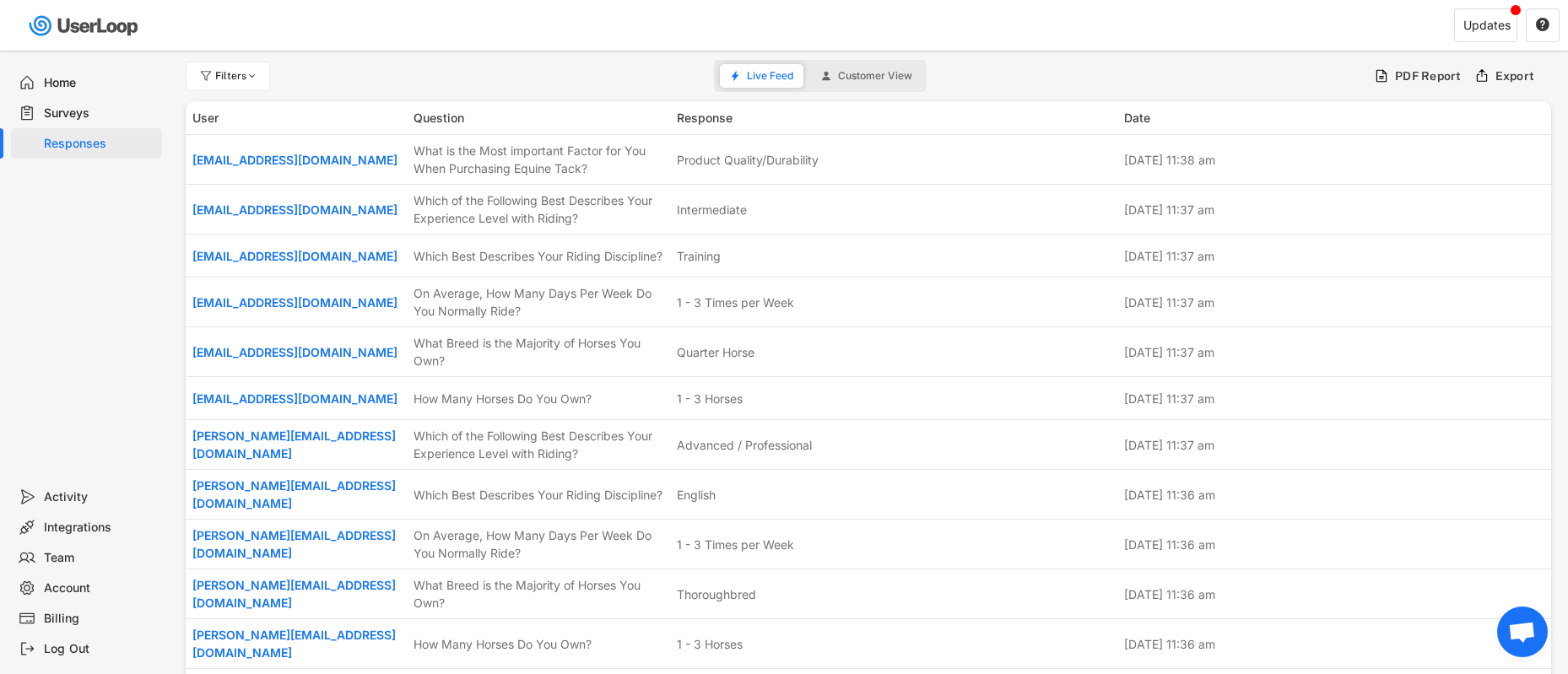
click at [78, 119] on div "Surveys" at bounding box center [99, 113] width 111 height 16
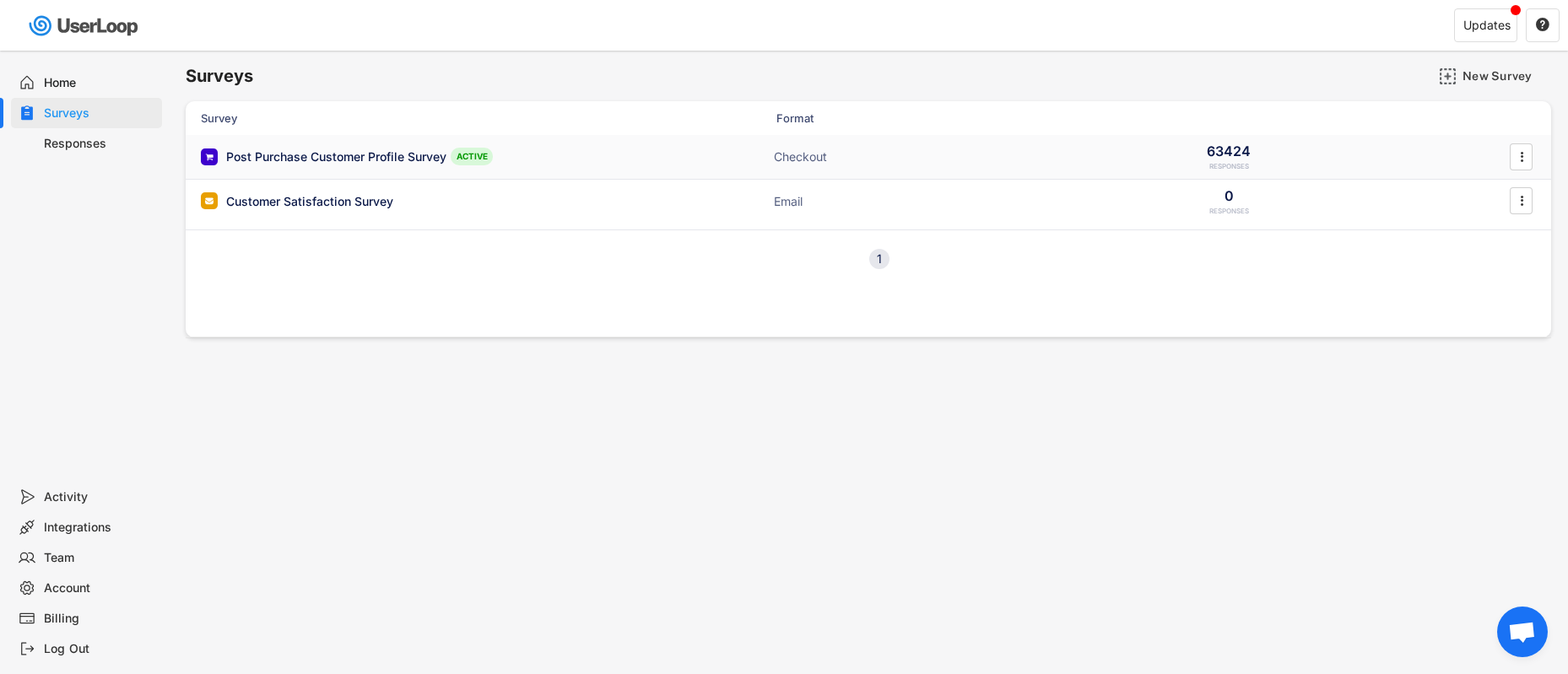
click at [350, 157] on div "Post Purchase Customer Profile Survey" at bounding box center [335, 157] width 220 height 17
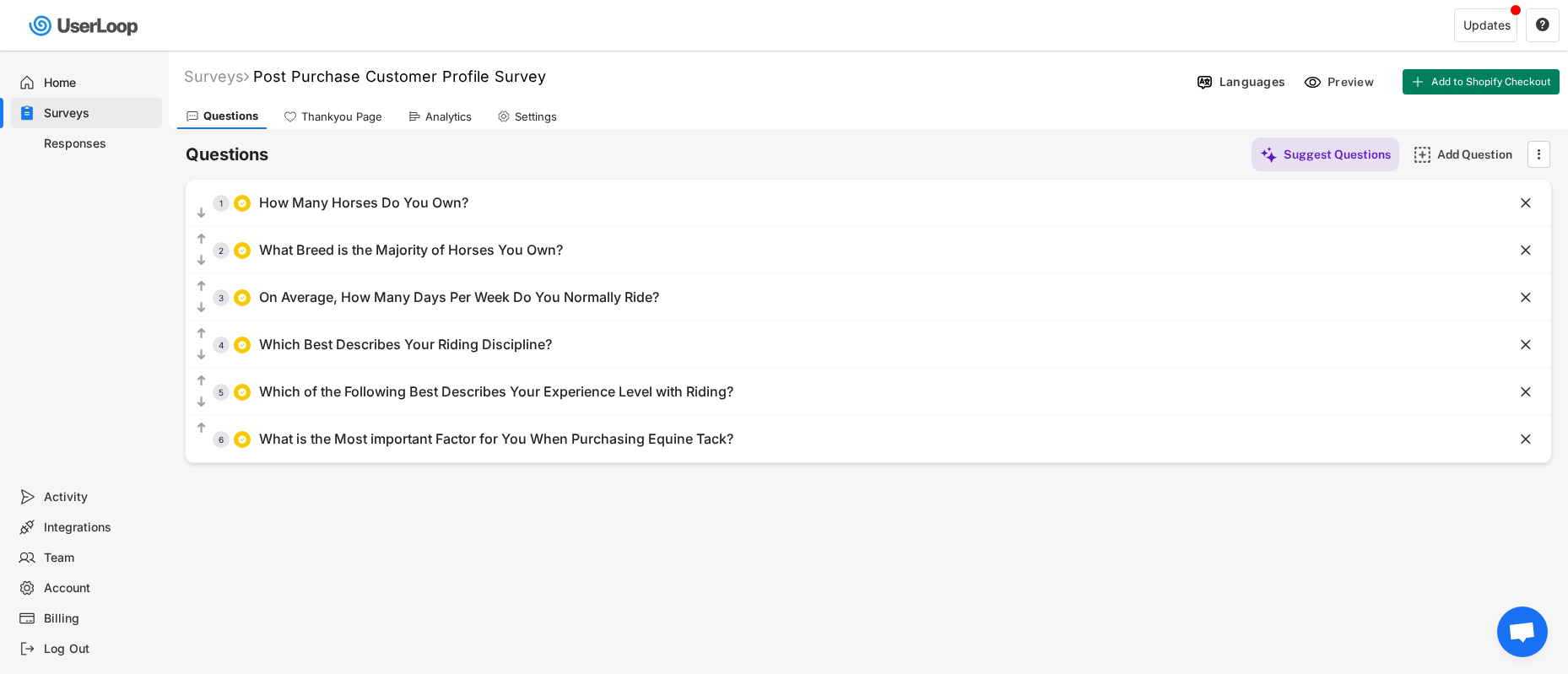
click at [63, 150] on div "Responses" at bounding box center [99, 144] width 111 height 16
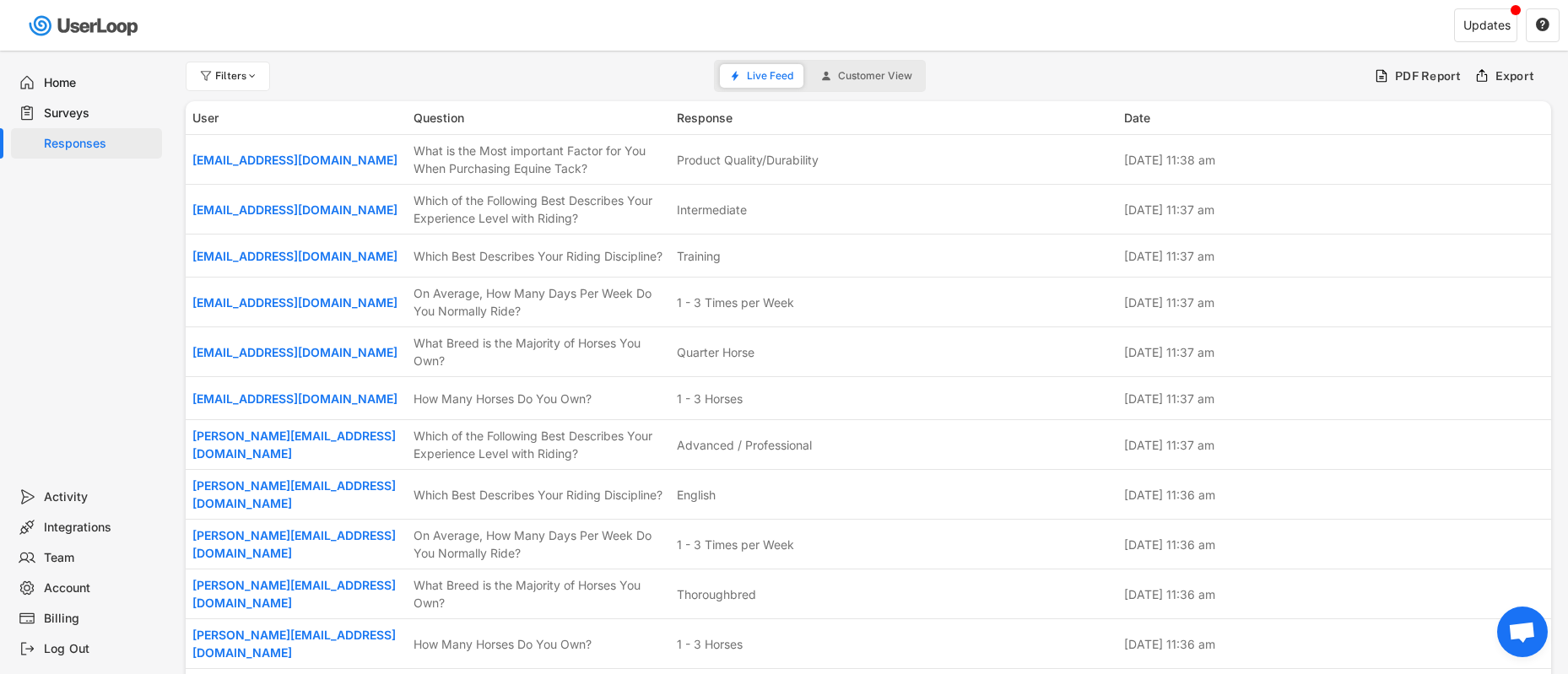
click at [61, 116] on div "Surveys" at bounding box center [99, 113] width 111 height 16
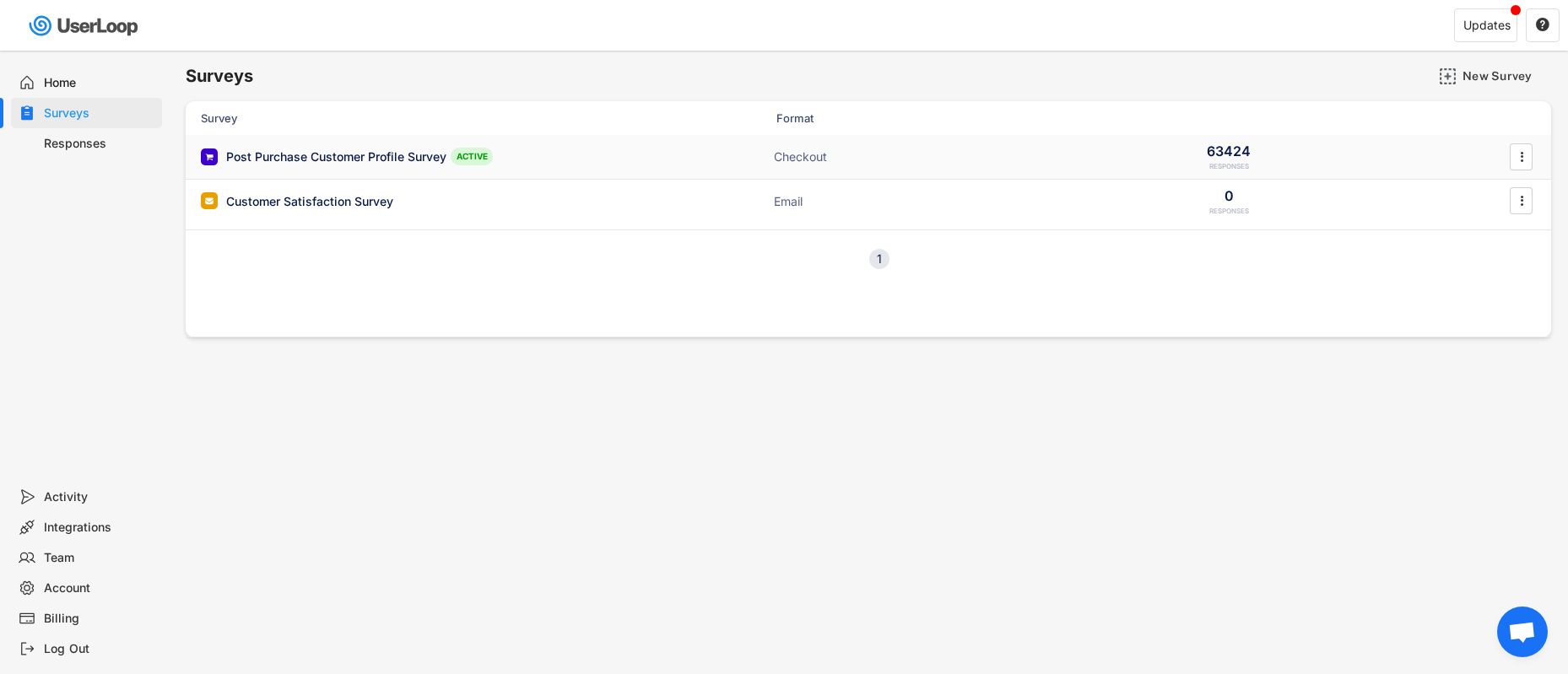
click at [388, 163] on div "Post Purchase Customer Profile Survey" at bounding box center [335, 157] width 220 height 17
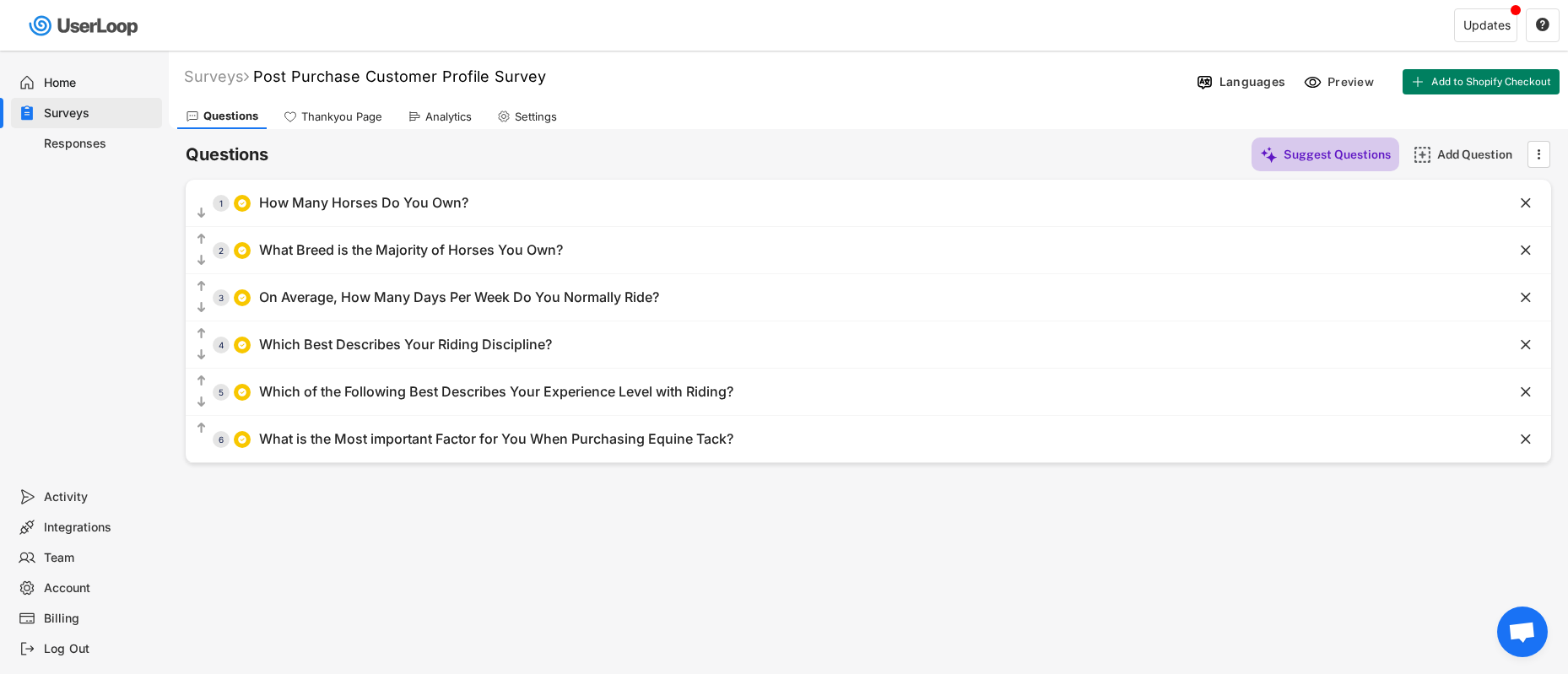
click at [1334, 160] on div "Suggest Questions" at bounding box center [1336, 155] width 107 height 15
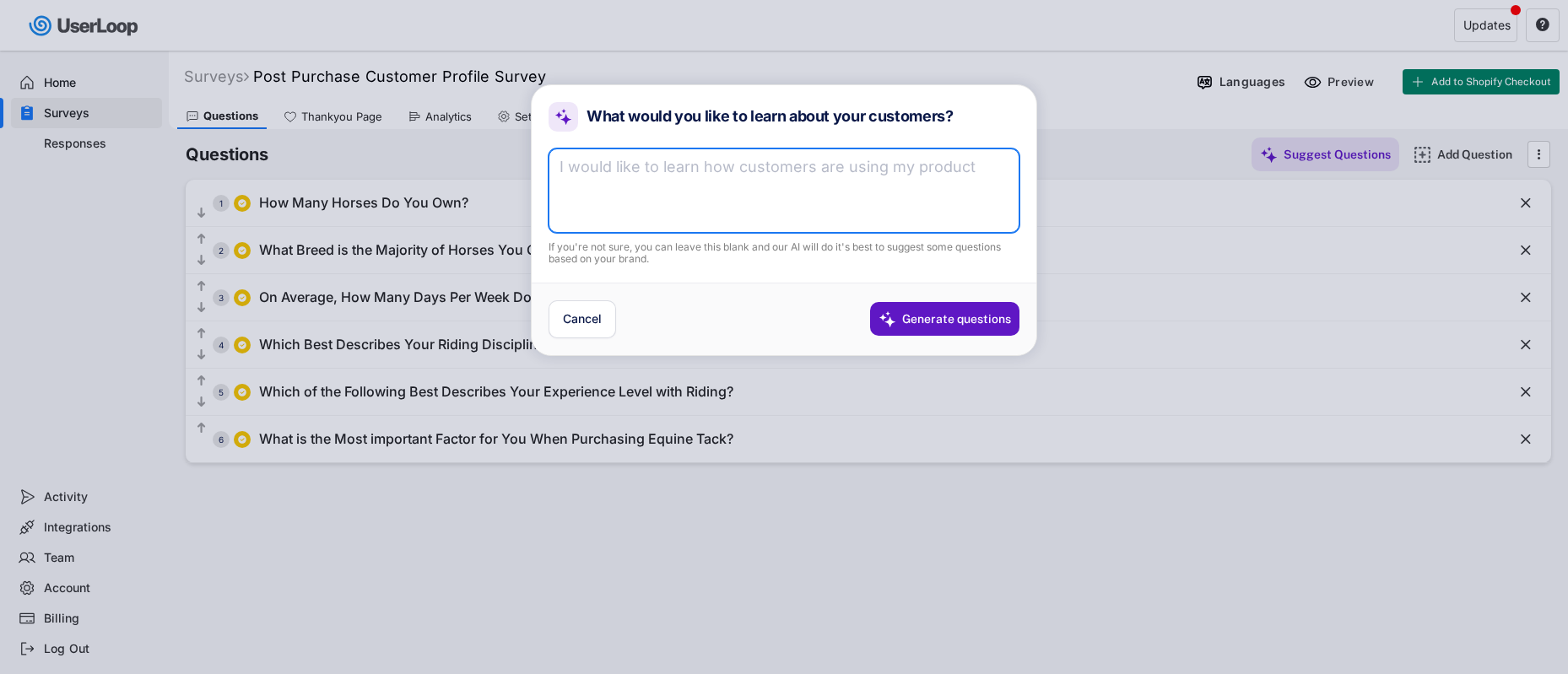
click at [903, 175] on textarea at bounding box center [784, 191] width 470 height 85
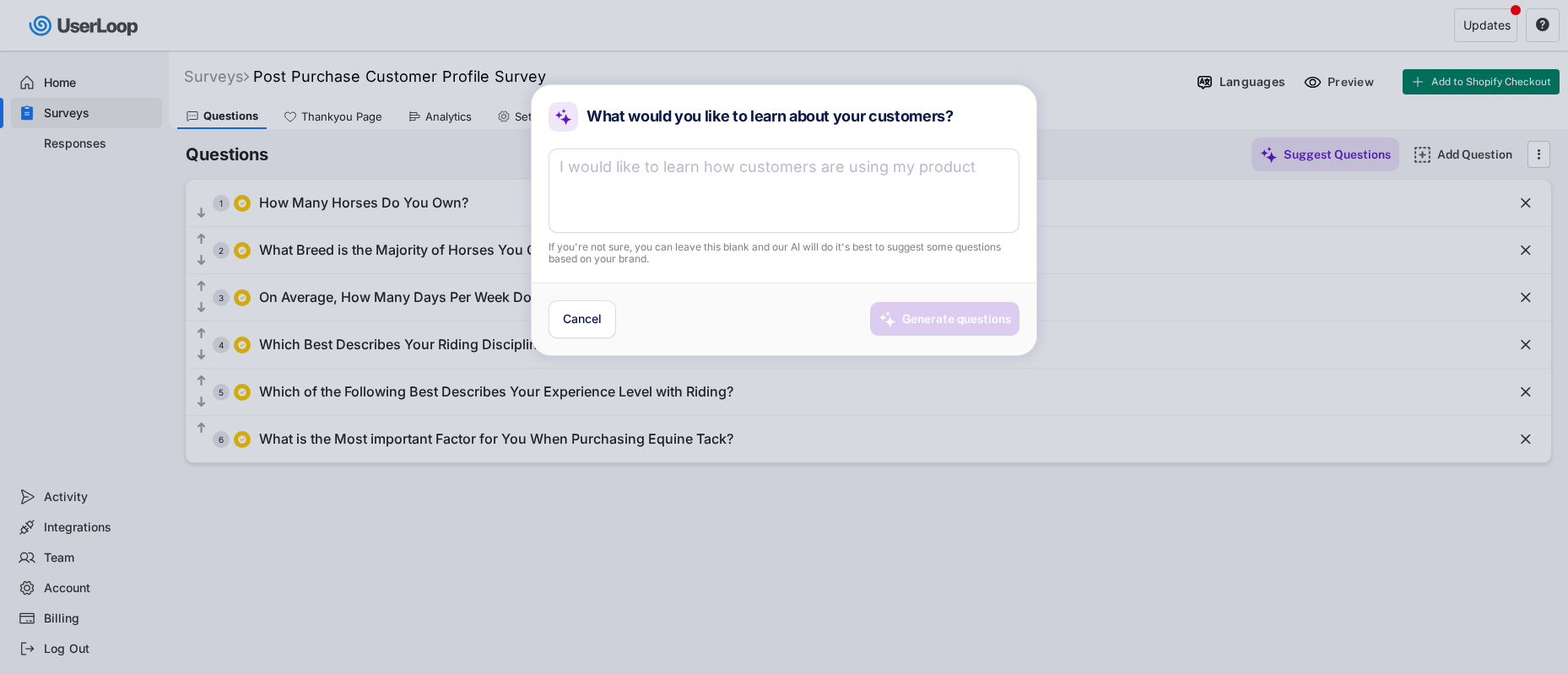
click at [966, 322] on div "Generate questions" at bounding box center [956, 319] width 109 height 15
